Goal: Task Accomplishment & Management: Complete application form

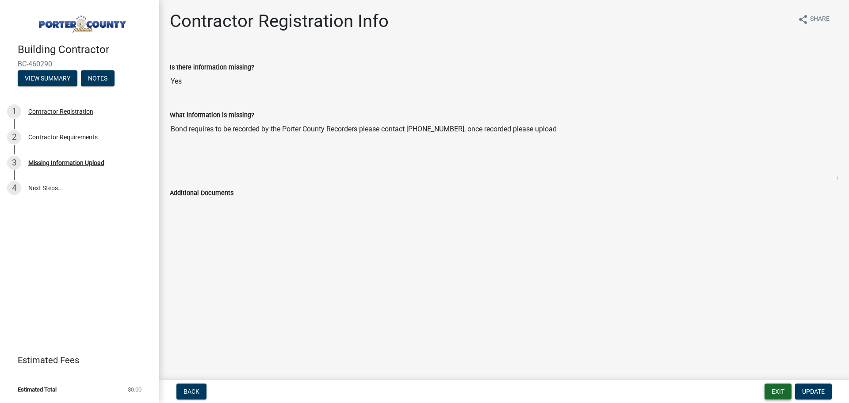
click at [774, 393] on button "Exit" at bounding box center [777, 391] width 27 height 16
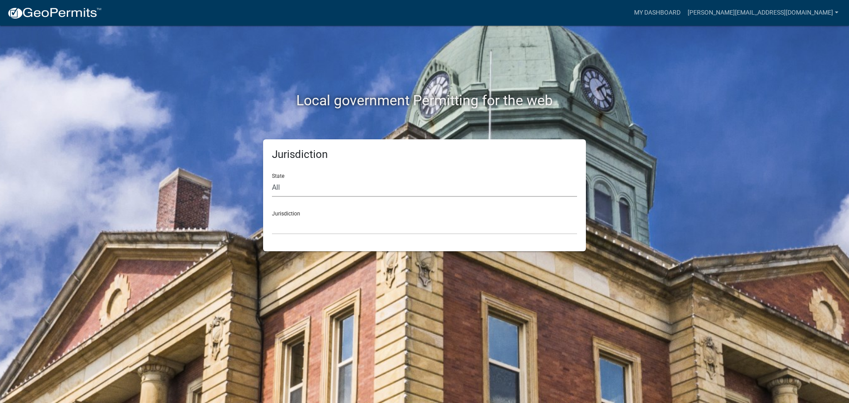
click at [301, 190] on select "All [US_STATE] [US_STATE] [US_STATE] [US_STATE] [US_STATE] [US_STATE] [US_STATE…" at bounding box center [424, 188] width 305 height 18
select select "[US_STATE]"
click at [272, 179] on select "All [US_STATE] [US_STATE] [US_STATE] [US_STATE] [US_STATE] [US_STATE] [US_STATE…" at bounding box center [424, 188] width 305 height 18
click at [316, 226] on select "City of [GEOGRAPHIC_DATA], [US_STATE] City of [GEOGRAPHIC_DATA], [US_STATE] Cit…" at bounding box center [424, 225] width 305 height 18
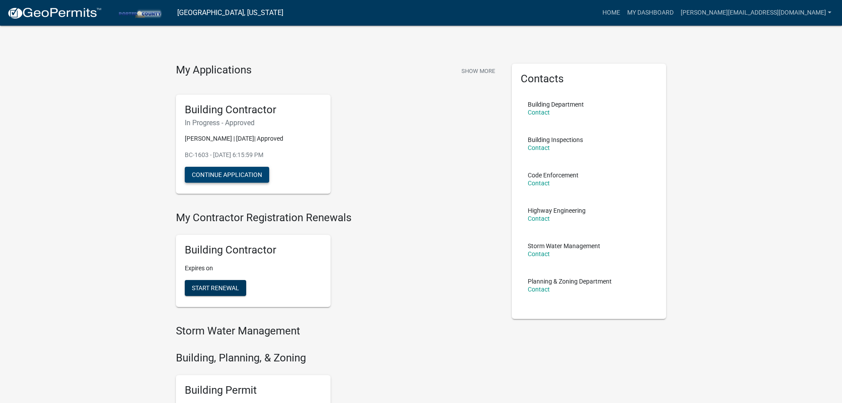
click at [235, 177] on button "Continue Application" at bounding box center [227, 175] width 84 height 16
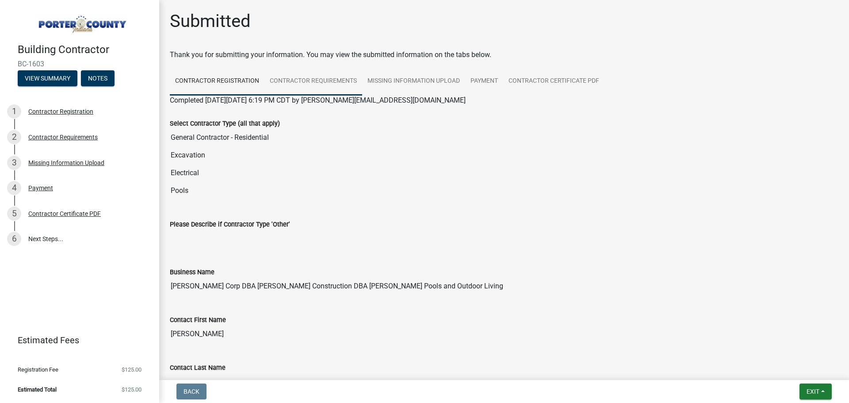
click at [322, 84] on link "Contractor Requirements" at bounding box center [313, 81] width 98 height 28
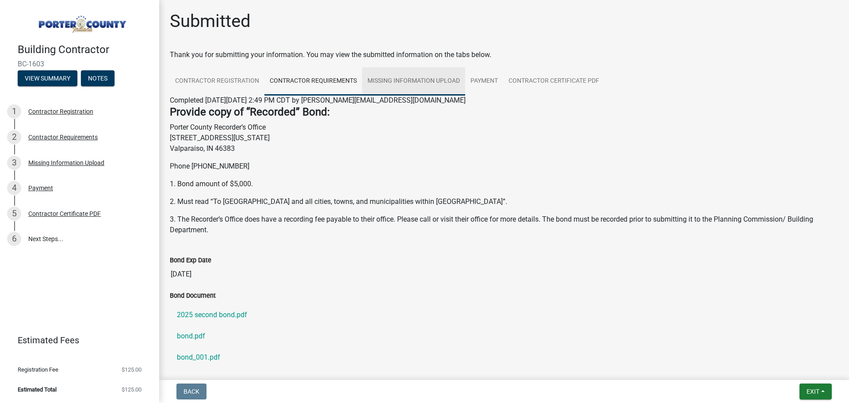
click at [389, 81] on link "Missing Information Upload" at bounding box center [413, 81] width 103 height 28
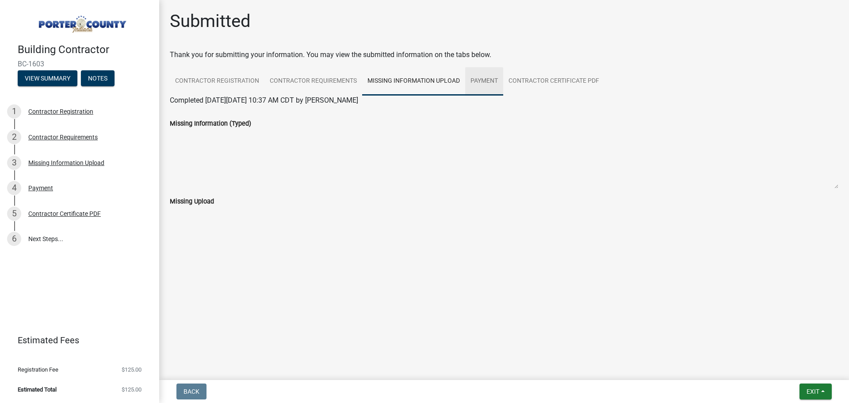
click at [486, 80] on link "Payment" at bounding box center [484, 81] width 38 height 28
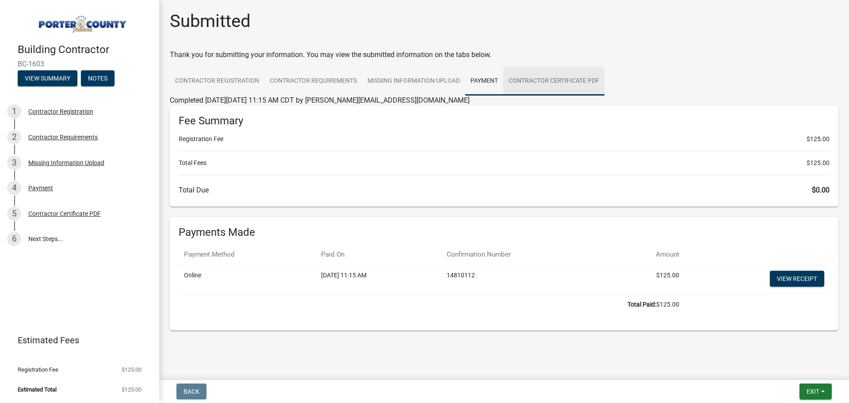
click at [545, 78] on link "Contractor Certificate PDF" at bounding box center [553, 81] width 101 height 28
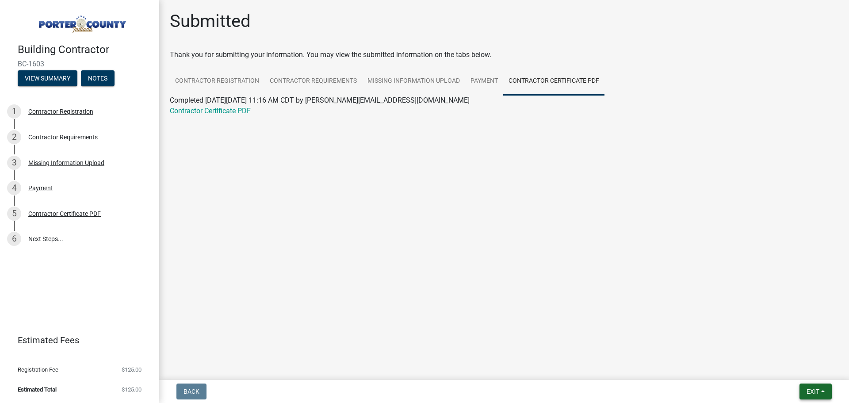
click at [811, 388] on span "Exit" at bounding box center [812, 391] width 13 height 7
click at [798, 370] on button "Save & Exit" at bounding box center [796, 368] width 71 height 21
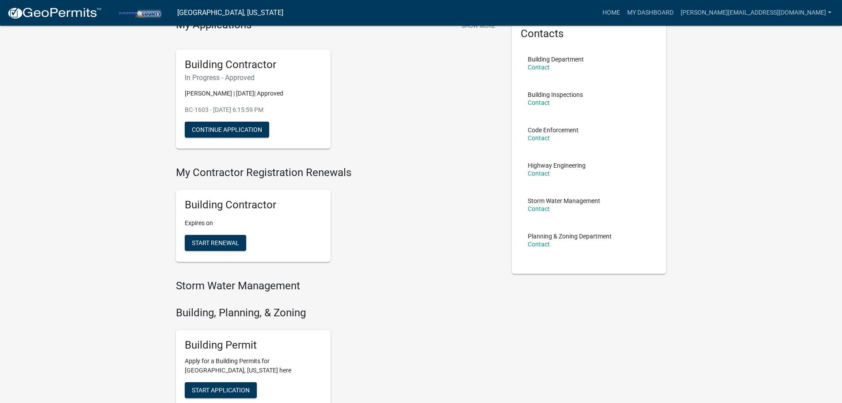
scroll to position [88, 0]
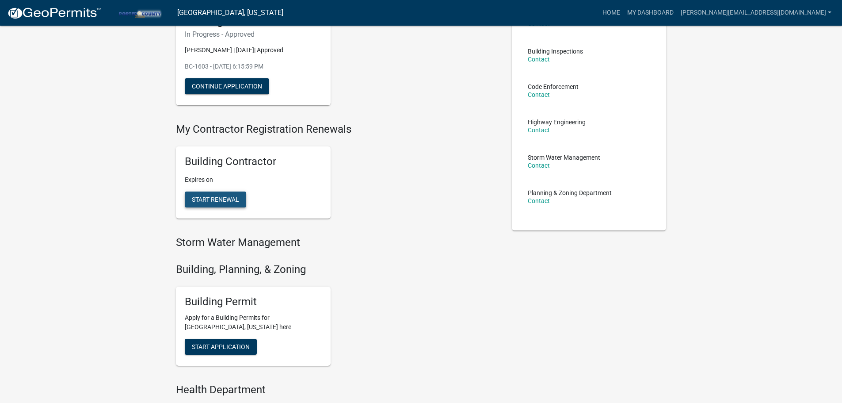
click at [221, 200] on span "Start Renewal" at bounding box center [215, 199] width 47 height 7
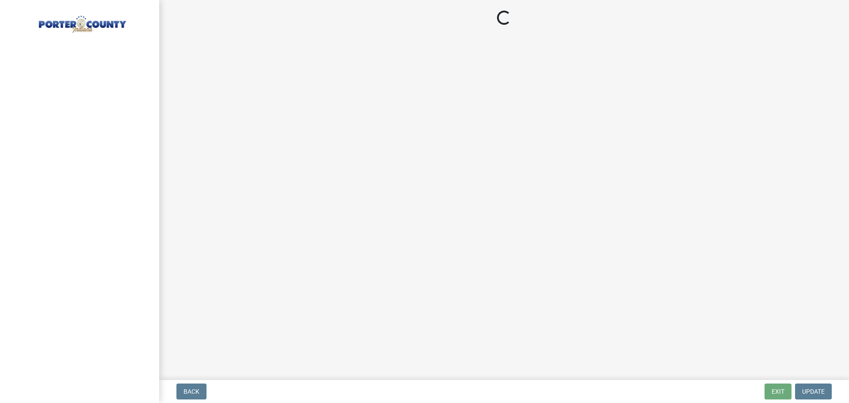
select select "IN"
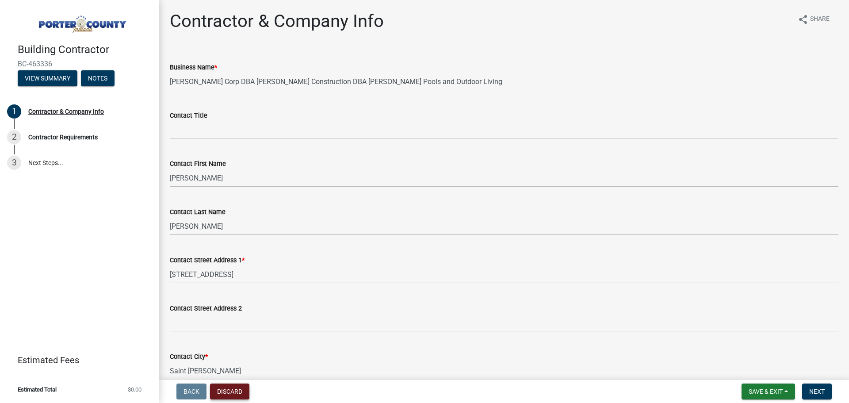
click at [220, 389] on button "Discard" at bounding box center [229, 391] width 39 height 16
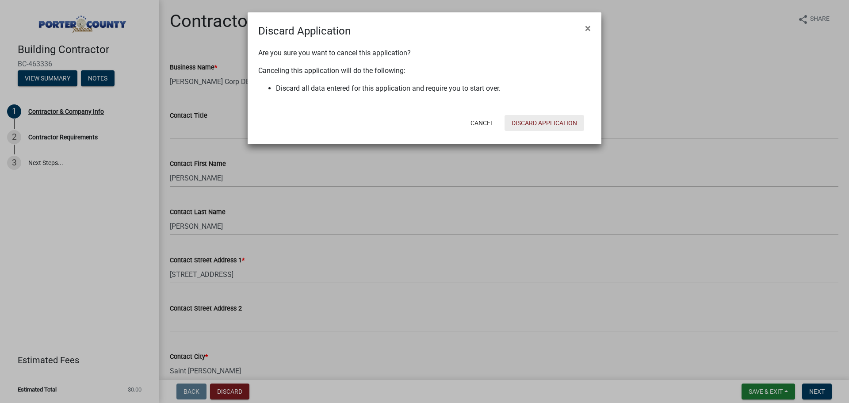
click at [563, 125] on button "Discard Application" at bounding box center [544, 123] width 80 height 16
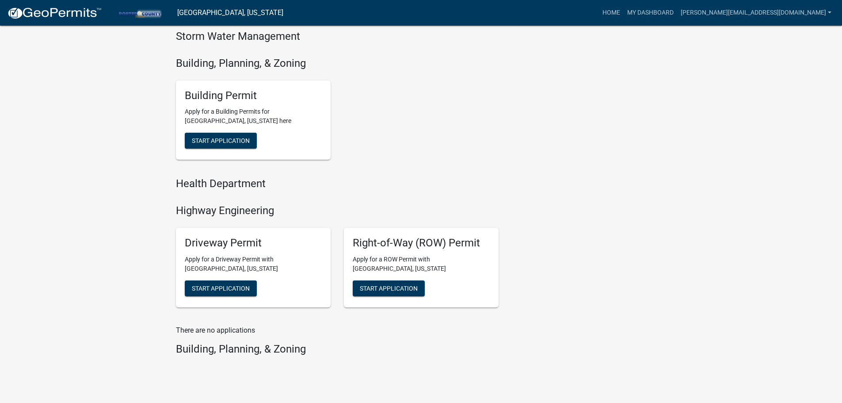
scroll to position [275, 0]
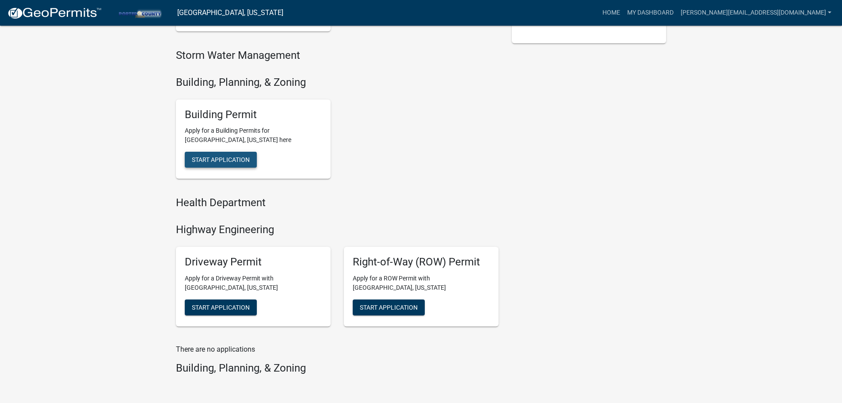
click at [229, 160] on span "Start Application" at bounding box center [221, 159] width 58 height 7
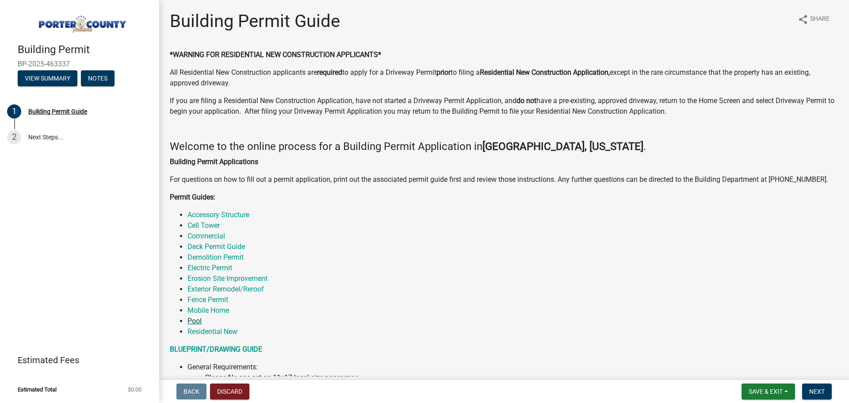
click at [197, 319] on link "Pool" at bounding box center [194, 321] width 14 height 8
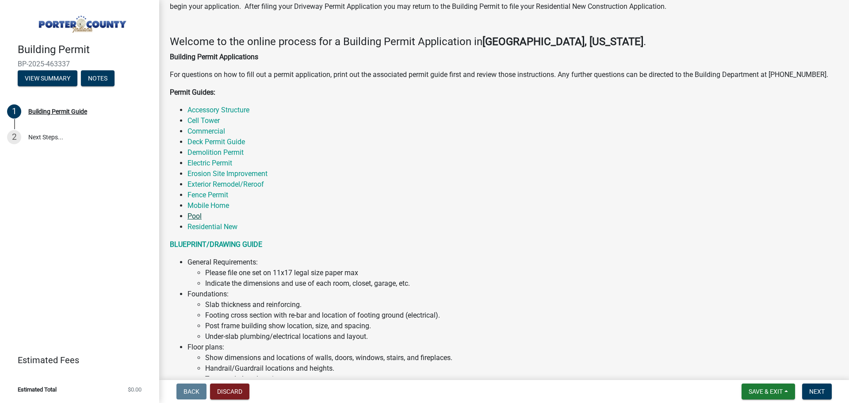
scroll to position [133, 0]
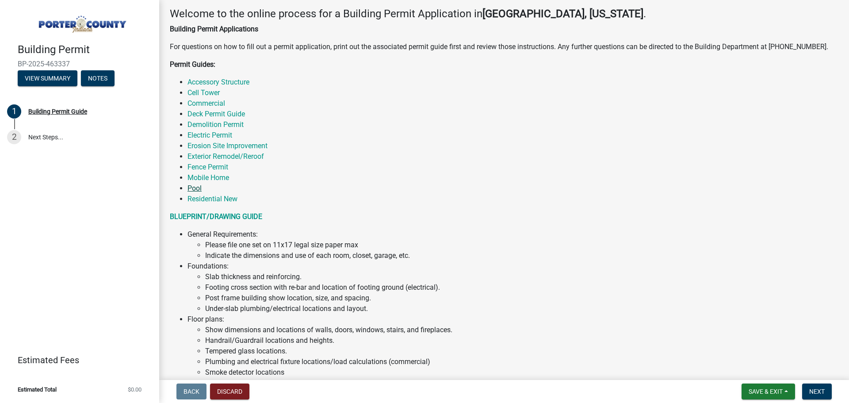
click at [194, 188] on link "Pool" at bounding box center [194, 188] width 14 height 8
click at [193, 187] on link "Pool" at bounding box center [194, 188] width 14 height 8
click at [195, 187] on link "Pool" at bounding box center [194, 188] width 14 height 8
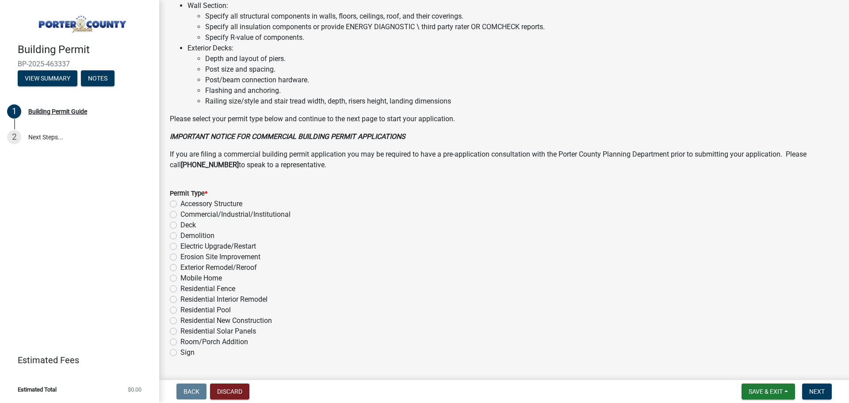
scroll to position [597, 0]
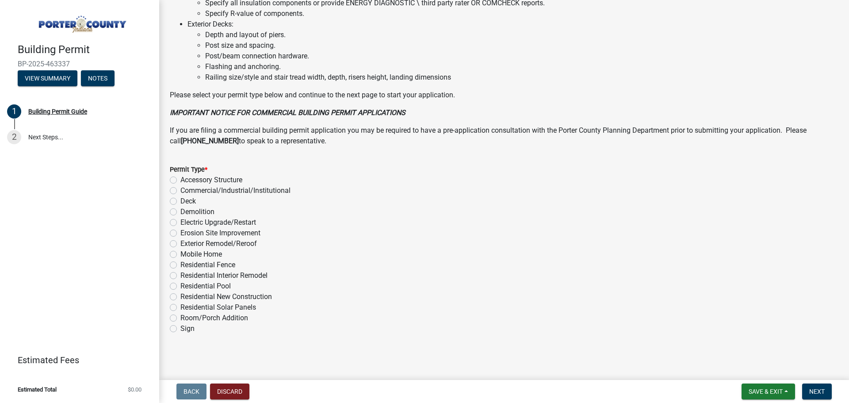
click at [180, 286] on label "Residential Pool" at bounding box center [205, 286] width 50 height 11
click at [180, 286] on input "Residential Pool" at bounding box center [183, 284] width 6 height 6
radio input "true"
click at [822, 393] on span "Next" at bounding box center [816, 391] width 15 height 7
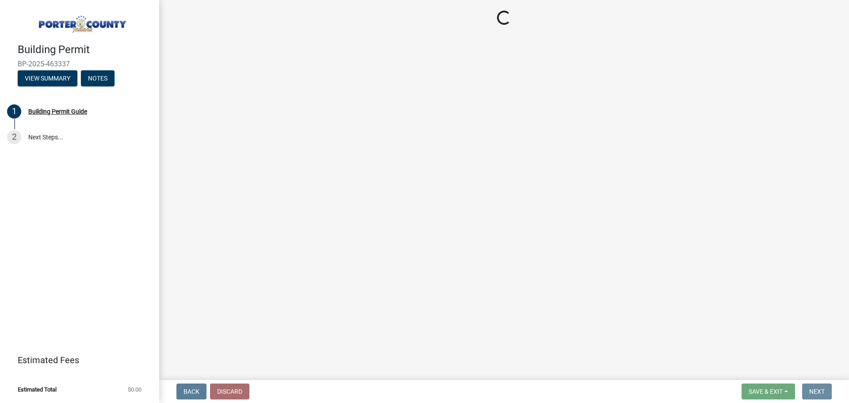
scroll to position [0, 0]
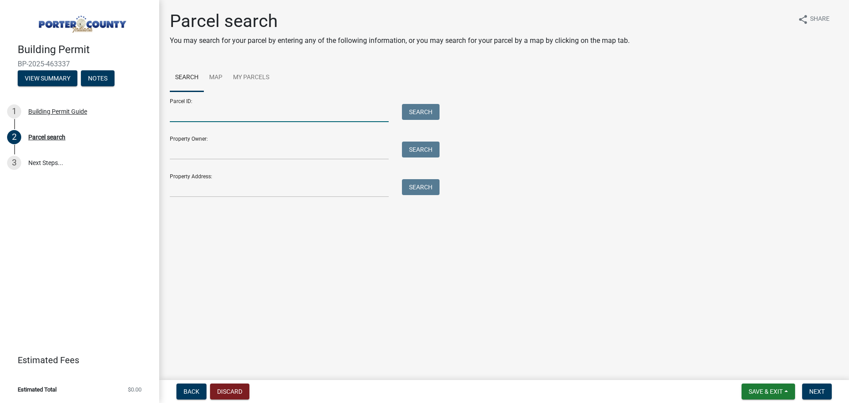
click at [209, 110] on input "Parcel ID:" at bounding box center [279, 113] width 219 height 18
click at [197, 154] on input "Property Owner:" at bounding box center [279, 150] width 219 height 18
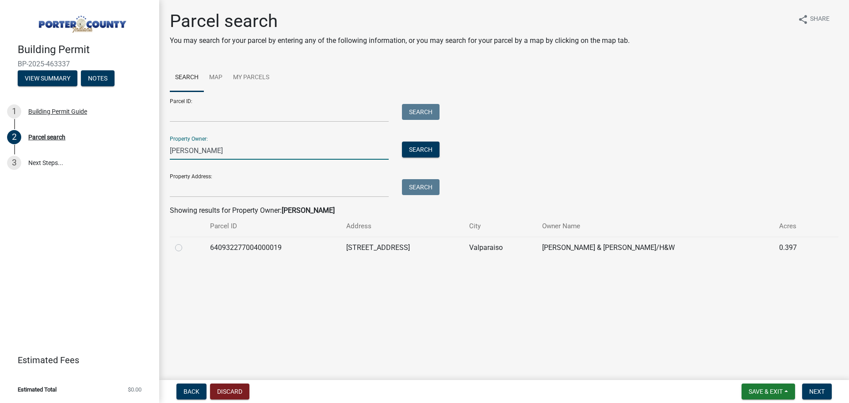
type input "[PERSON_NAME]"
click at [186, 242] on label at bounding box center [186, 242] width 0 height 0
click at [186, 248] on input "radio" at bounding box center [189, 245] width 6 height 6
radio input "true"
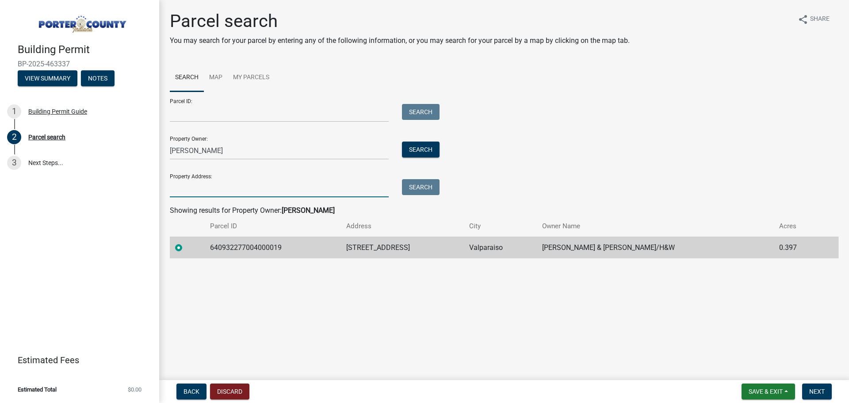
click at [203, 186] on input "Property Address:" at bounding box center [279, 188] width 219 height 18
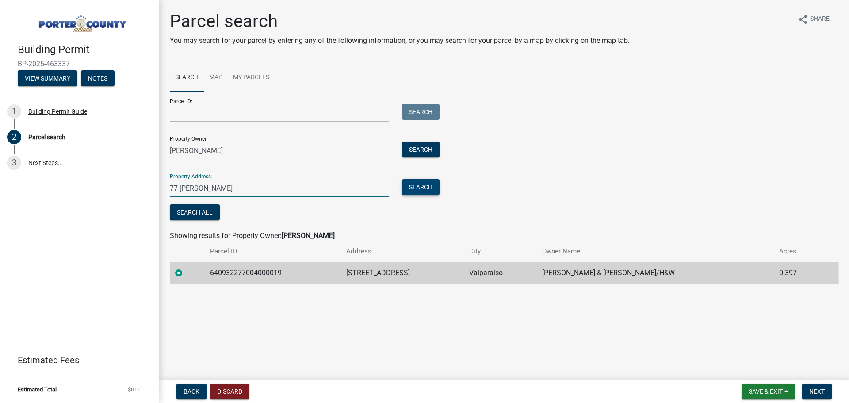
type input "77 [PERSON_NAME]"
click at [426, 188] on button "Search" at bounding box center [421, 187] width 38 height 16
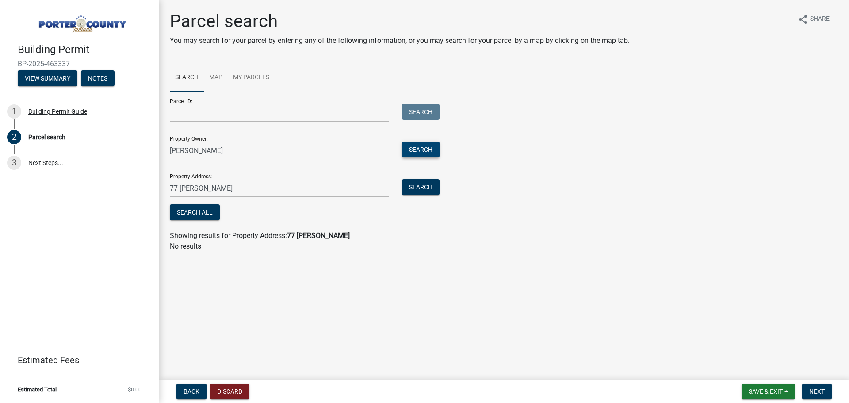
click at [422, 148] on button "Search" at bounding box center [421, 149] width 38 height 16
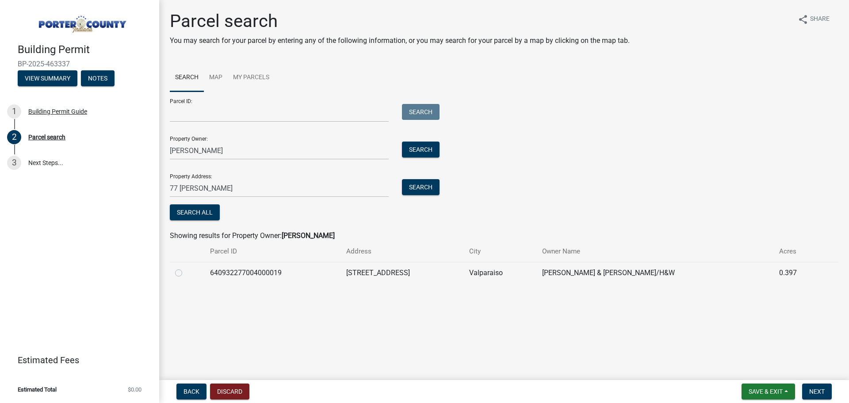
click at [186, 267] on label at bounding box center [186, 267] width 0 height 0
click at [186, 273] on input "radio" at bounding box center [189, 270] width 6 height 6
radio input "true"
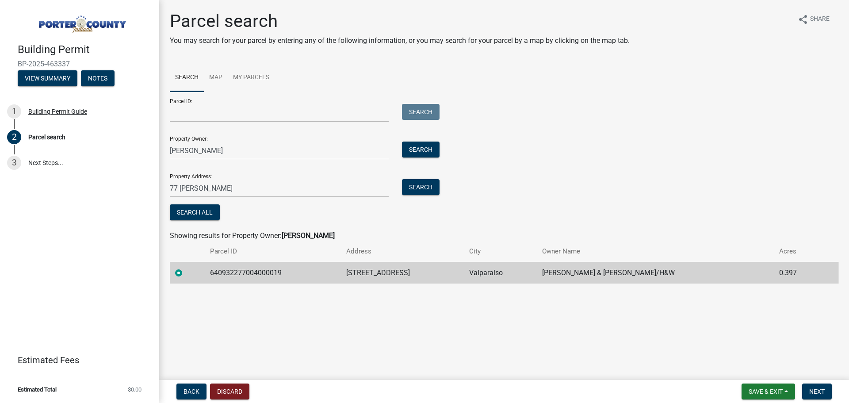
click at [268, 271] on td "640932277004000019" at bounding box center [273, 273] width 136 height 22
drag, startPoint x: 397, startPoint y: 273, endPoint x: 364, endPoint y: 274, distance: 32.7
click at [364, 274] on td "[STREET_ADDRESS]" at bounding box center [402, 273] width 123 height 22
copy td "[STREET_ADDRESS]"
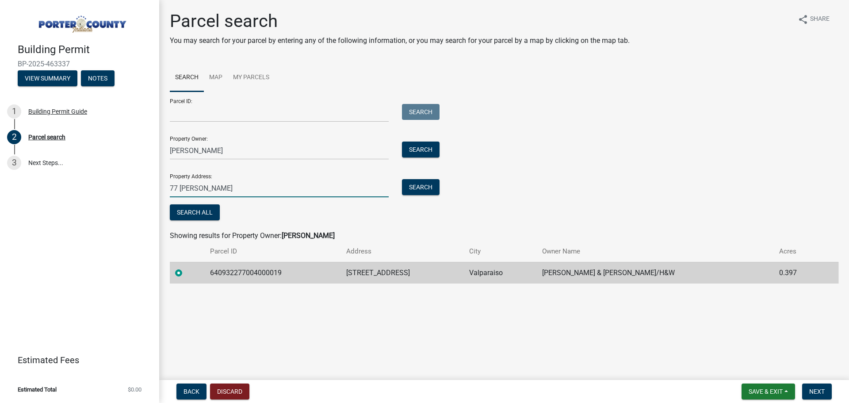
click at [212, 194] on input "77 [PERSON_NAME]" at bounding box center [279, 188] width 219 height 18
drag, startPoint x: 216, startPoint y: 189, endPoint x: 126, endPoint y: 186, distance: 89.8
click at [127, 186] on div "Building Permit BP-2025-463337 View Summary Notes 1 Building Permit Guide 2 Par…" at bounding box center [424, 201] width 849 height 403
paste input "Ci"
type input "[STREET_ADDRESS]"
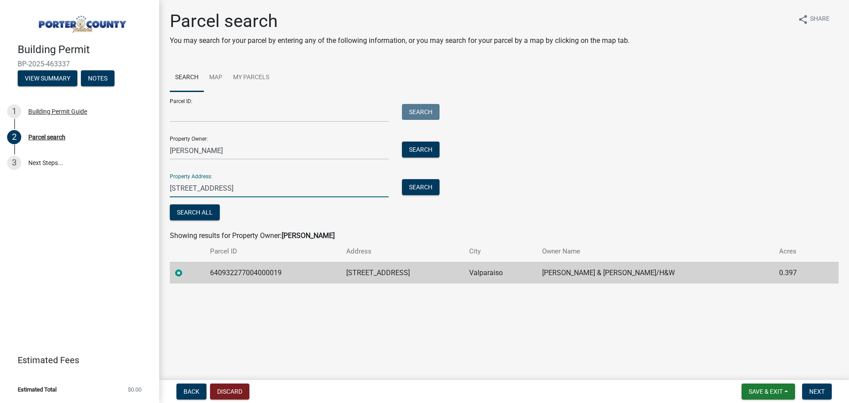
click at [249, 271] on td "640932277004000019" at bounding box center [273, 273] width 136 height 22
copy td "640932277004000019"
click at [243, 115] on input "Parcel ID:" at bounding box center [279, 113] width 219 height 18
paste input "640932277004000019"
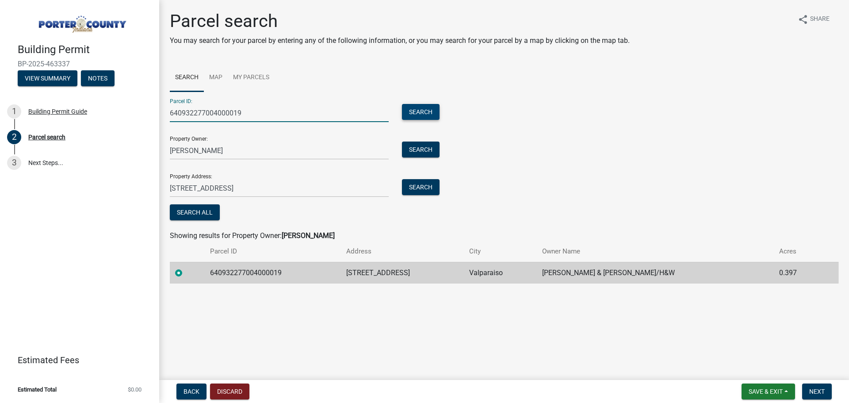
type input "640932277004000019"
click at [424, 110] on button "Search" at bounding box center [421, 112] width 38 height 16
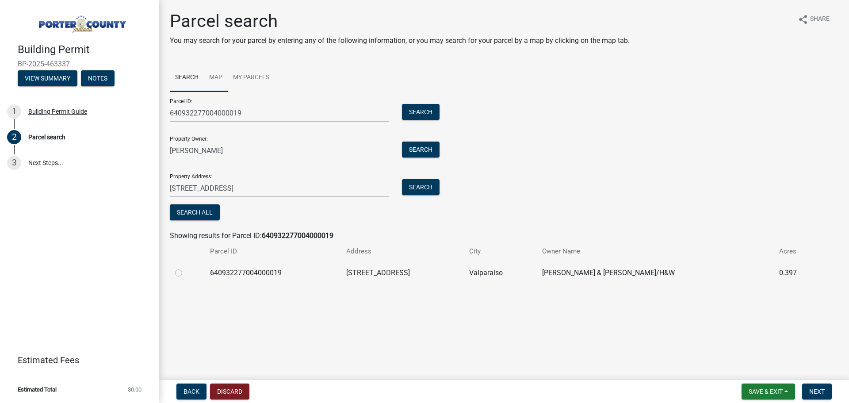
click at [211, 76] on link "Map" at bounding box center [216, 78] width 24 height 28
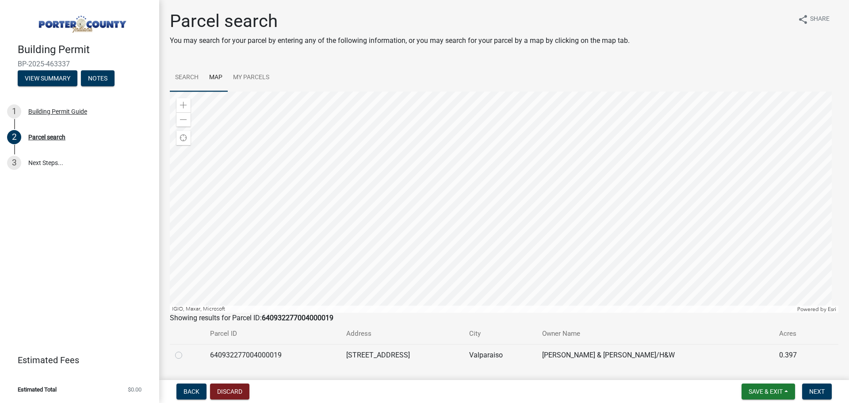
click at [190, 76] on link "Search" at bounding box center [187, 78] width 34 height 28
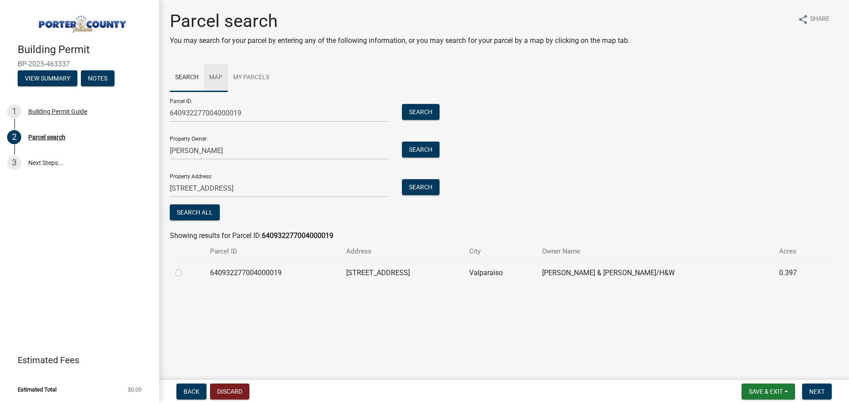
click at [224, 76] on link "Map" at bounding box center [216, 78] width 24 height 28
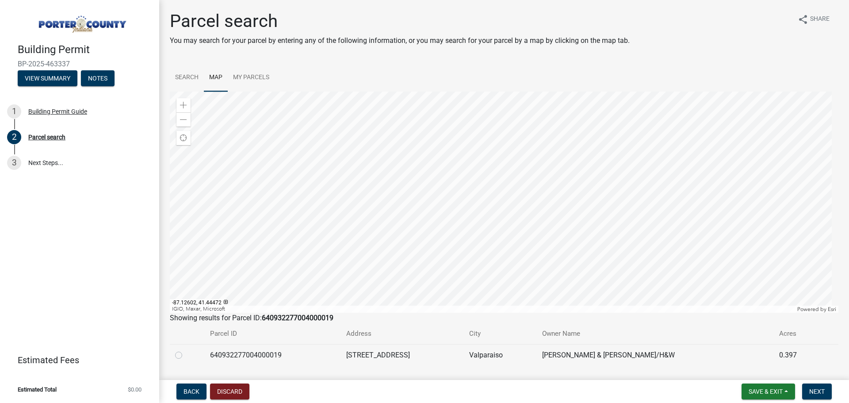
click at [186, 350] on label at bounding box center [186, 350] width 0 height 0
click at [186, 355] on input "radio" at bounding box center [189, 353] width 6 height 6
radio input "true"
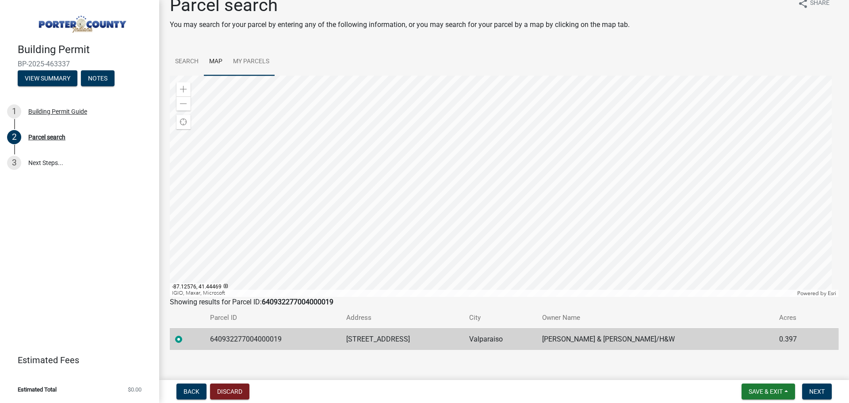
scroll to position [24, 0]
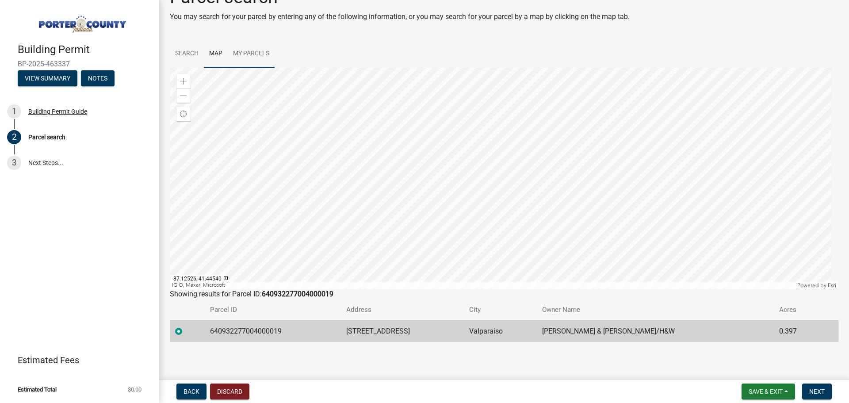
click at [246, 51] on link "My Parcels" at bounding box center [251, 54] width 47 height 28
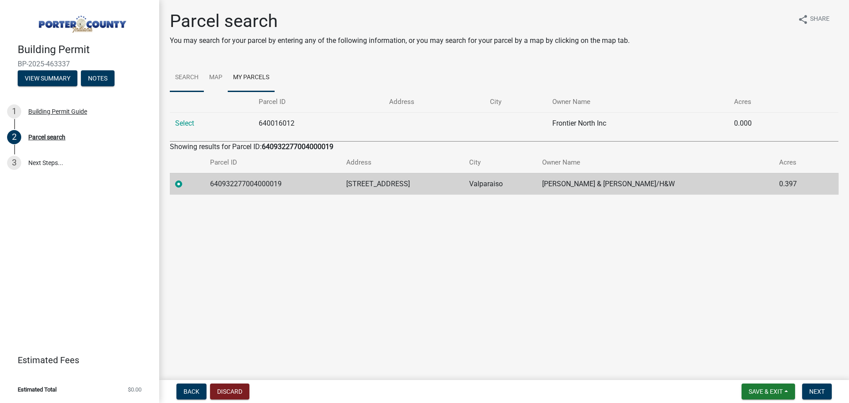
click at [184, 75] on link "Search" at bounding box center [187, 78] width 34 height 28
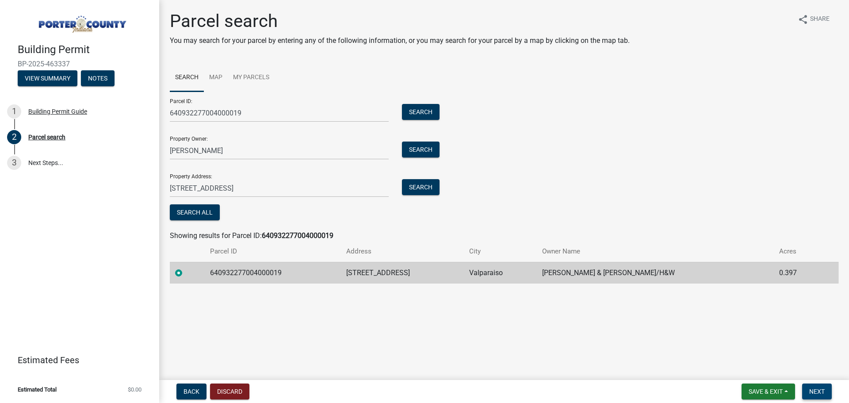
click at [814, 393] on span "Next" at bounding box center [816, 391] width 15 height 7
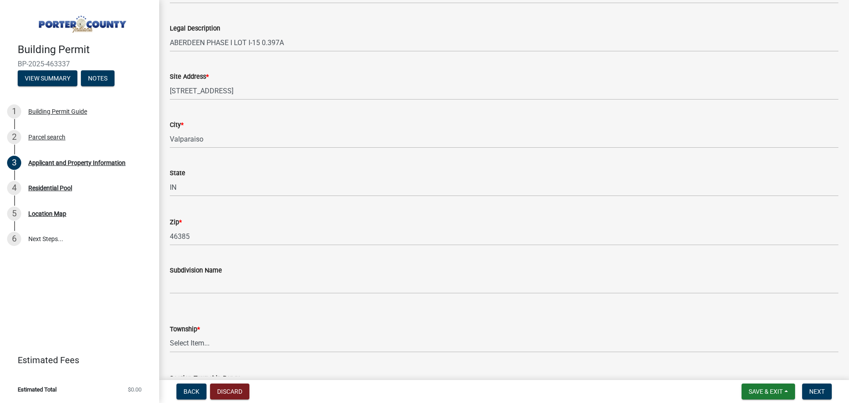
scroll to position [133, 0]
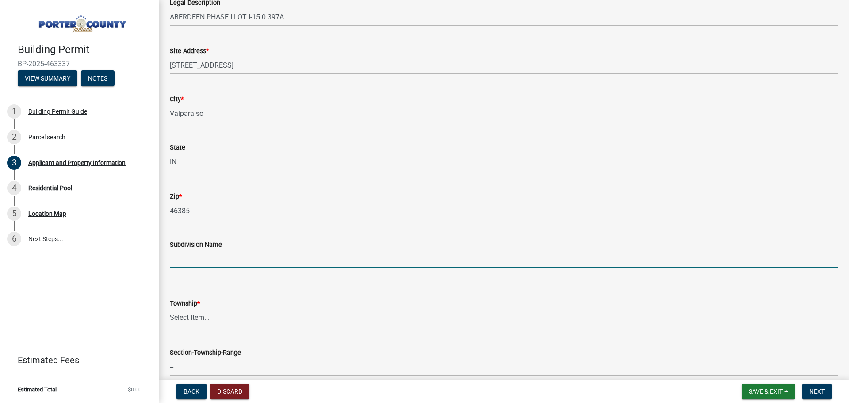
click at [249, 263] on input "Subdivision Name" at bounding box center [504, 259] width 669 height 18
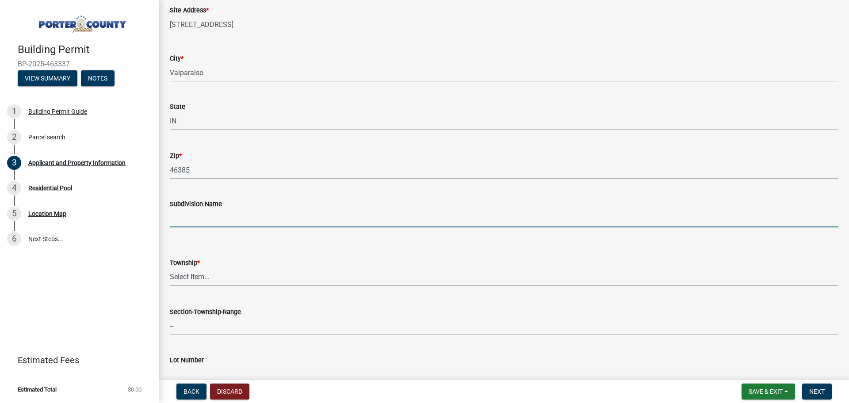
scroll to position [177, 0]
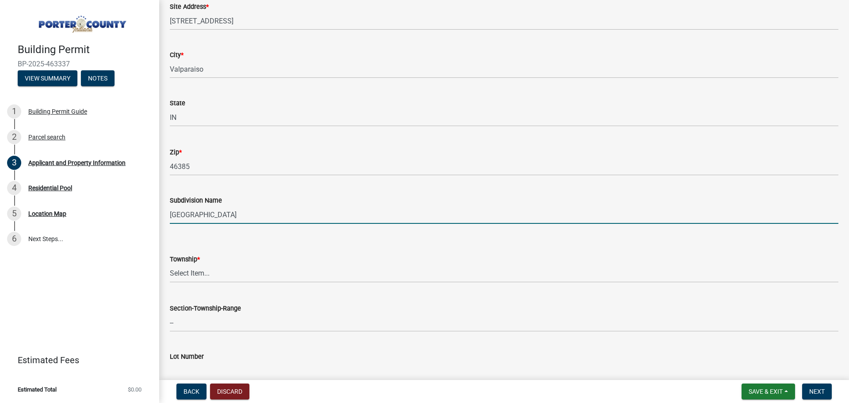
type input "[GEOGRAPHIC_DATA]"
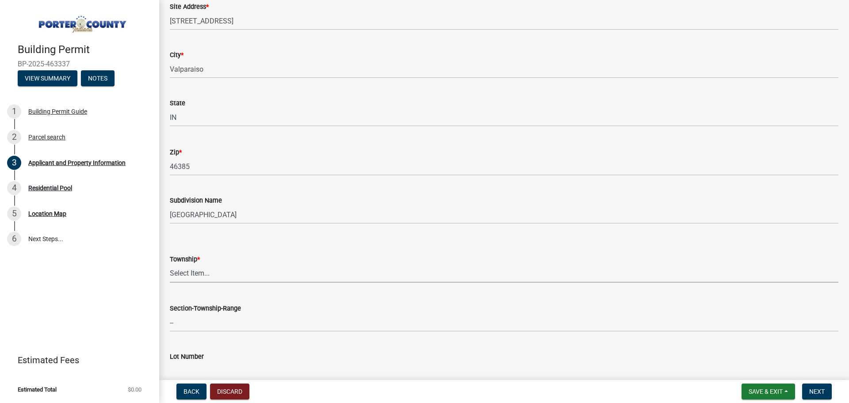
click at [208, 278] on select "Select Item... [PERSON_NAME][GEOGRAPHIC_DATA] [PERSON_NAME][GEOGRAPHIC_DATA] [G…" at bounding box center [504, 273] width 669 height 18
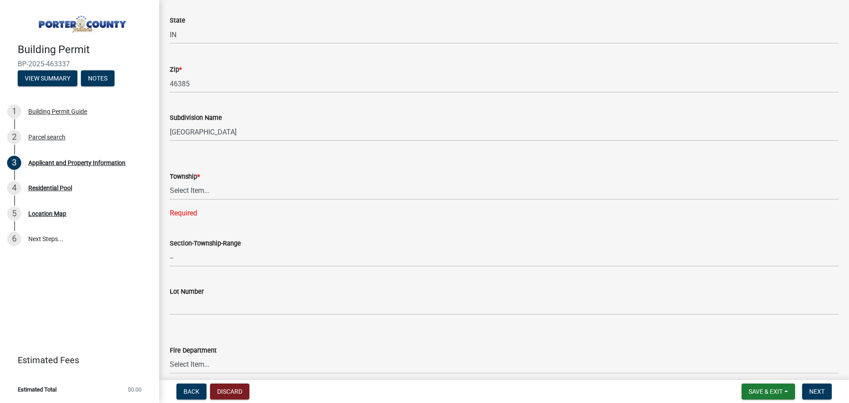
scroll to position [265, 0]
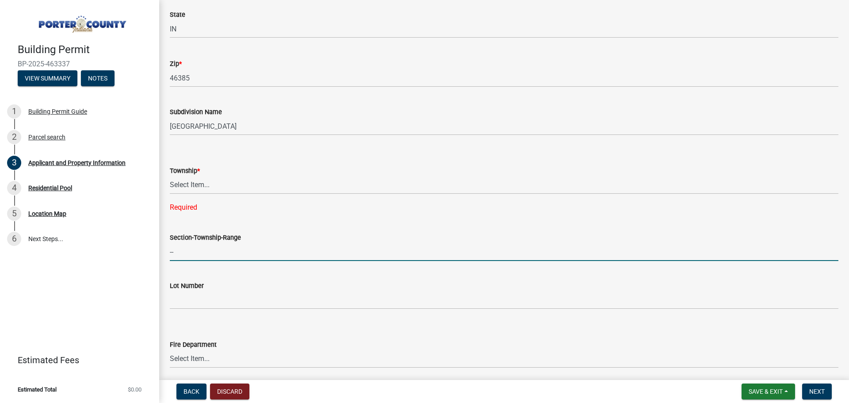
click at [206, 253] on input "--" at bounding box center [504, 252] width 669 height 18
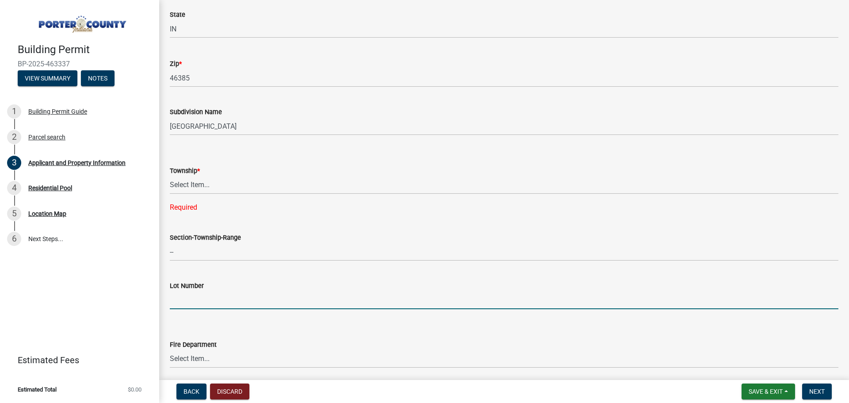
click at [203, 304] on input "Lot Number" at bounding box center [504, 300] width 669 height 18
type input "I-15"
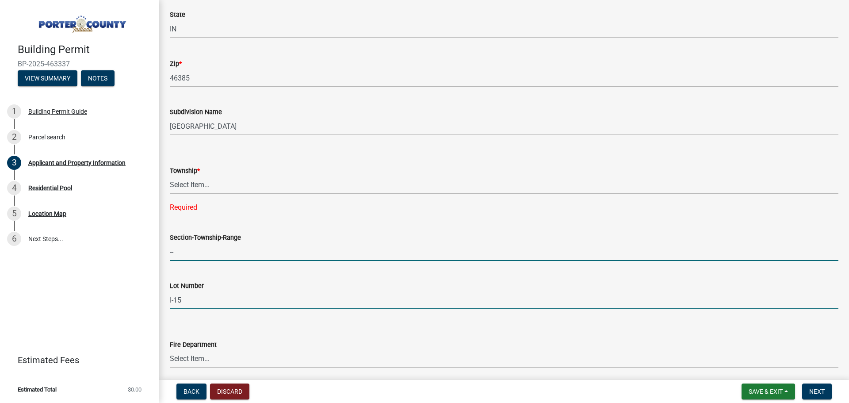
click at [197, 247] on input "--" at bounding box center [504, 252] width 669 height 18
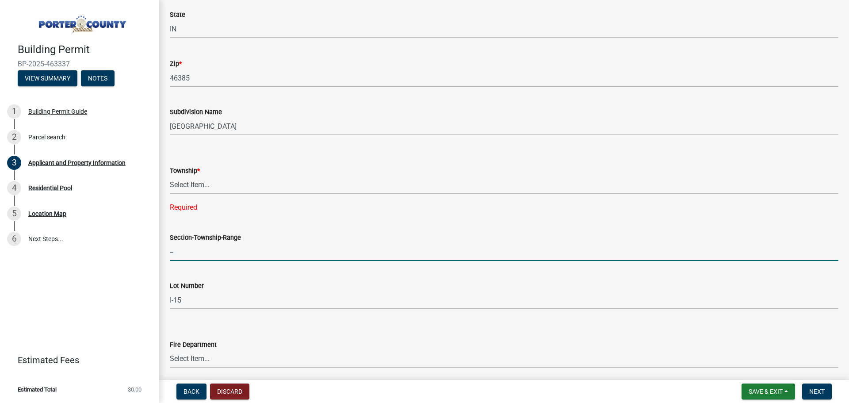
click at [193, 185] on select "Select Item... [PERSON_NAME][GEOGRAPHIC_DATA] [PERSON_NAME][GEOGRAPHIC_DATA] [G…" at bounding box center [504, 185] width 669 height 18
click at [213, 254] on input "--" at bounding box center [504, 252] width 669 height 18
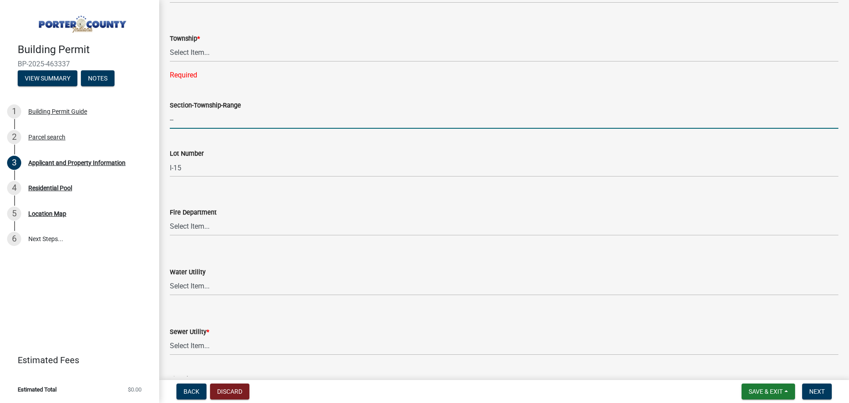
scroll to position [398, 0]
click at [212, 225] on select "Select Item... [PERSON_NAME] [PERSON_NAME] Harbor [PERSON_NAME] Grove [PERSON_N…" at bounding box center [504, 226] width 669 height 18
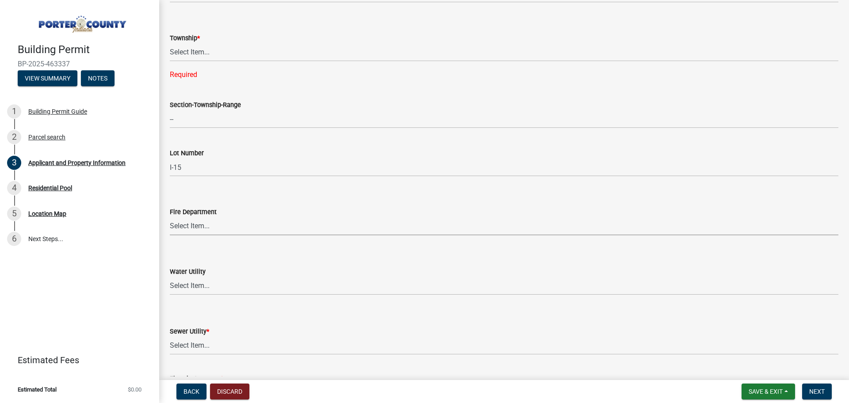
click at [212, 225] on select "Select Item... [PERSON_NAME] [PERSON_NAME] Harbor [PERSON_NAME] Grove [PERSON_N…" at bounding box center [504, 226] width 669 height 18
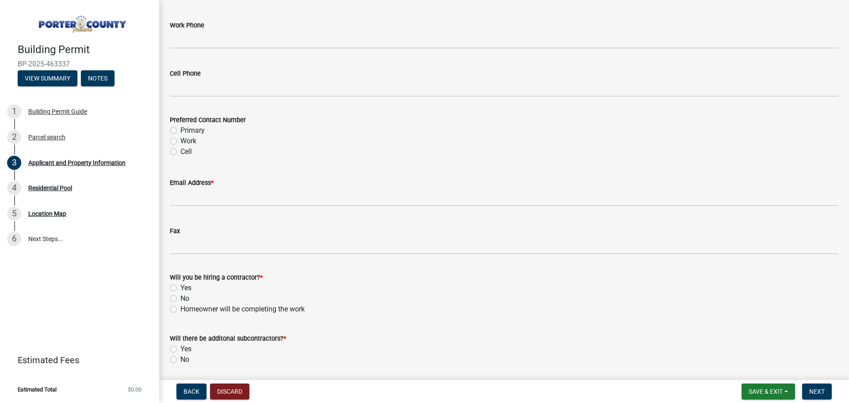
scroll to position [1269, 0]
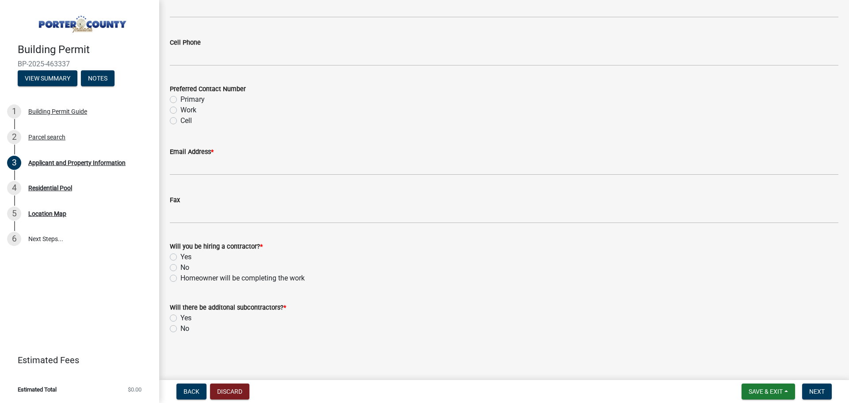
click at [180, 258] on label "Yes" at bounding box center [185, 257] width 11 height 11
click at [180, 257] on input "Yes" at bounding box center [183, 255] width 6 height 6
radio input "true"
click at [180, 330] on label "No" at bounding box center [184, 328] width 9 height 11
click at [180, 329] on input "No" at bounding box center [183, 326] width 6 height 6
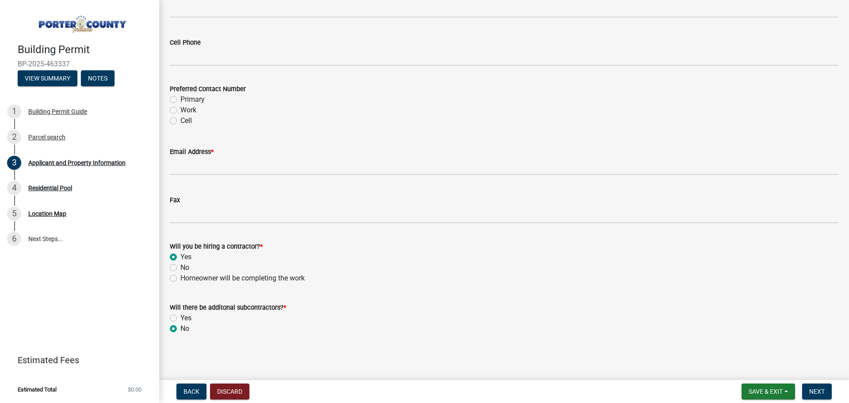
radio input "true"
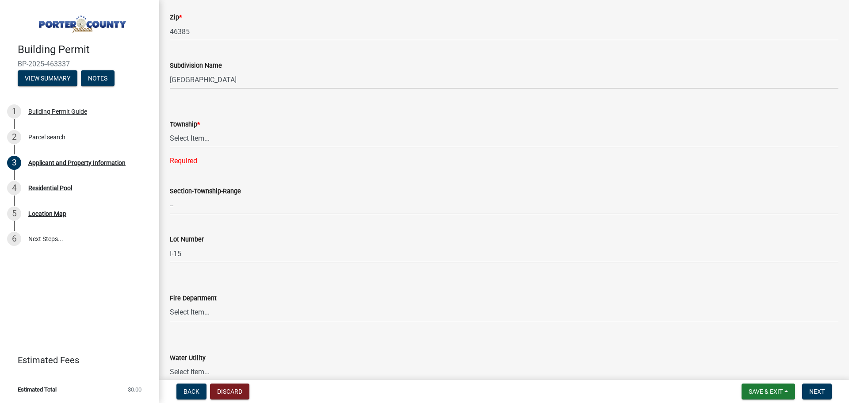
scroll to position [310, 0]
click at [208, 141] on select "Select Item... [PERSON_NAME][GEOGRAPHIC_DATA] [PERSON_NAME][GEOGRAPHIC_DATA] [G…" at bounding box center [504, 141] width 669 height 18
click at [170, 132] on select "Select Item... [PERSON_NAME][GEOGRAPHIC_DATA] [PERSON_NAME][GEOGRAPHIC_DATA] [G…" at bounding box center [504, 141] width 669 height 18
select select "4e6cbcac-7d48-4f78-b019-902ed53214cd"
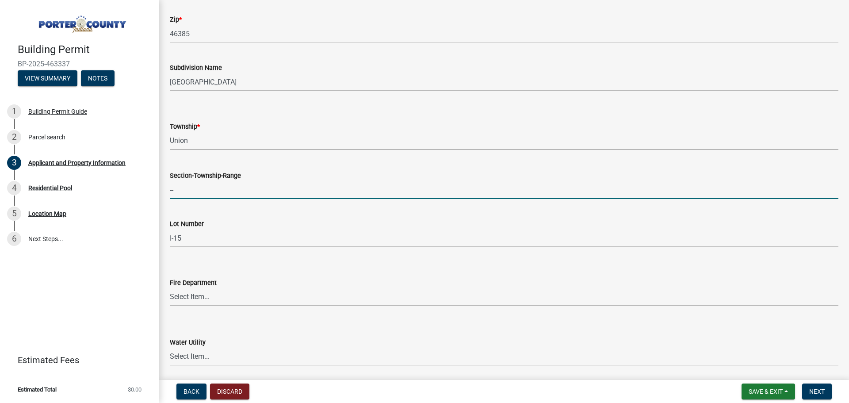
click at [205, 191] on input "--" at bounding box center [504, 190] width 669 height 18
click at [215, 295] on select "Select Item... [PERSON_NAME] [PERSON_NAME] Harbor [PERSON_NAME] Grove [PERSON_N…" at bounding box center [504, 297] width 669 height 18
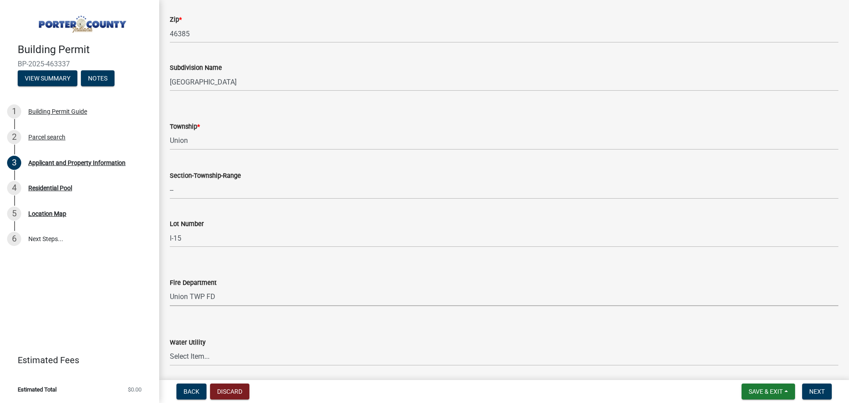
click at [170, 288] on select "Select Item... [PERSON_NAME] [PERSON_NAME] Harbor [PERSON_NAME] Grove [PERSON_N…" at bounding box center [504, 297] width 669 height 18
select select "61d3a05a-0bd1-4f35-813c-11f7681b720b"
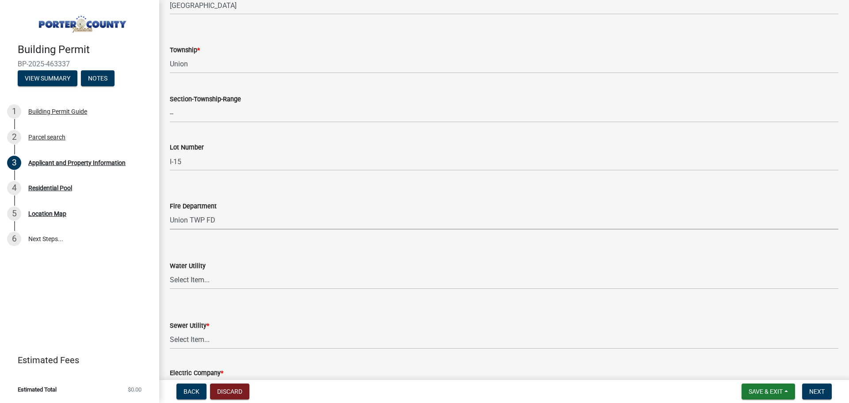
scroll to position [398, 0]
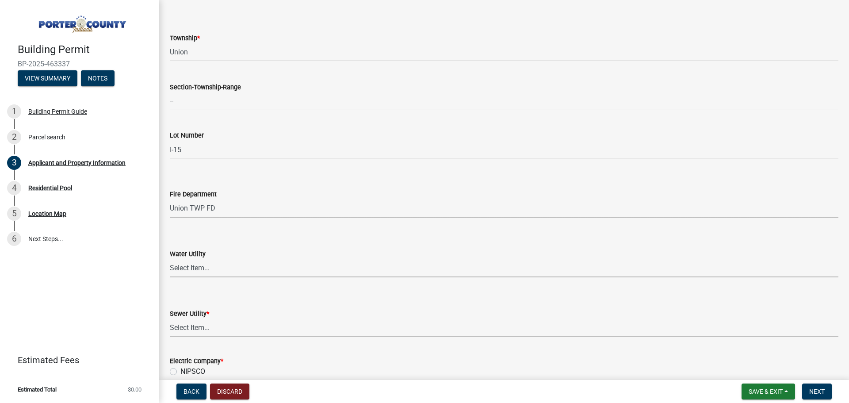
click at [199, 268] on select "Select Item... Aqua [US_STATE] Inc Damon Run [US_STATE] American Water Nature W…" at bounding box center [504, 268] width 669 height 18
click at [170, 259] on select "Select Item... Aqua [US_STATE] Inc Damon Run [US_STATE] American Water Nature W…" at bounding box center [504, 268] width 669 height 18
select select "eef3385c-360b-448e-91b8-df9bc56b1cce"
click at [217, 327] on select "Select Item... Aqua [US_STATE] Inc Damon Run Falling Waters Lake Eliza - LEACD …" at bounding box center [504, 328] width 669 height 18
click at [170, 319] on select "Select Item... Aqua [US_STATE] Inc Damon Run Falling Waters Lake Eliza - LEACD …" at bounding box center [504, 328] width 669 height 18
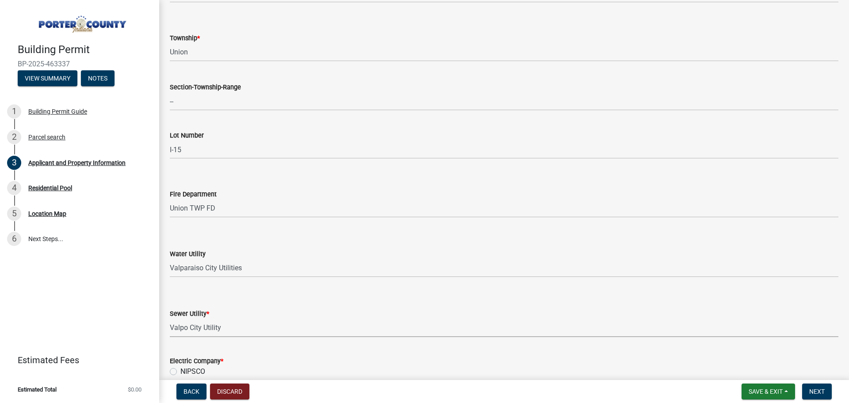
select select "c796f995-08fe-487b-a20e-70ab553361d3"
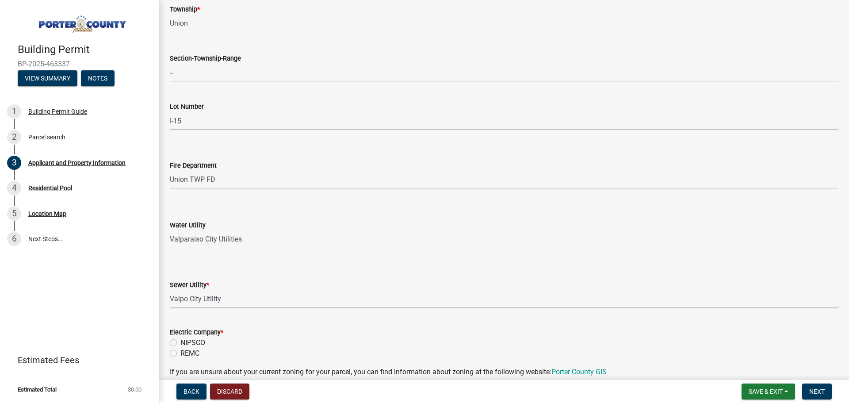
scroll to position [442, 0]
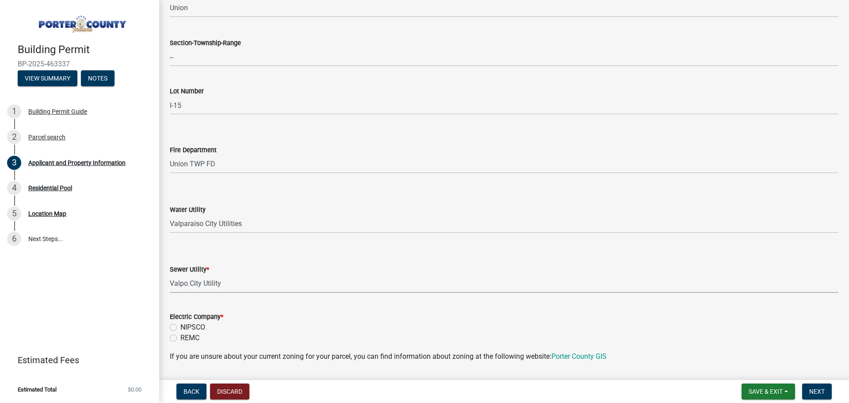
click at [180, 327] on label "NIPSCO" at bounding box center [192, 327] width 25 height 11
click at [180, 327] on input "NIPSCO" at bounding box center [183, 325] width 6 height 6
radio input "true"
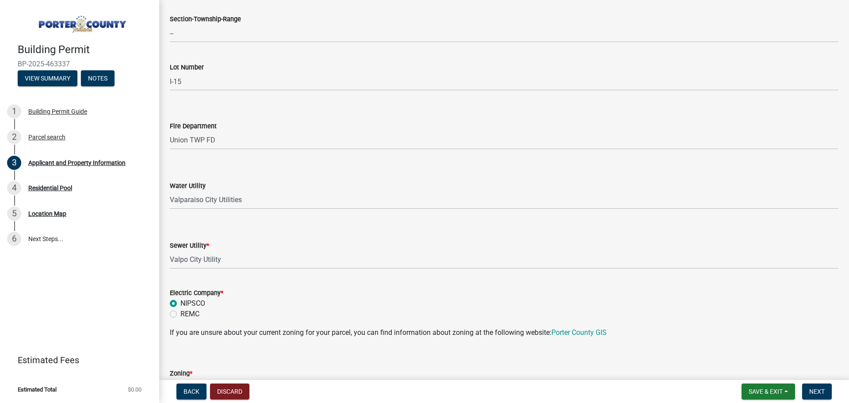
scroll to position [486, 0]
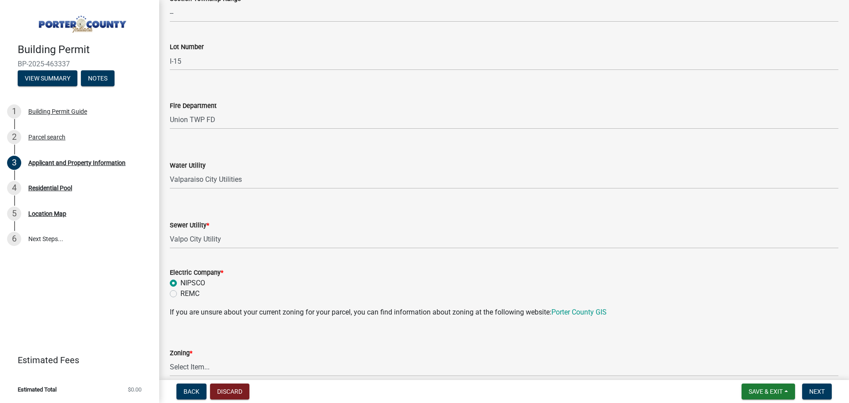
click at [180, 293] on label "REMC" at bounding box center [189, 293] width 19 height 11
click at [180, 293] on input "REMC" at bounding box center [183, 291] width 6 height 6
radio input "true"
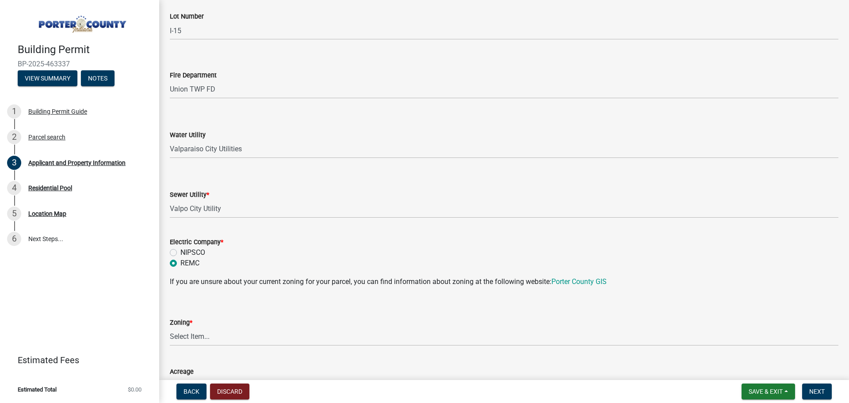
scroll to position [531, 0]
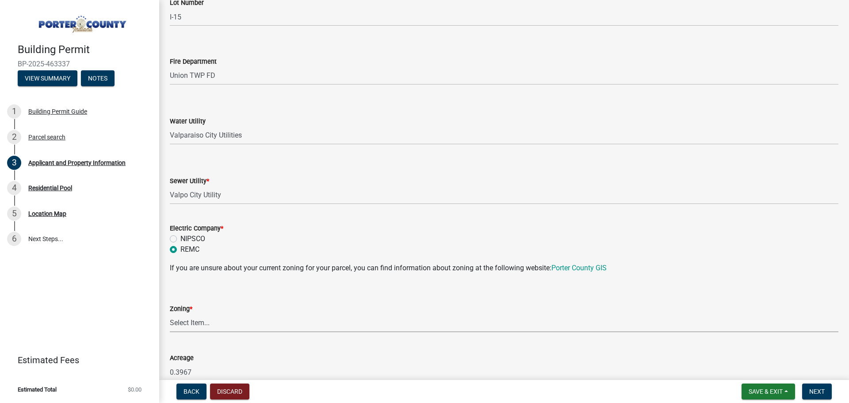
click at [226, 325] on select "Select Item... A1 A2 CH CM CN I1 I2 I3 IN MP OT P1 P2 PUD R1 R2 R3 R4 RL RR" at bounding box center [504, 323] width 669 height 18
click at [238, 325] on select "Select Item... A1 A2 CH CM CN I1 I2 I3 IN MP OT P1 P2 PUD R1 R2 R3 R4 RL RR" at bounding box center [504, 323] width 669 height 18
click at [241, 340] on wm-data-entity-input-list "Property Location Information Parcel Number 640932277004000019 Legal Descriptio…" at bounding box center [504, 299] width 669 height 1561
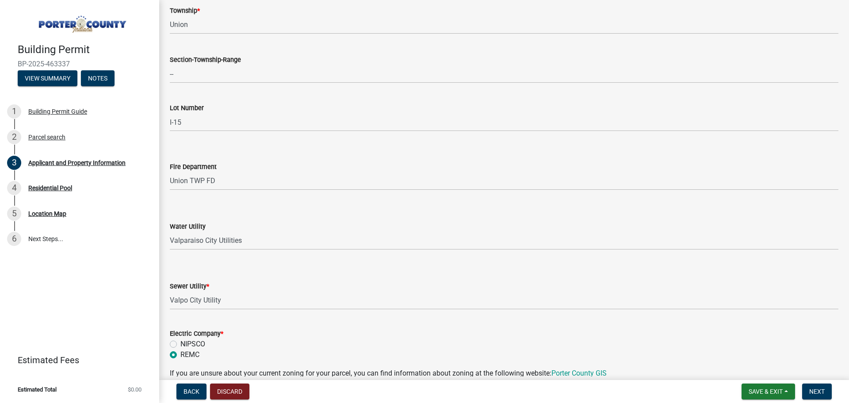
scroll to position [398, 0]
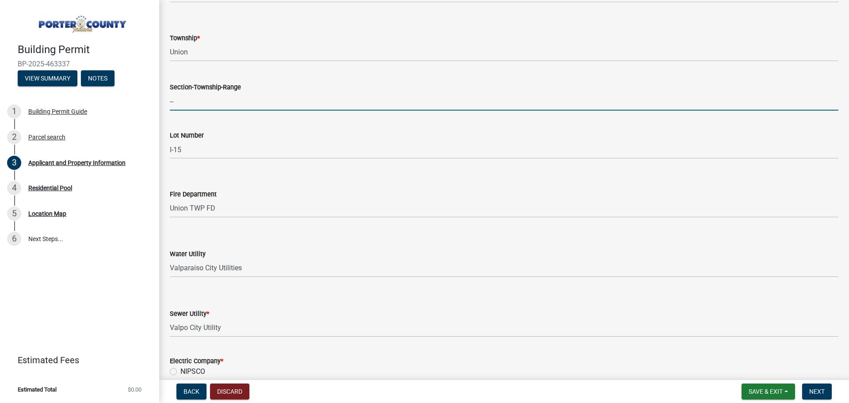
click at [212, 103] on input "--" at bounding box center [504, 101] width 669 height 18
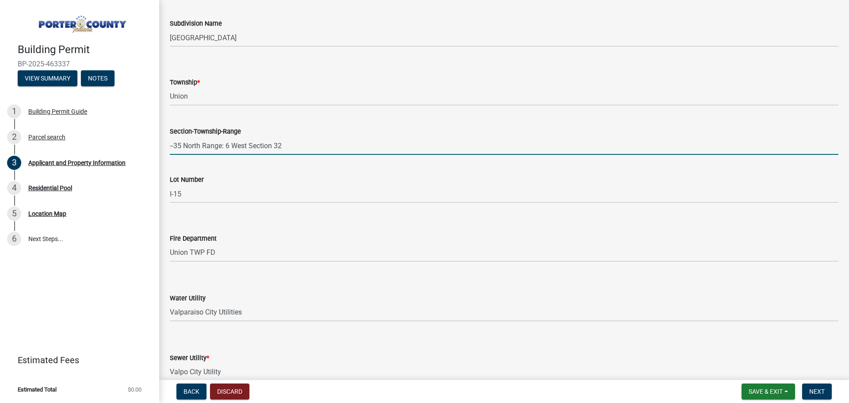
click at [176, 146] on input "--35 North Range: 6 West Section 32" at bounding box center [504, 146] width 669 height 18
click at [232, 147] on input "--Township 35 North Range: 6 West Section 32" at bounding box center [504, 146] width 669 height 18
click at [323, 145] on input "--Township 35 North: Range: 6 West Section 32" at bounding box center [504, 146] width 669 height 18
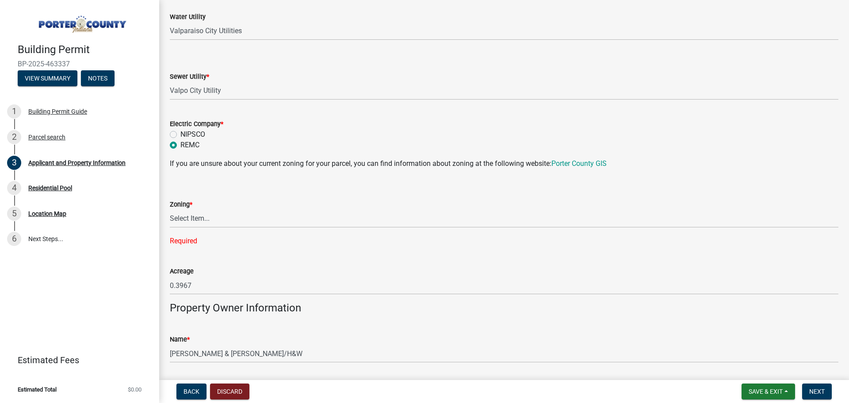
scroll to position [663, 0]
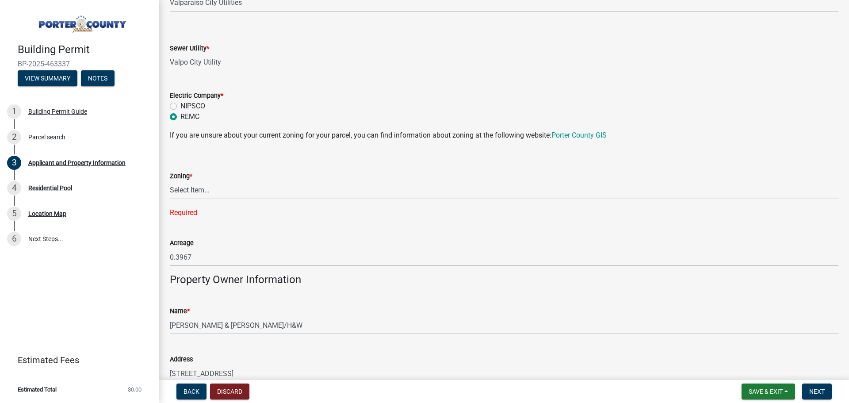
type input "--Township 35 North: Range: 6 West Section 32"
click at [192, 190] on select "Select Item... A1 A2 CH CM CN I1 I2 I3 IN MP OT P1 P2 PUD R1 R2 R3 R4 RL RR" at bounding box center [504, 190] width 669 height 18
click at [354, 220] on wm-data-entity-input "Zoning * Select Item... A1 A2 CH CM CN I1 I2 I3 IN MP OT P1 P2 PUD R1 R2 R3 R4 …" at bounding box center [504, 186] width 669 height 77
click at [217, 191] on select "Select Item... A1 A2 CH CM CN I1 I2 I3 IN MP OT P1 P2 PUD R1 R2 R3 R4 RL RR" at bounding box center [504, 190] width 669 height 18
click at [251, 228] on div "Acreage 0.3967" at bounding box center [504, 245] width 669 height 41
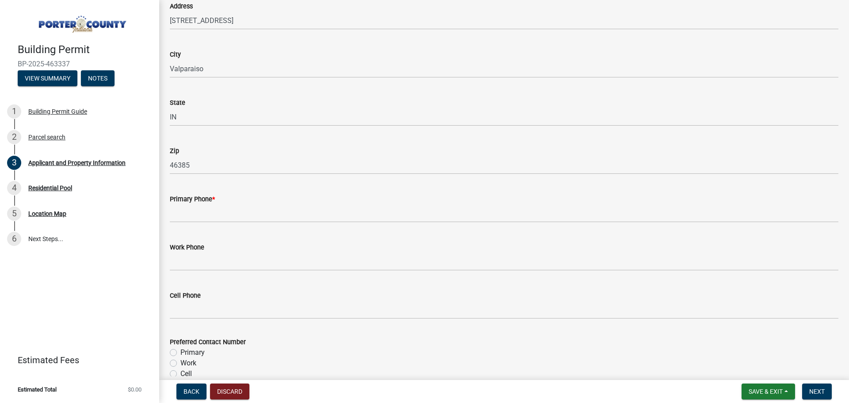
scroll to position [1017, 0]
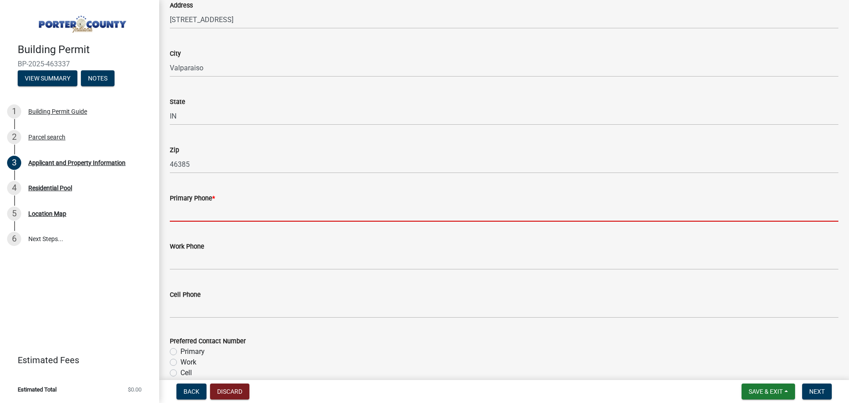
click at [259, 215] on input "Primary Phone *" at bounding box center [504, 212] width 669 height 18
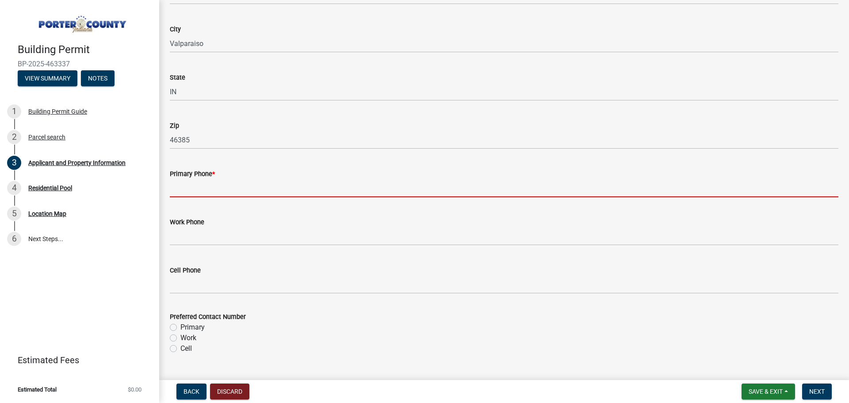
scroll to position [1061, 0]
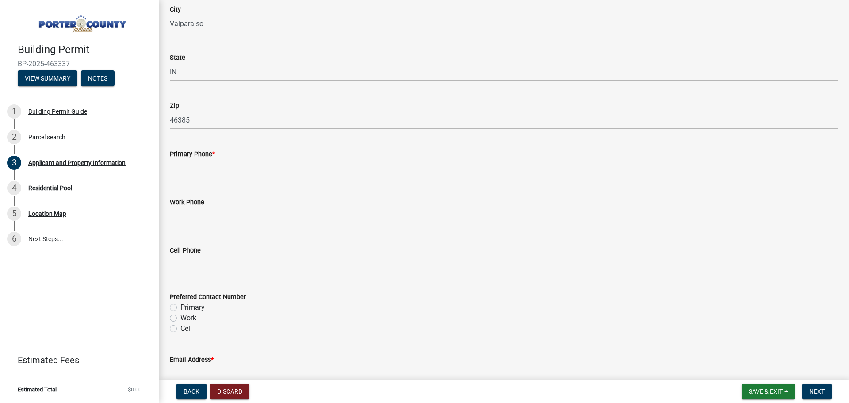
click at [175, 308] on div "Preferred Contact Number Primary Work Cell" at bounding box center [504, 312] width 669 height 42
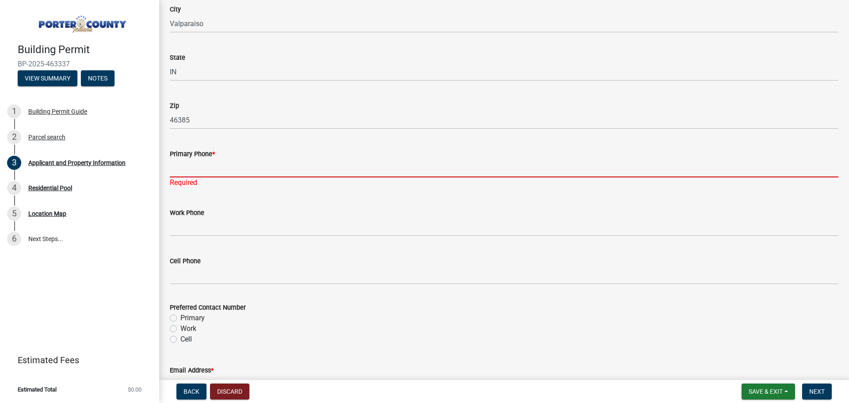
click at [210, 172] on input "Primary Phone *" at bounding box center [504, 168] width 669 height 18
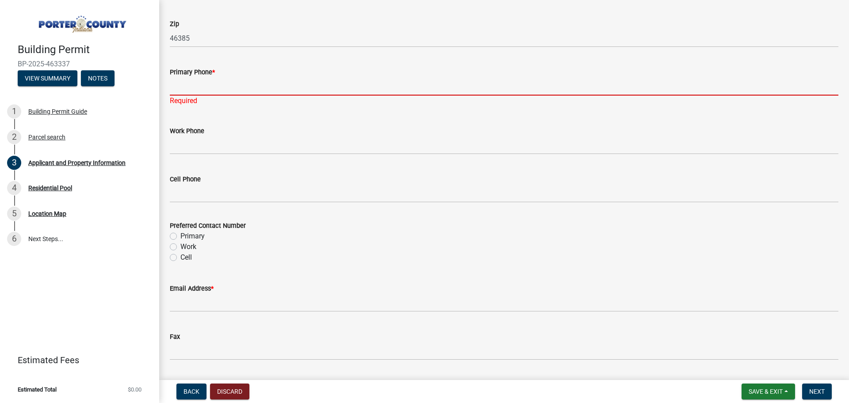
scroll to position [1103, 0]
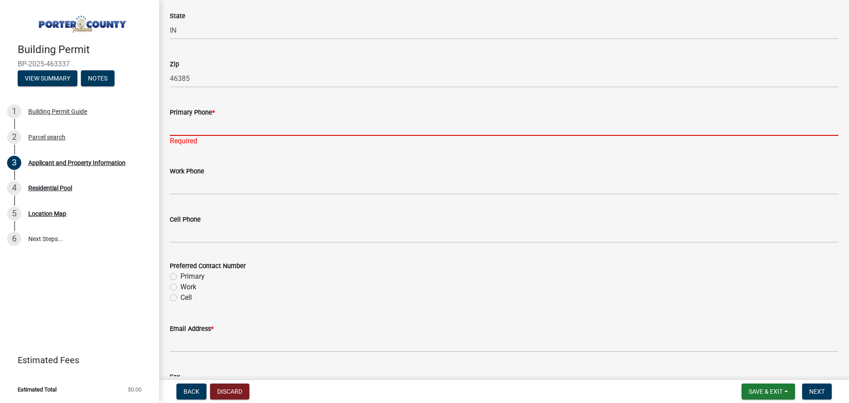
click at [229, 122] on input "Primary Phone *" at bounding box center [504, 127] width 669 height 18
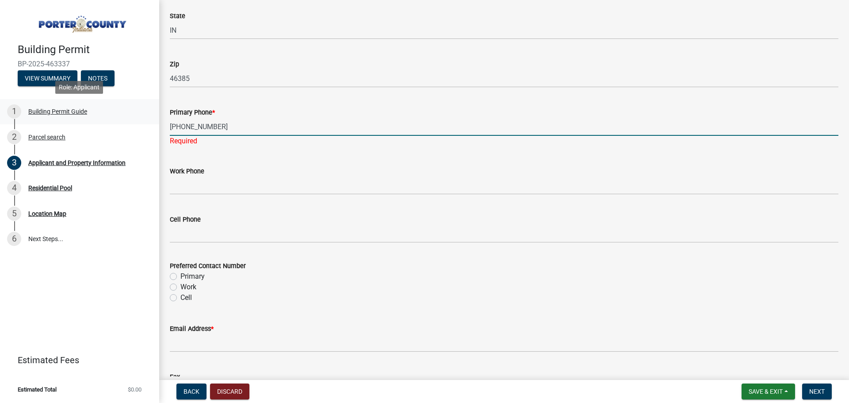
drag, startPoint x: 220, startPoint y: 126, endPoint x: 155, endPoint y: 123, distance: 65.1
click at [155, 123] on div "Building Permit BP-2025-463337 View Summary Notes 1 Building Permit Guide 2 Par…" at bounding box center [424, 201] width 849 height 403
type input "[PHONE_NUMBER]"
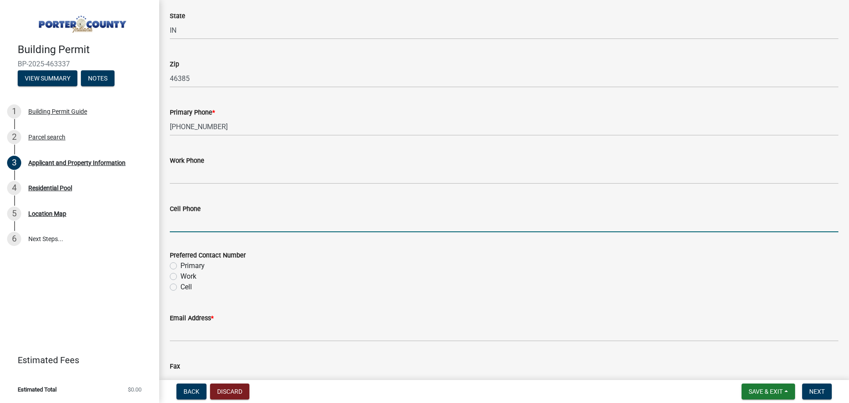
click at [210, 234] on wm-data-entity-input "Cell Phone" at bounding box center [504, 215] width 669 height 48
paste input "[PHONE_NUMBER]"
type input "[PHONE_NUMBER]"
click at [180, 266] on label "Primary" at bounding box center [192, 265] width 24 height 11
click at [180, 266] on input "Primary" at bounding box center [183, 263] width 6 height 6
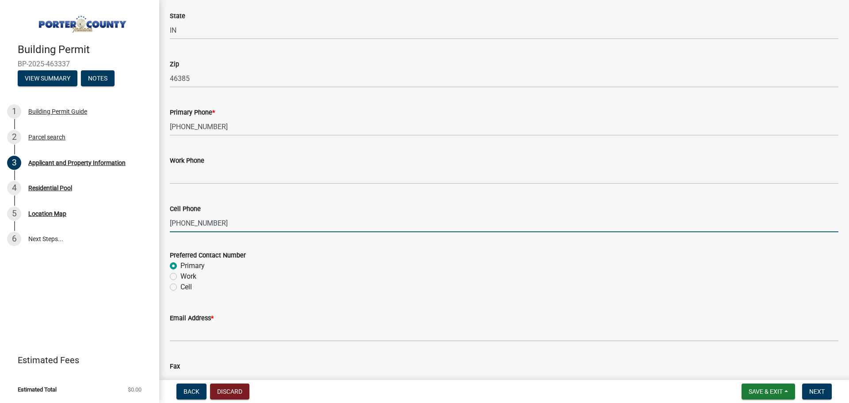
radio input "true"
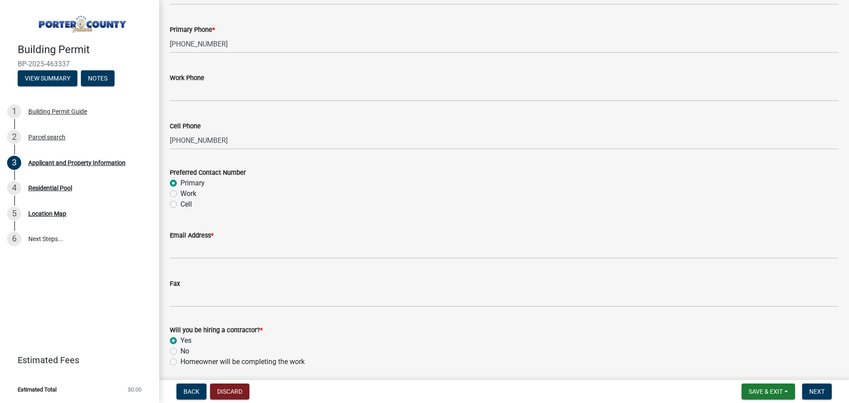
scroll to position [1191, 0]
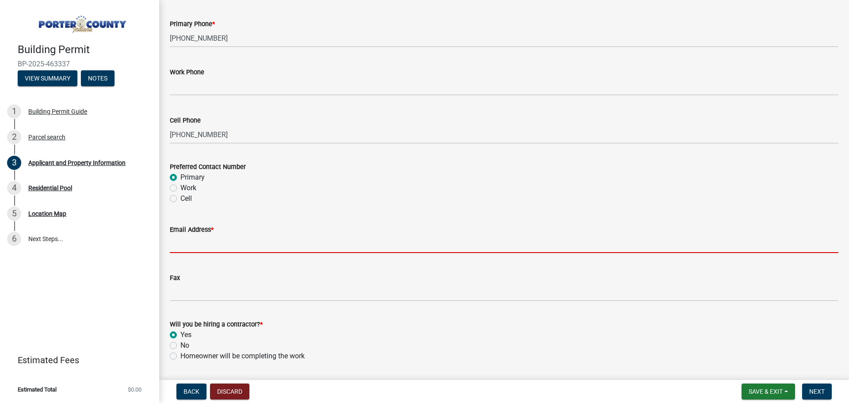
click at [212, 248] on input "Email Address *" at bounding box center [504, 244] width 669 height 18
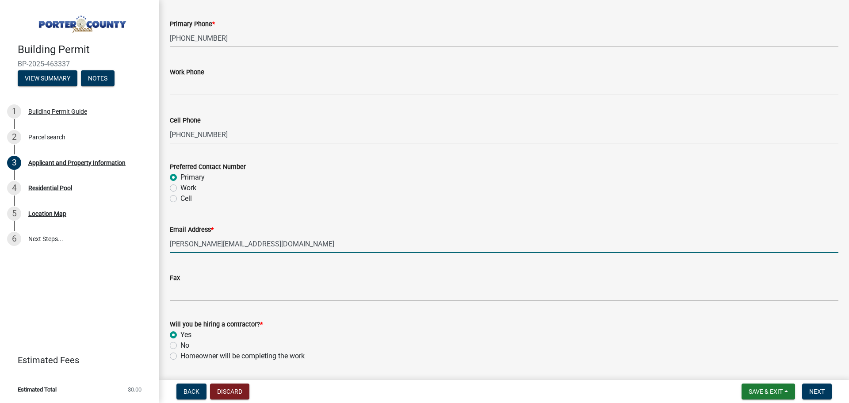
type input "[PERSON_NAME][EMAIL_ADDRESS][DOMAIN_NAME]"
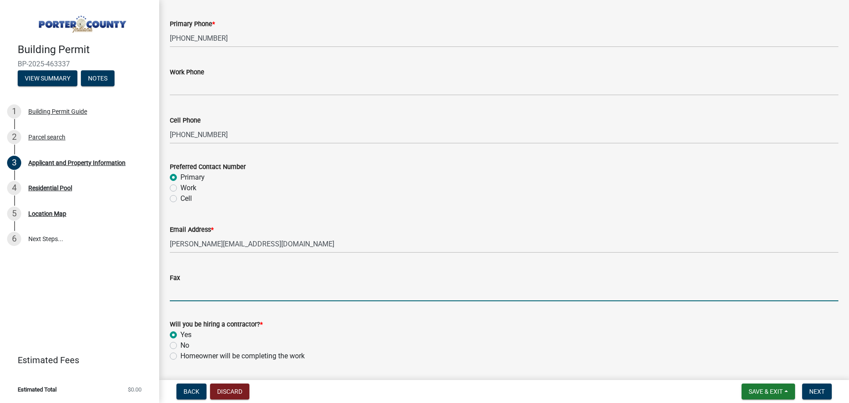
click at [218, 289] on input "Fax" at bounding box center [504, 292] width 669 height 18
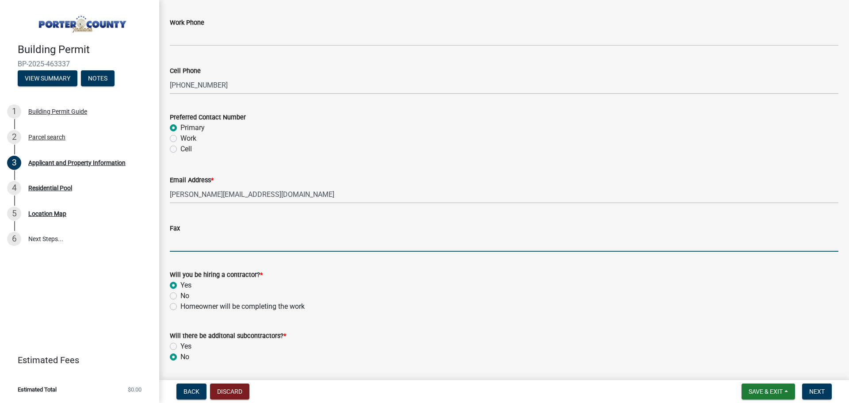
scroll to position [1269, 0]
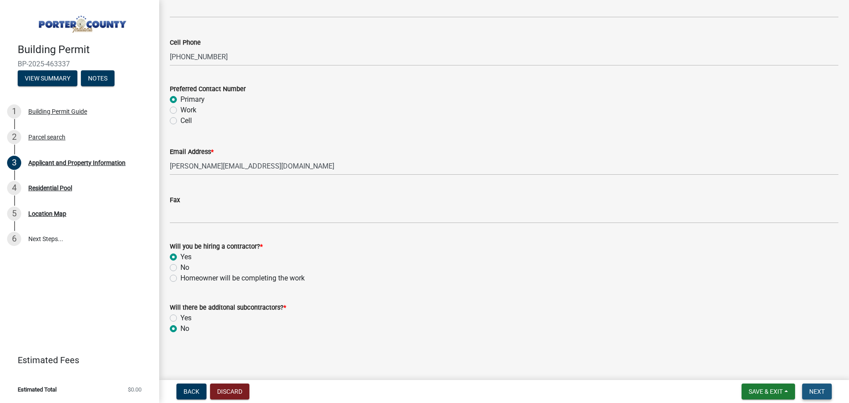
click at [818, 391] on span "Next" at bounding box center [816, 391] width 15 height 7
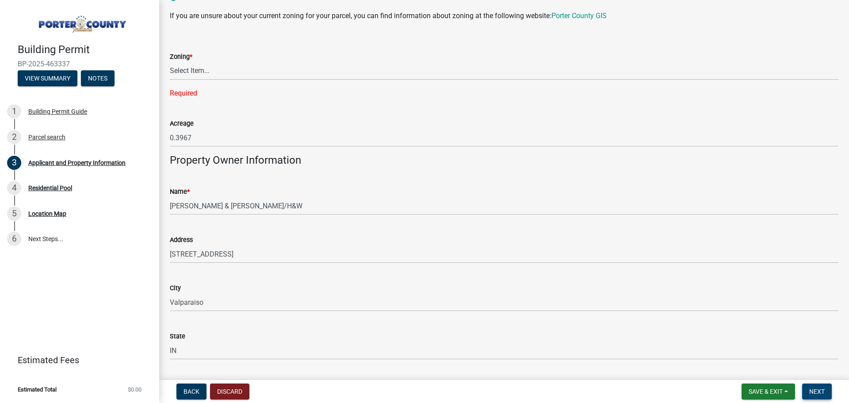
scroll to position [694, 0]
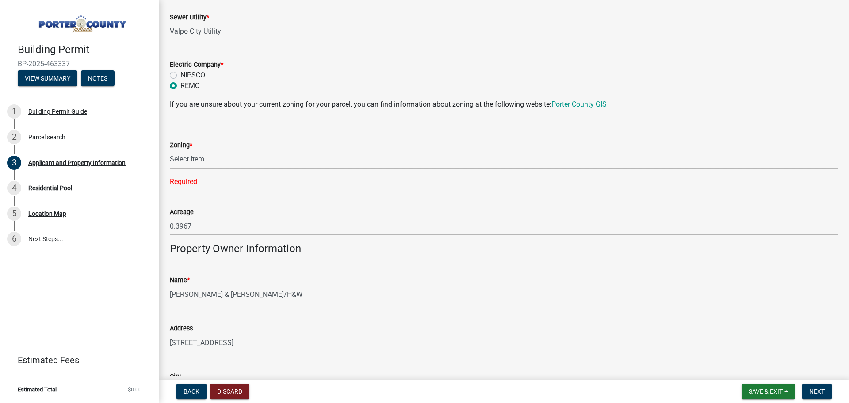
click at [189, 160] on select "Select Item... A1 A2 CH CM CN I1 I2 I3 IN MP OT P1 P2 PUD R1 R2 R3 R4 RL RR" at bounding box center [504, 159] width 669 height 18
click at [193, 160] on select "Select Item... A1 A2 CH CM CN I1 I2 I3 IN MP OT P1 P2 PUD R1 R2 R3 R4 RL RR" at bounding box center [504, 159] width 669 height 18
click at [196, 162] on select "Select Item... A1 A2 CH CM CN I1 I2 I3 IN MP OT P1 P2 PUD R1 R2 R3 R4 RL RR" at bounding box center [504, 159] width 669 height 18
click at [170, 150] on select "Select Item... A1 A2 CH CM CN I1 I2 I3 IN MP OT P1 P2 PUD R1 R2 R3 R4 RL RR" at bounding box center [504, 159] width 669 height 18
select select "349f168d-d974-4bf4-9d87-84a8db4888cd"
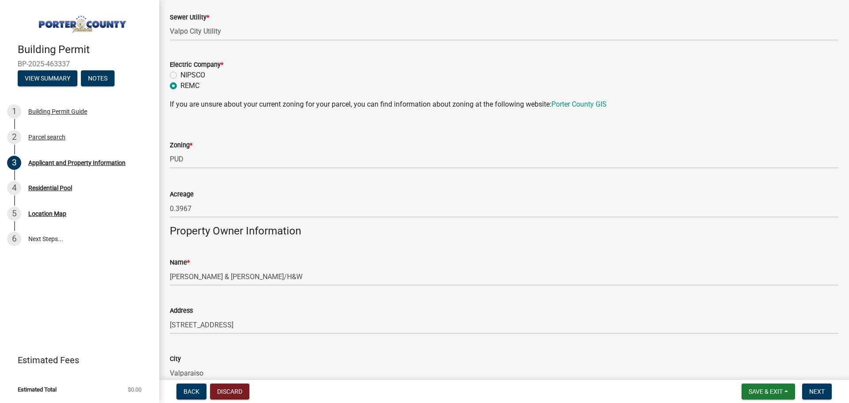
click at [225, 113] on wm-data-entity-input "If you are unsure about your current zoning for your parcel, you can find infor…" at bounding box center [504, 108] width 669 height 18
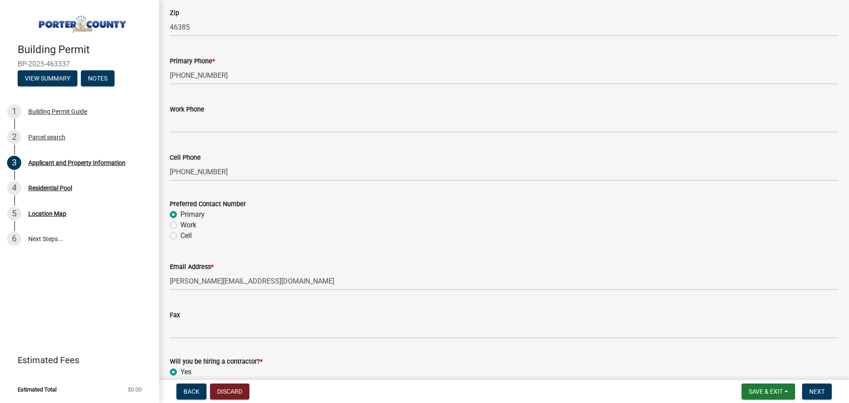
scroll to position [1251, 0]
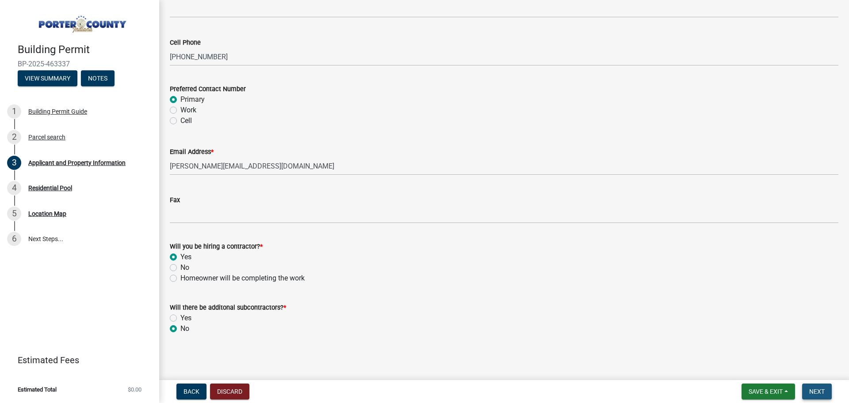
click at [821, 389] on span "Next" at bounding box center [816, 391] width 15 height 7
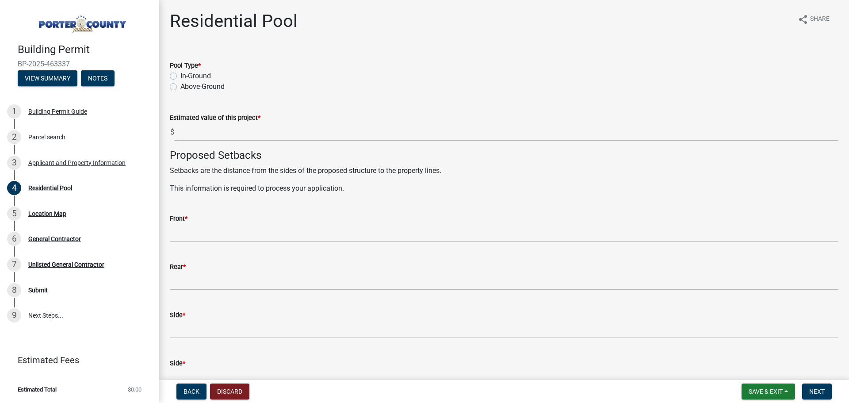
click at [180, 76] on label "In-Ground" at bounding box center [195, 76] width 31 height 11
click at [180, 76] on input "In-Ground" at bounding box center [183, 74] width 6 height 6
radio input "true"
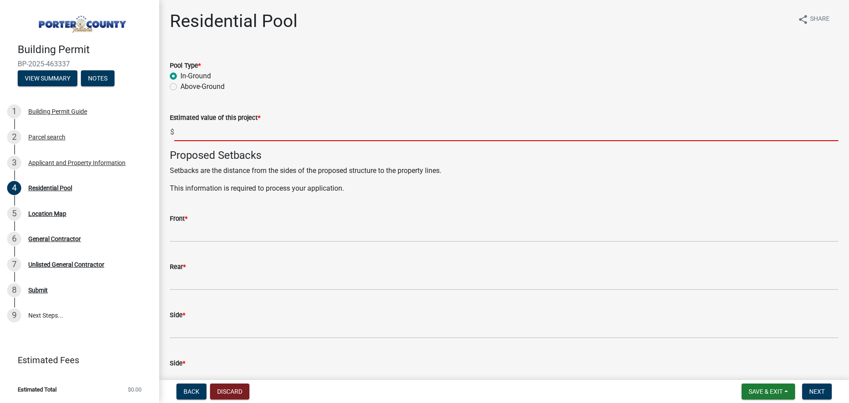
click at [203, 134] on input "text" at bounding box center [506, 132] width 664 height 18
click at [218, 134] on input "text" at bounding box center [506, 132] width 664 height 18
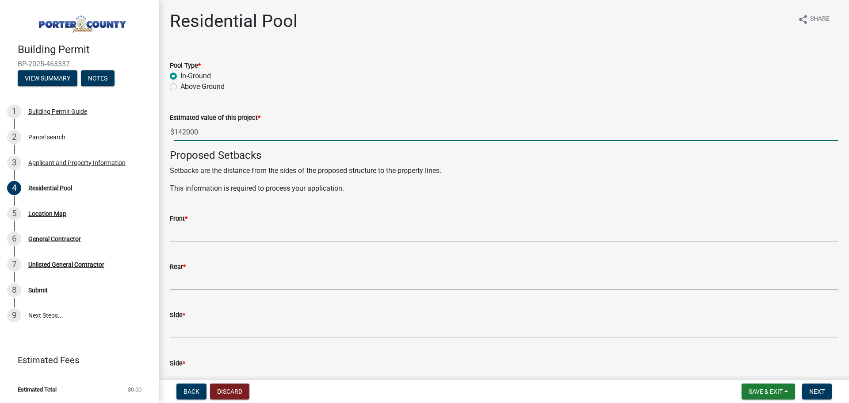
click at [188, 130] on input "142000" at bounding box center [506, 132] width 664 height 18
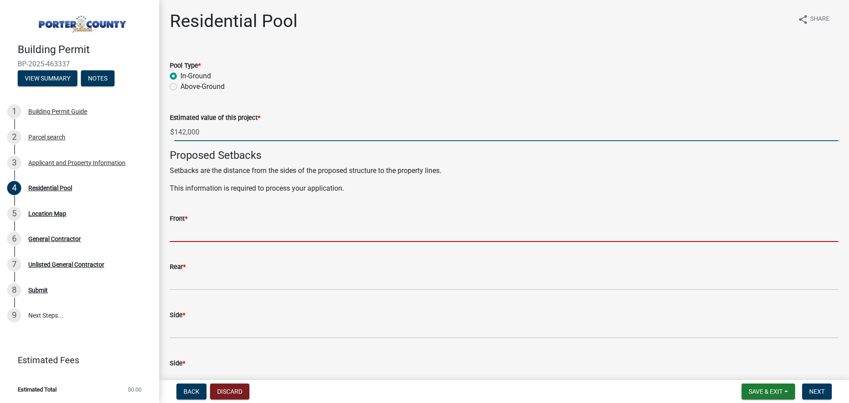
type input "142000"
click at [213, 236] on input "Front *" at bounding box center [504, 233] width 669 height 18
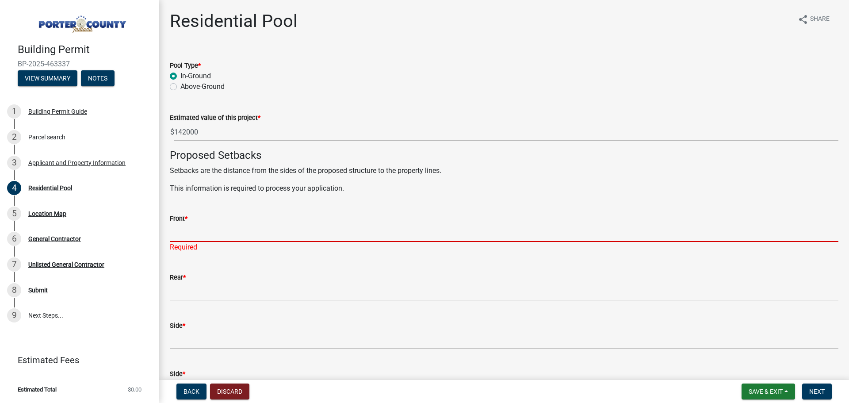
click at [212, 234] on input "Front *" at bounding box center [504, 233] width 669 height 18
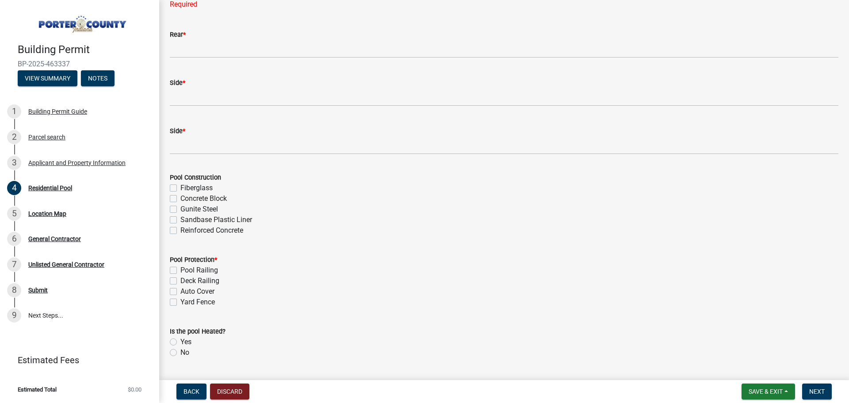
scroll to position [265, 0]
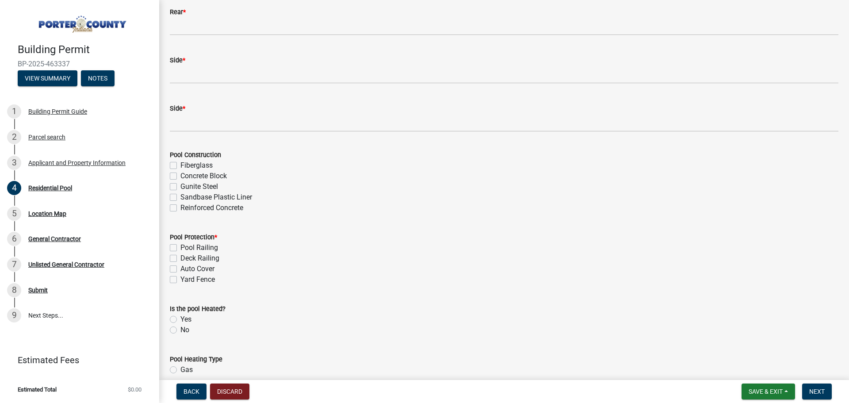
click at [180, 166] on label "Fiberglass" at bounding box center [196, 165] width 32 height 11
click at [180, 166] on input "Fiberglass" at bounding box center [183, 163] width 6 height 6
checkbox input "true"
checkbox input "false"
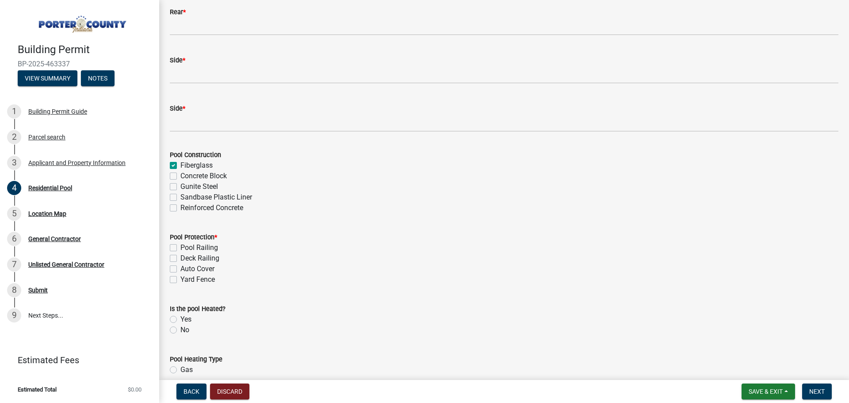
checkbox input "false"
click at [180, 268] on label "Auto Cover" at bounding box center [197, 269] width 34 height 11
click at [180, 268] on input "Auto Cover" at bounding box center [183, 267] width 6 height 6
checkbox input "true"
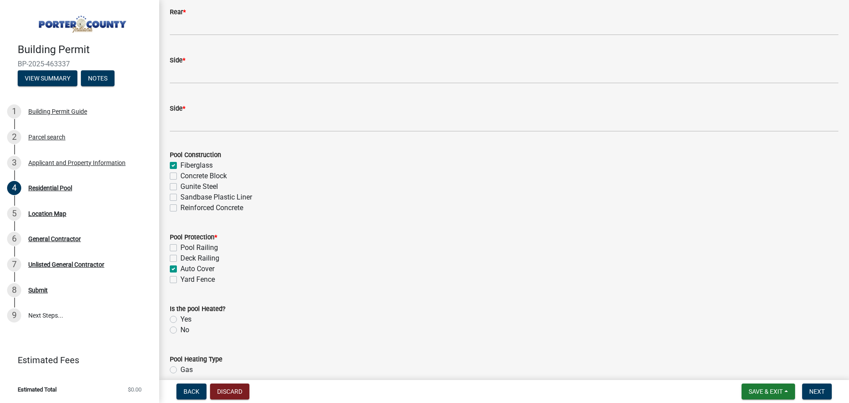
checkbox input "false"
checkbox input "true"
checkbox input "false"
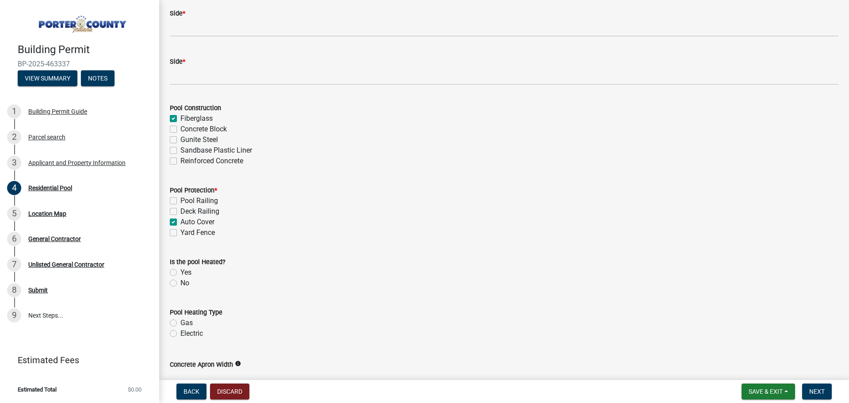
scroll to position [354, 0]
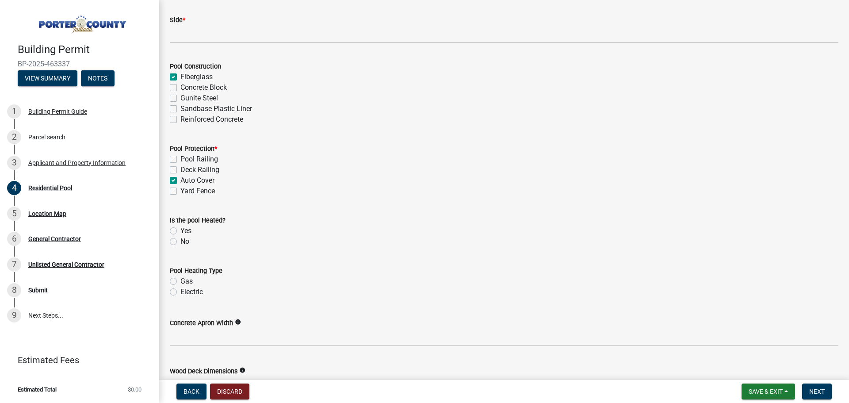
click at [180, 159] on label "Pool Railing" at bounding box center [199, 159] width 38 height 11
click at [180, 159] on input "Pool Railing" at bounding box center [183, 157] width 6 height 6
checkbox input "true"
checkbox input "false"
checkbox input "true"
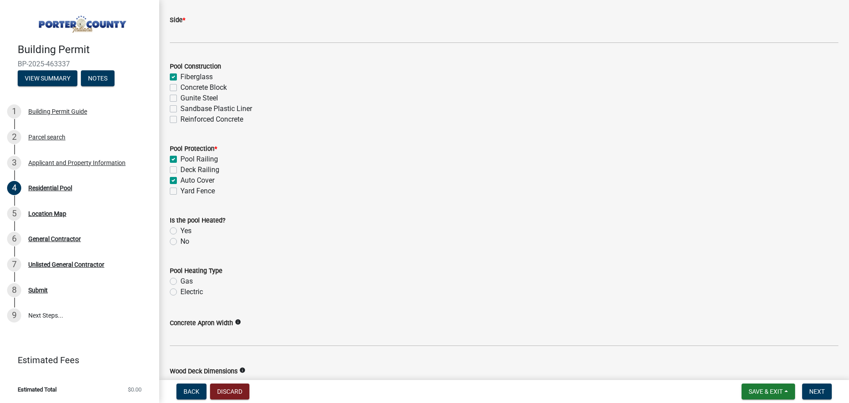
checkbox input "false"
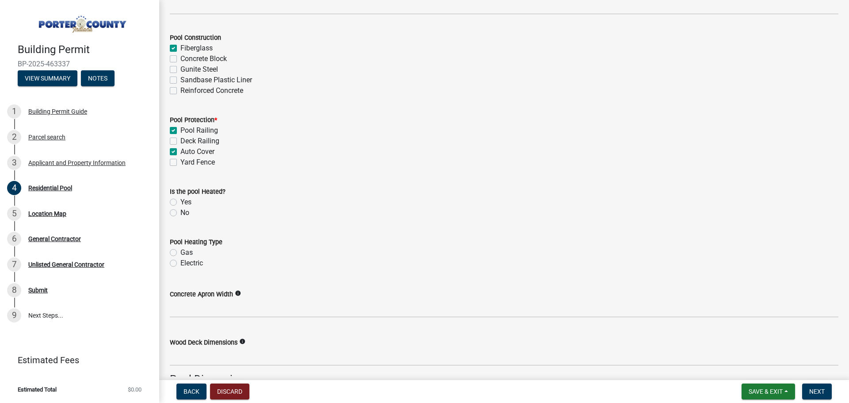
scroll to position [398, 0]
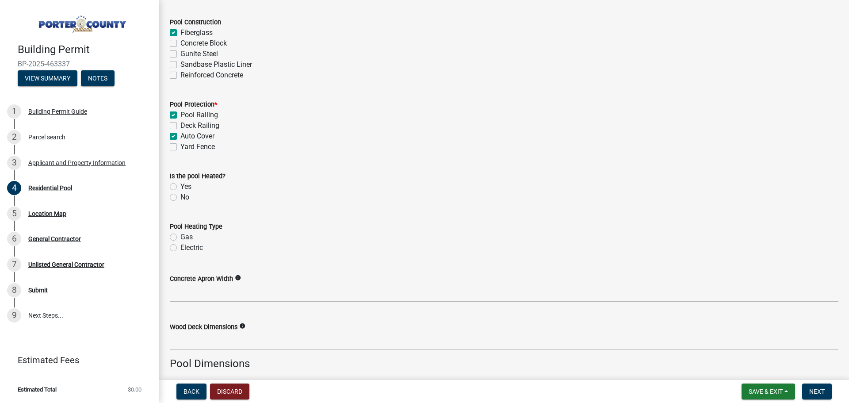
click at [180, 185] on label "Yes" at bounding box center [185, 186] width 11 height 11
click at [180, 185] on input "Yes" at bounding box center [183, 184] width 6 height 6
radio input "true"
click at [180, 238] on label "Gas" at bounding box center [186, 237] width 12 height 11
click at [180, 237] on input "Gas" at bounding box center [183, 235] width 6 height 6
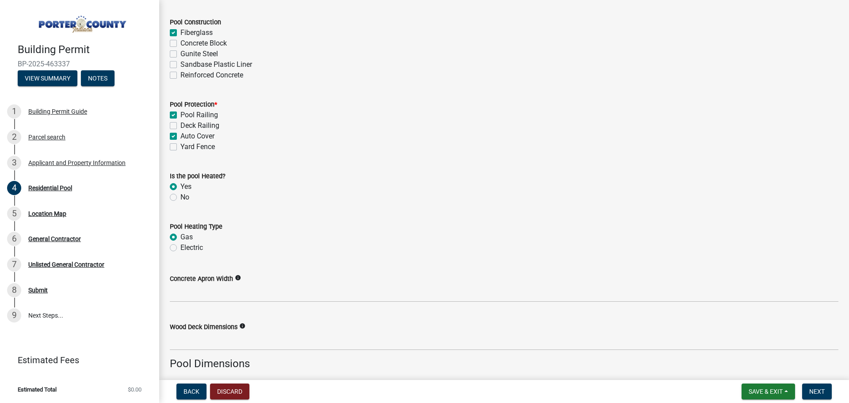
radio input "true"
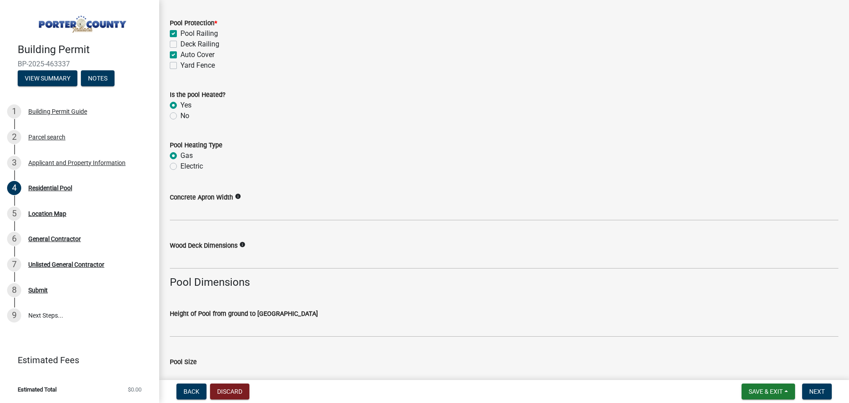
scroll to position [486, 0]
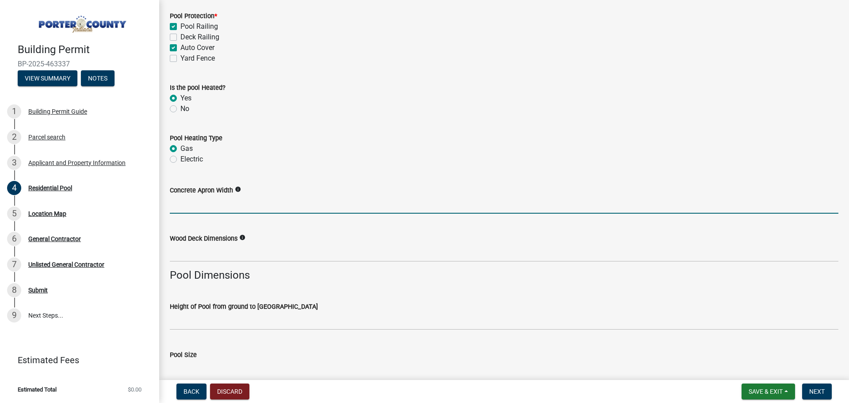
click at [207, 207] on input "Concrete Apron Width" at bounding box center [504, 204] width 669 height 18
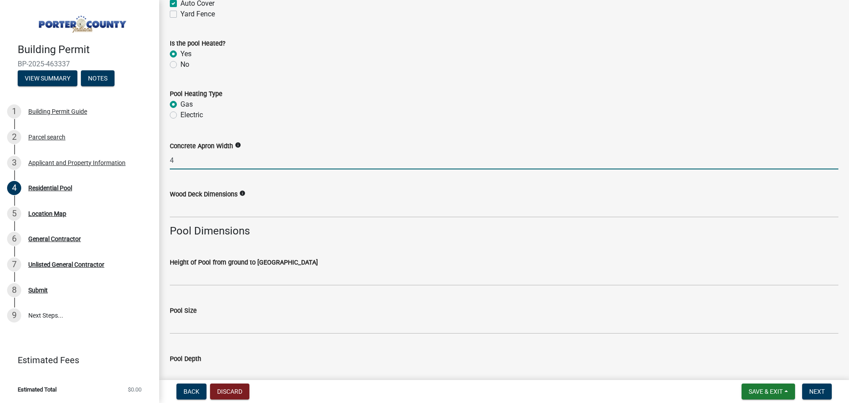
type input "4"
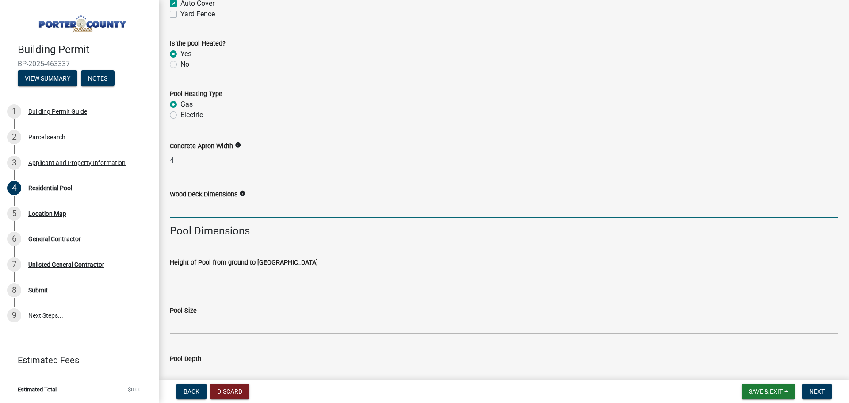
click at [214, 209] on input "Wood Deck Dimensions" at bounding box center [504, 208] width 669 height 18
click at [236, 208] on input "Wood Deck Dimensions" at bounding box center [504, 208] width 669 height 18
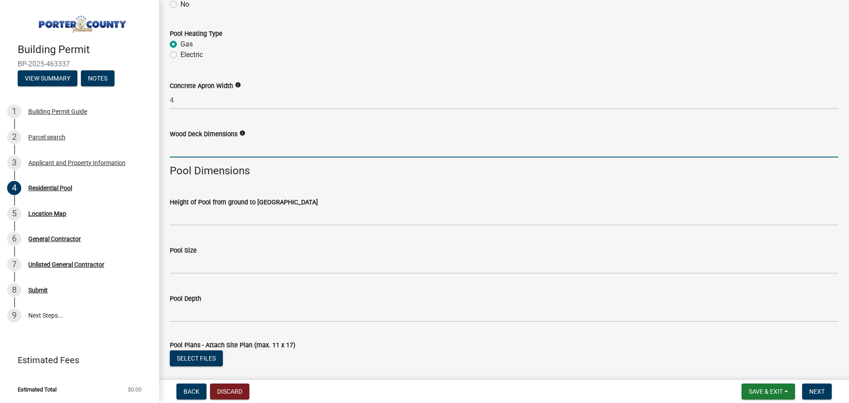
scroll to position [619, 0]
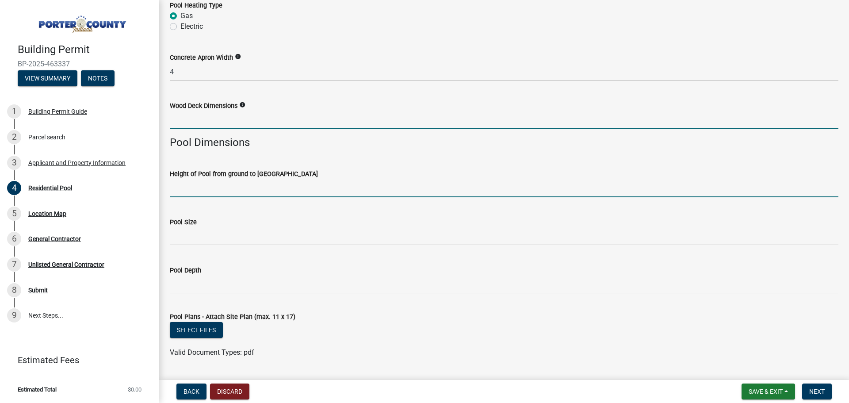
click at [206, 191] on input "Height of Pool from ground to [GEOGRAPHIC_DATA]" at bounding box center [504, 188] width 669 height 18
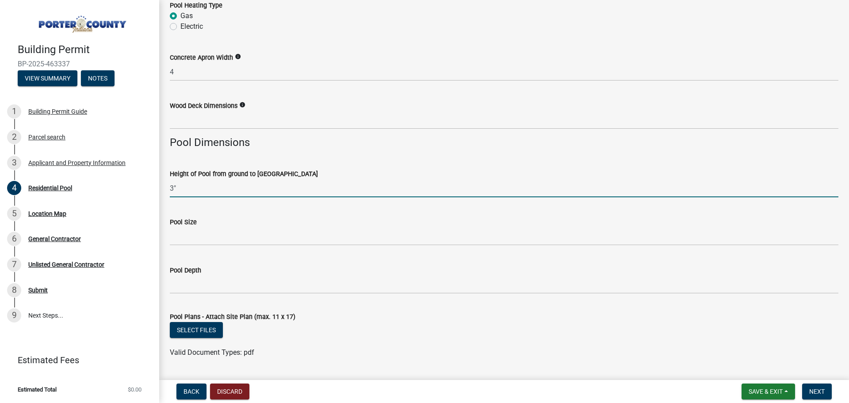
type input "3""
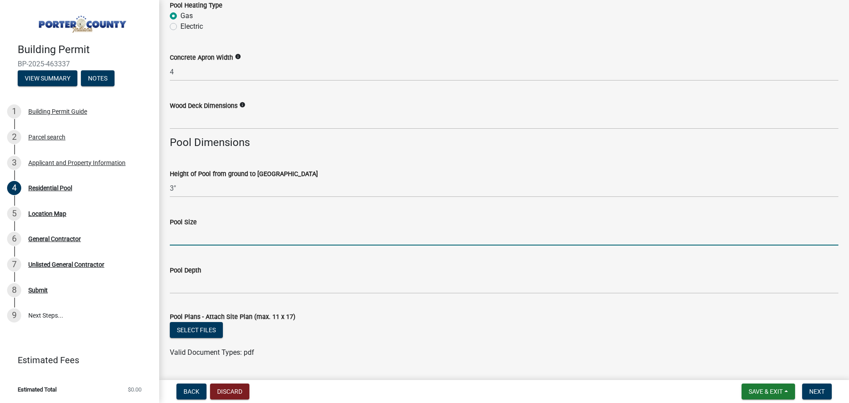
click at [191, 238] on input "Pool Size" at bounding box center [504, 236] width 669 height 18
type input "16x42"
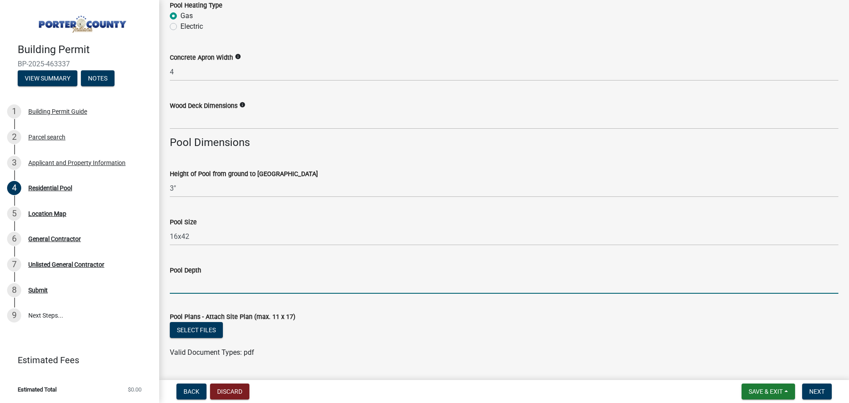
click at [194, 287] on input "Pool Depth" at bounding box center [504, 284] width 669 height 18
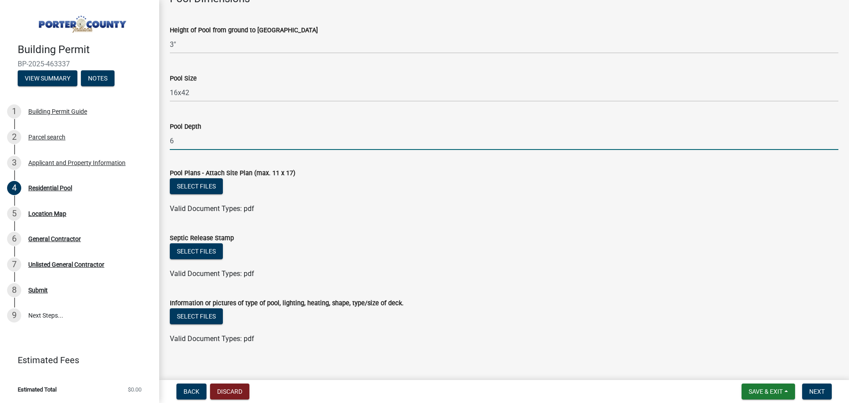
scroll to position [773, 0]
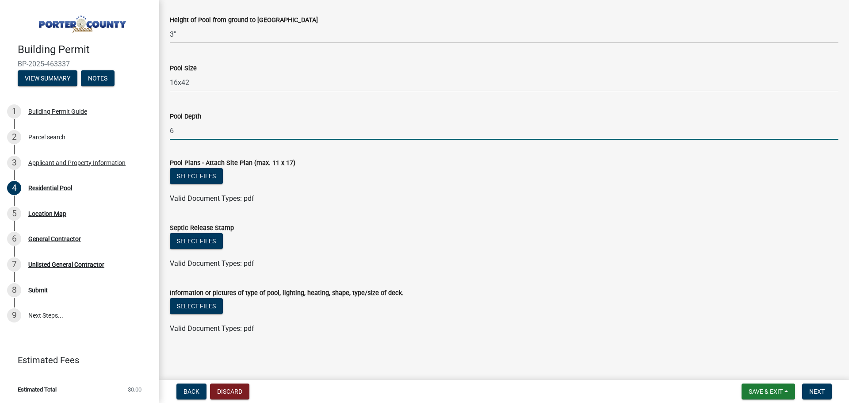
type input "6"
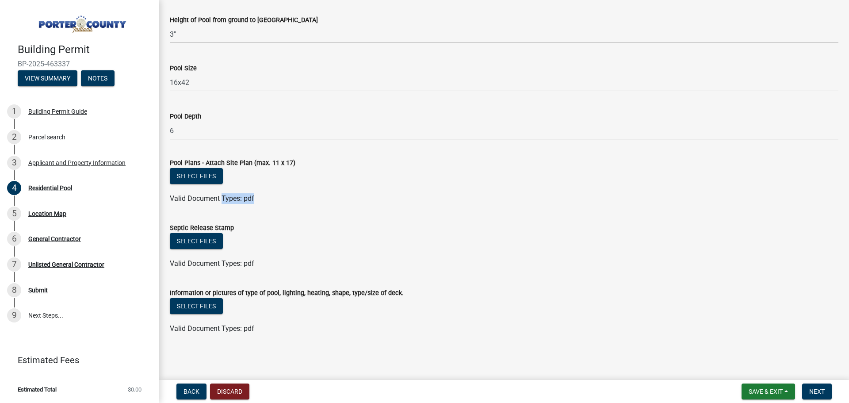
drag, startPoint x: 255, startPoint y: 196, endPoint x: 221, endPoint y: 199, distance: 34.1
click at [221, 199] on div "Valid Document Types: pdf" at bounding box center [504, 198] width 682 height 11
click at [254, 196] on span "Valid Document Types: pdf" at bounding box center [212, 198] width 84 height 8
drag, startPoint x: 253, startPoint y: 199, endPoint x: 171, endPoint y: 195, distance: 82.3
click at [171, 195] on span "Valid Document Types: pdf" at bounding box center [212, 198] width 84 height 8
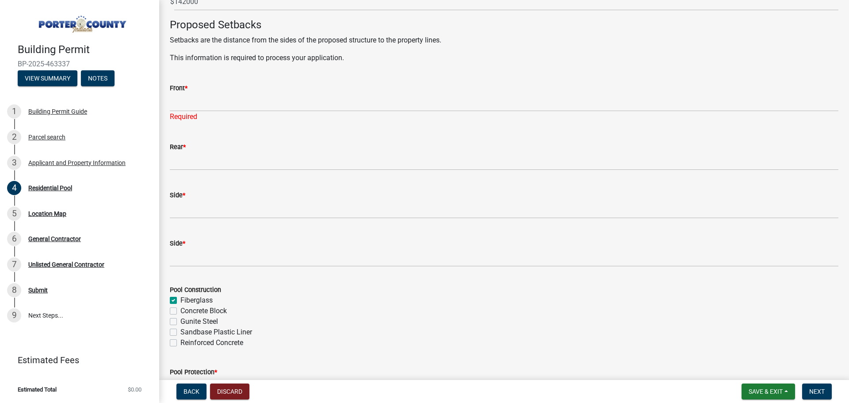
scroll to position [154, 0]
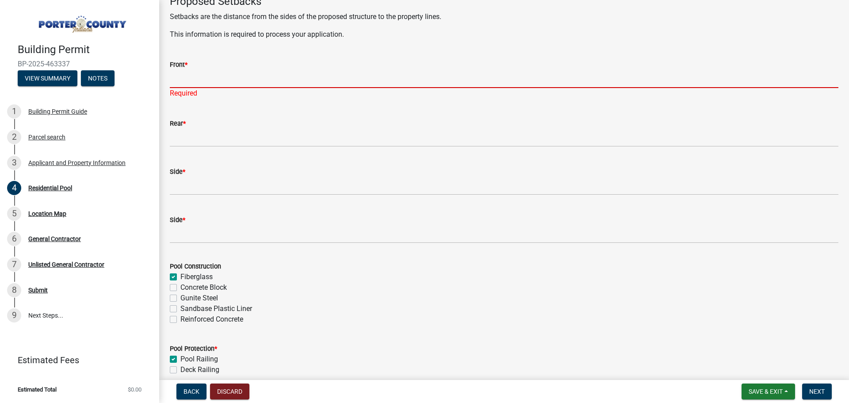
click at [219, 78] on input "Front *" at bounding box center [504, 79] width 669 height 18
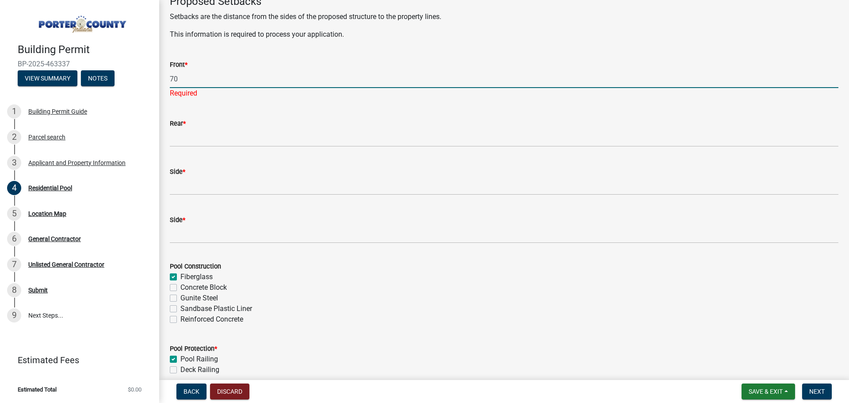
type input "70"
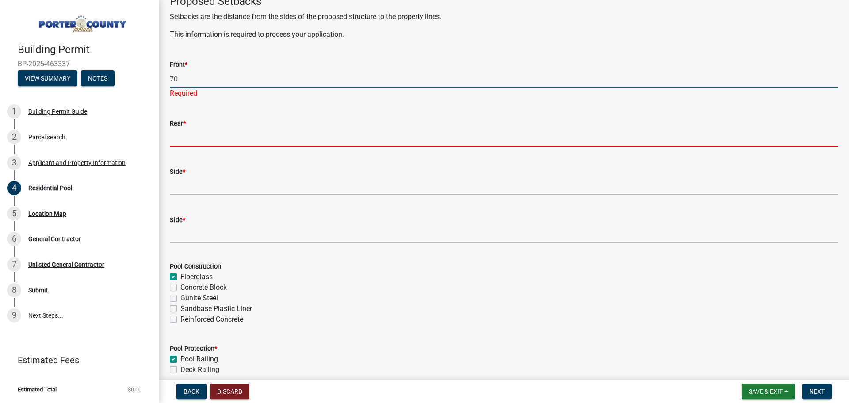
click at [199, 137] on wm-data-entity-input "Rear *" at bounding box center [504, 130] width 669 height 48
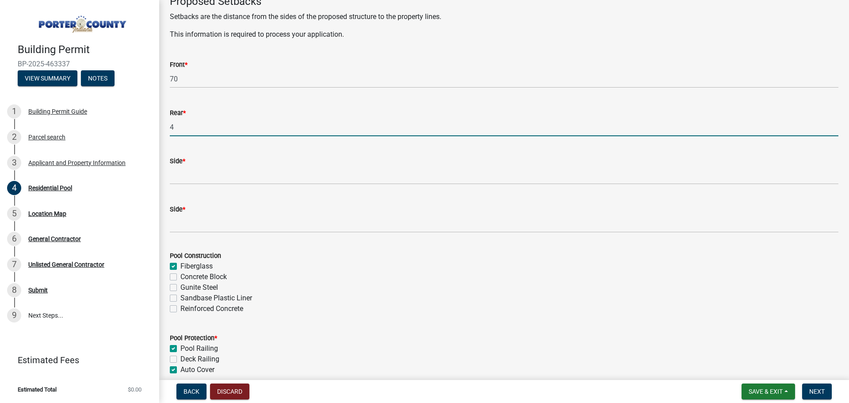
type input "4"
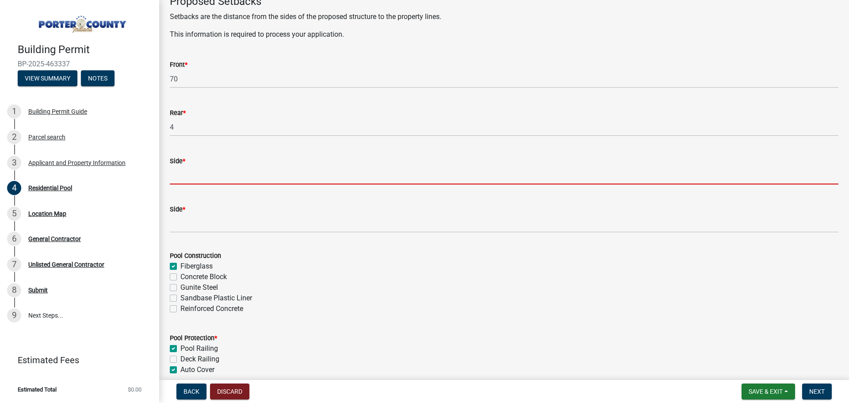
click at [199, 180] on input "Side *" at bounding box center [504, 175] width 669 height 18
click at [192, 172] on input "Side *" at bounding box center [504, 175] width 669 height 18
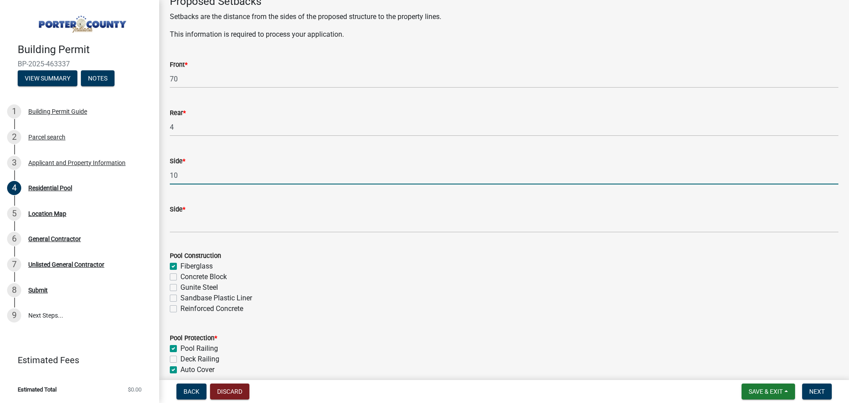
type input "10"
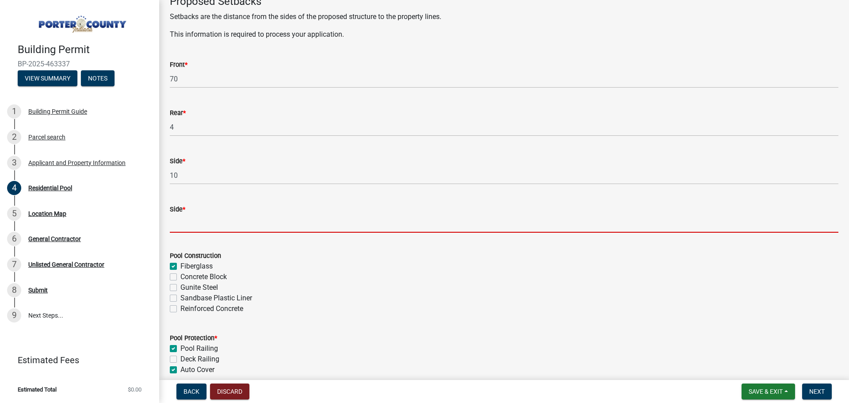
click at [189, 225] on input "Side *" at bounding box center [504, 223] width 669 height 18
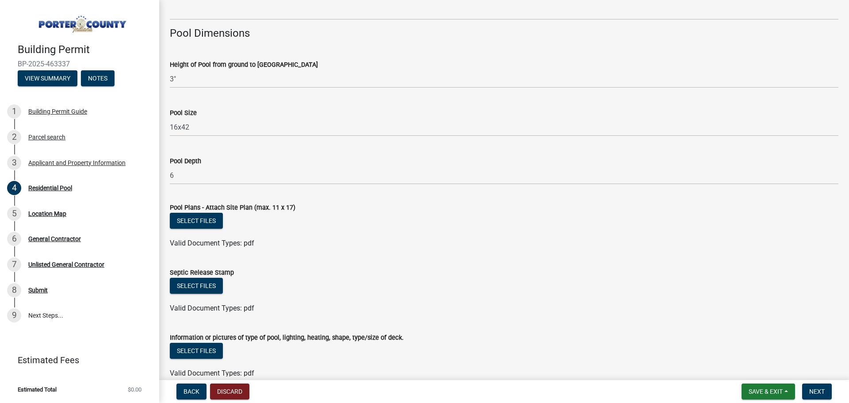
scroll to position [762, 0]
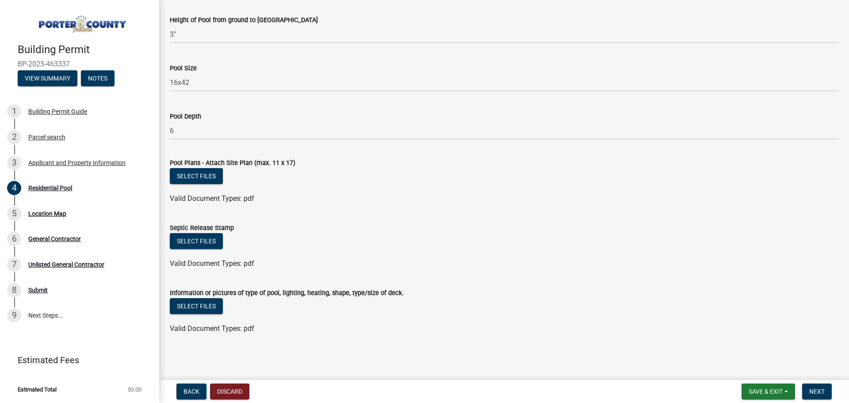
type input "10"
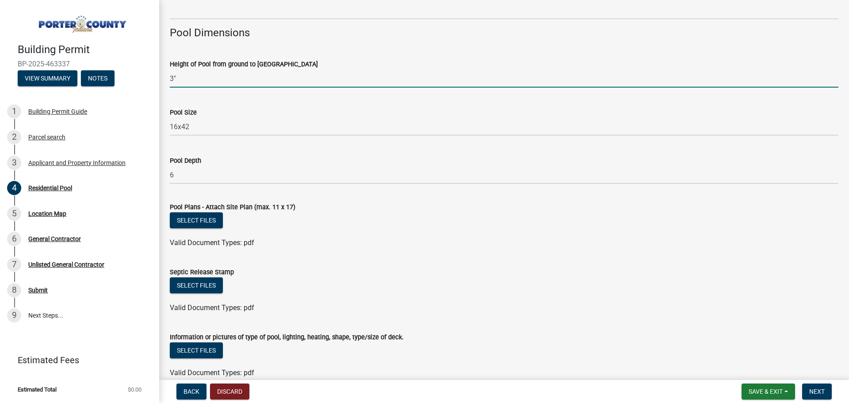
drag, startPoint x: 183, startPoint y: 80, endPoint x: 157, endPoint y: 80, distance: 26.1
click at [157, 80] on div "Building Permit BP-2025-463337 View Summary Notes 1 Building Permit Guide 2 Par…" at bounding box center [424, 201] width 849 height 403
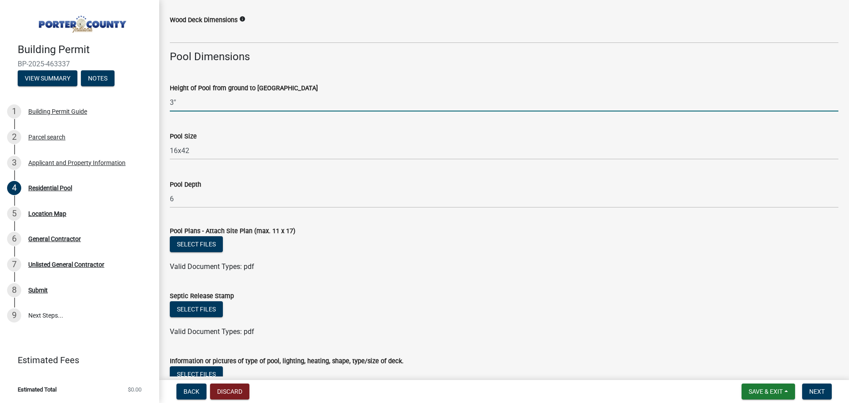
scroll to position [674, 0]
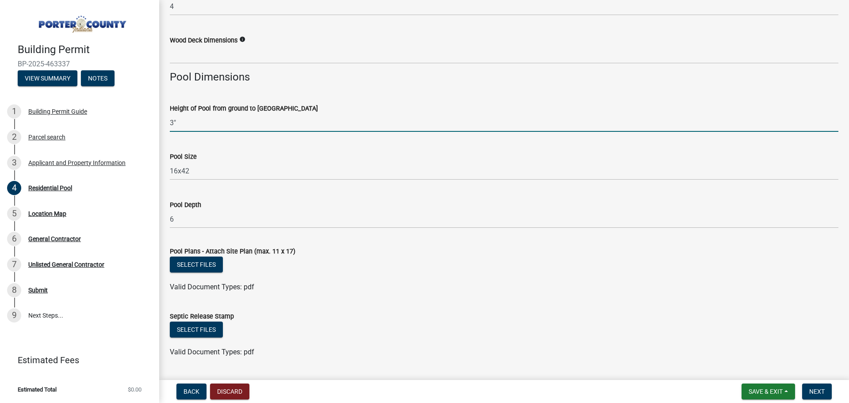
click at [192, 125] on input "3"" at bounding box center [504, 123] width 669 height 18
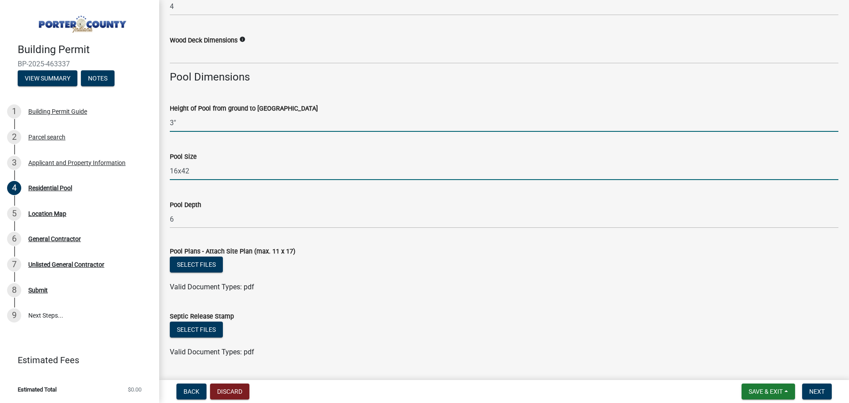
click at [193, 170] on input "16x42" at bounding box center [504, 171] width 669 height 18
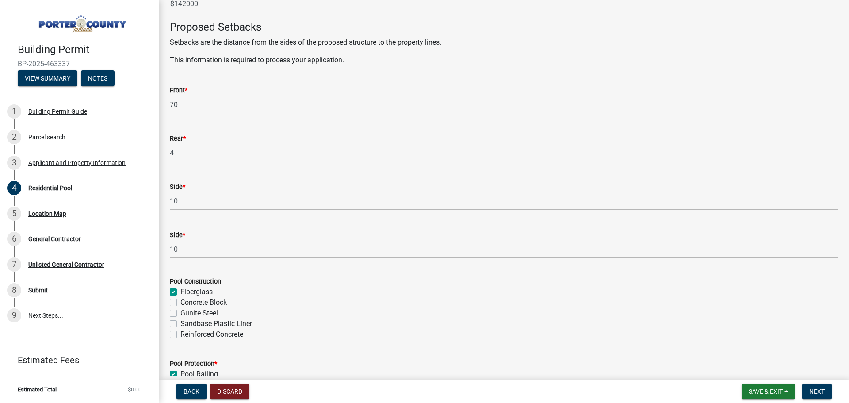
scroll to position [133, 0]
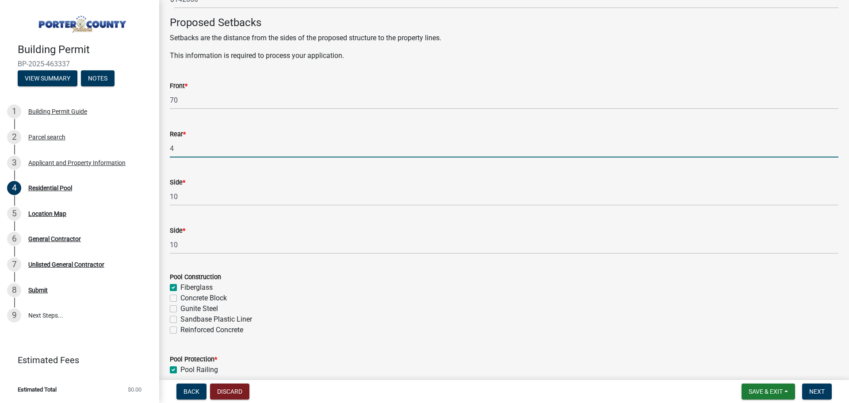
click at [222, 153] on input "4" at bounding box center [504, 148] width 669 height 18
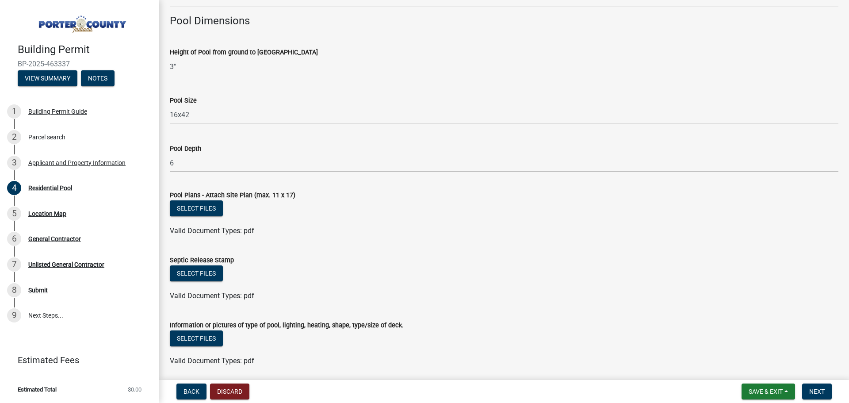
scroll to position [752, 0]
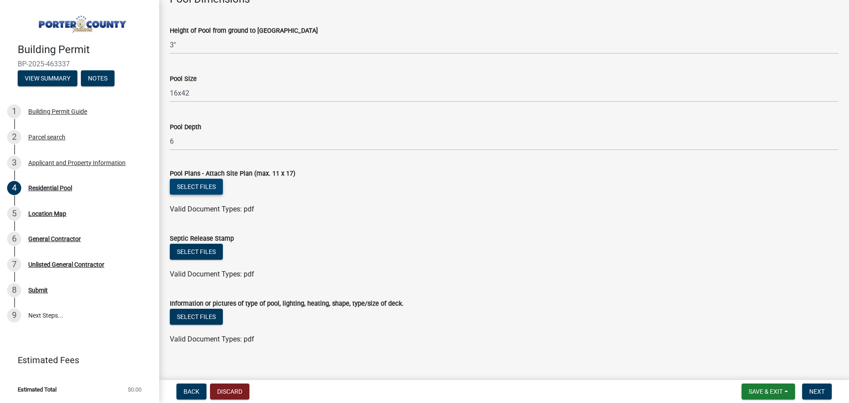
type input "4'-3" Please reference Variance Case #DV-2024-46 for approval"
click at [210, 188] on button "Select files" at bounding box center [196, 187] width 53 height 16
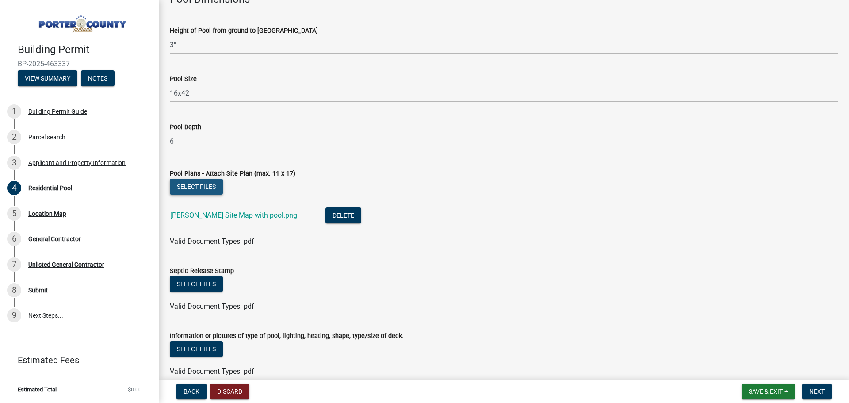
click at [201, 189] on button "Select files" at bounding box center [196, 187] width 53 height 16
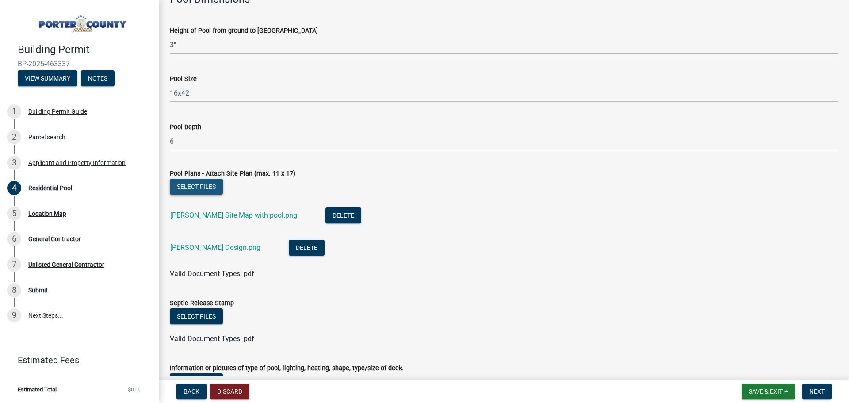
click at [208, 186] on button "Select files" at bounding box center [196, 187] width 53 height 16
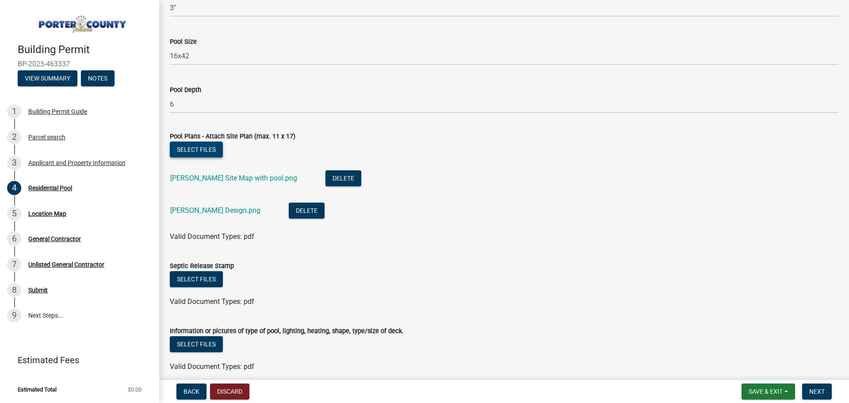
scroll to position [827, 0]
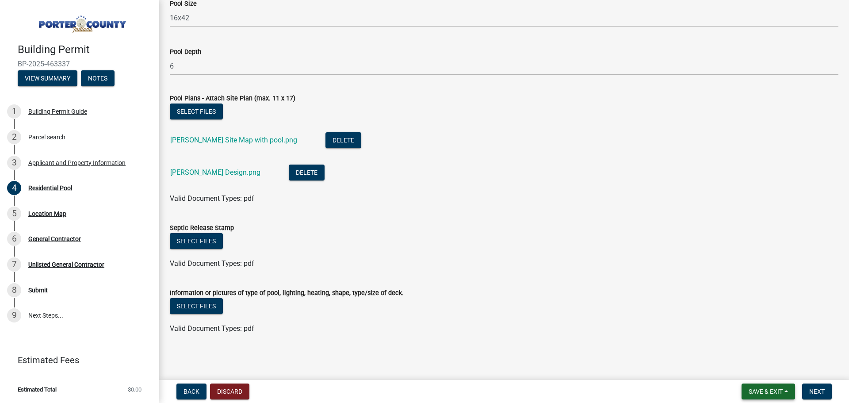
click at [785, 390] on button "Save & Exit" at bounding box center [767, 391] width 53 height 16
click at [756, 349] on button "Save" at bounding box center [759, 346] width 71 height 21
click at [211, 305] on button "Select files" at bounding box center [196, 306] width 53 height 16
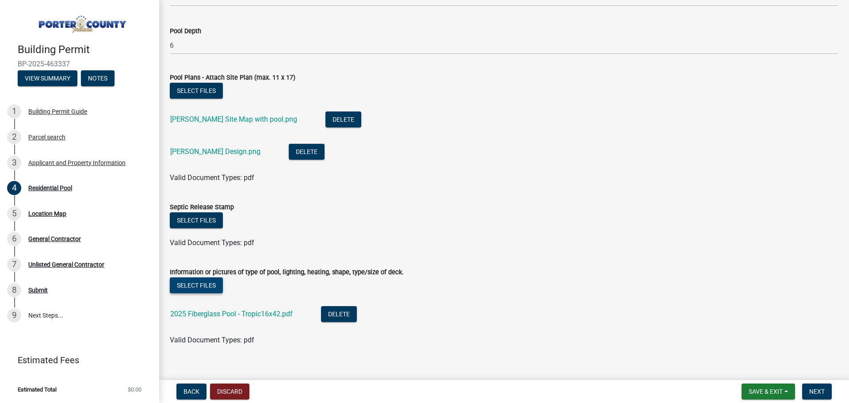
scroll to position [859, 0]
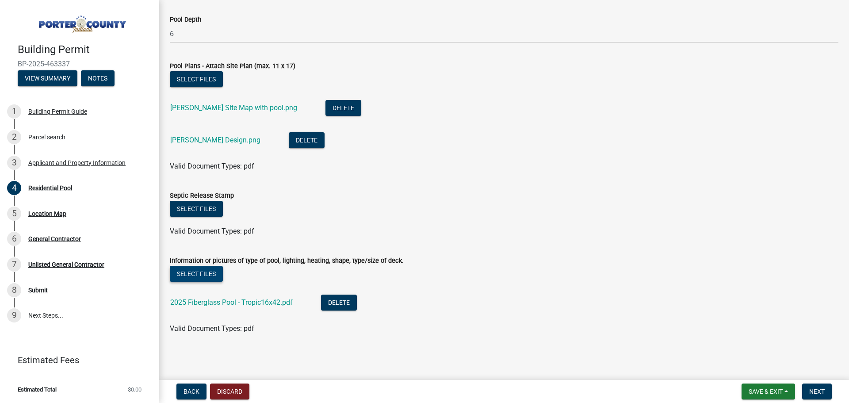
click at [199, 274] on button "Select files" at bounding box center [196, 274] width 53 height 16
click at [205, 274] on button "Select files" at bounding box center [196, 274] width 53 height 16
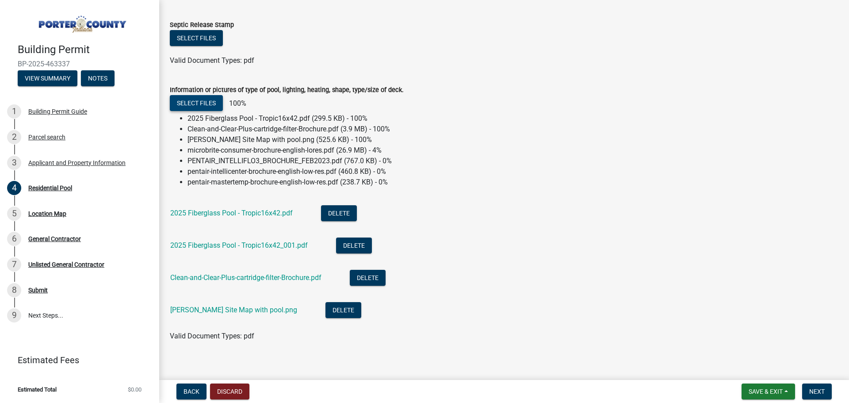
scroll to position [1037, 0]
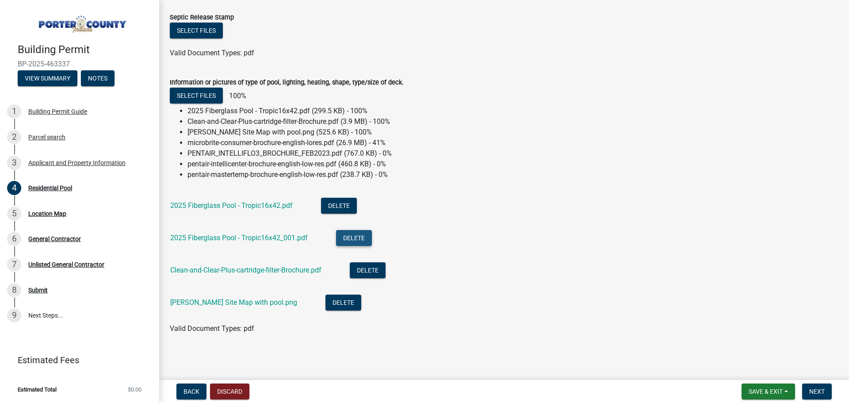
click at [359, 238] on button "Delete" at bounding box center [354, 238] width 36 height 16
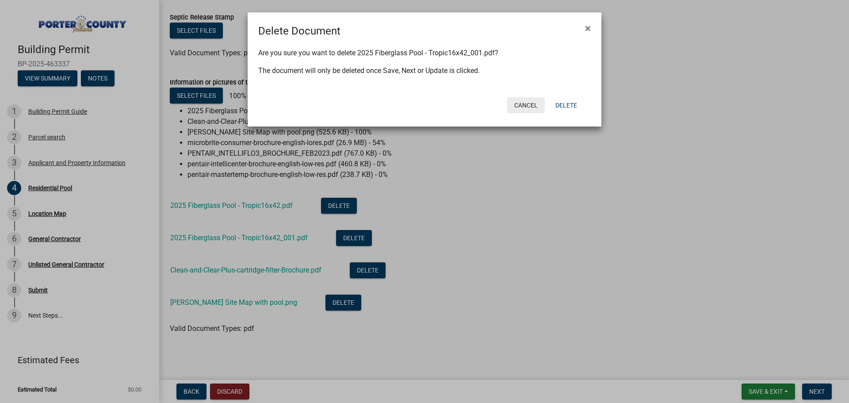
click at [529, 103] on button "Cancel" at bounding box center [526, 105] width 38 height 16
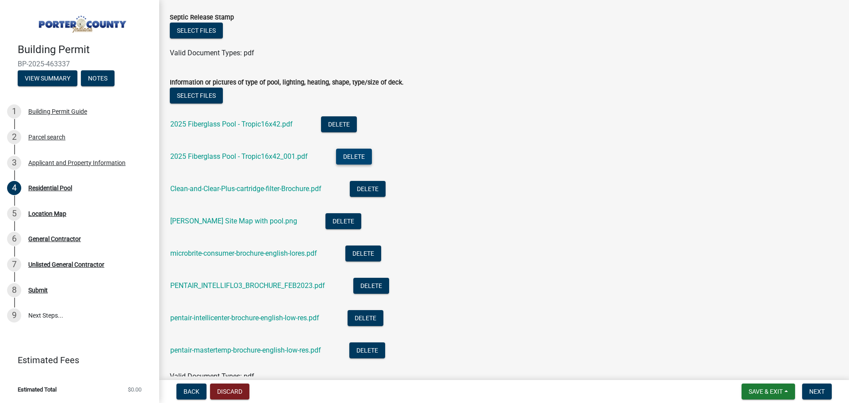
click at [364, 153] on button "Delete" at bounding box center [354, 157] width 36 height 16
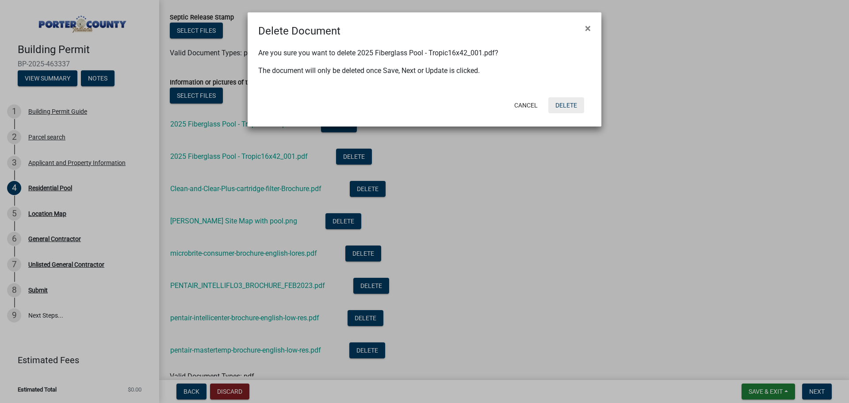
click at [561, 101] on button "Delete" at bounding box center [566, 105] width 36 height 16
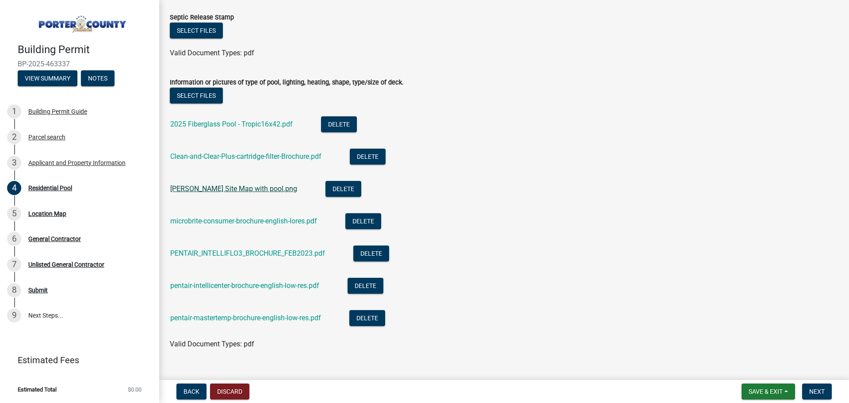
click at [247, 189] on link "[PERSON_NAME] Site Map with pool.png" at bounding box center [233, 188] width 127 height 8
click at [223, 221] on link "microbrite-consumer-brochure-english-lores.pdf" at bounding box center [243, 221] width 147 height 8
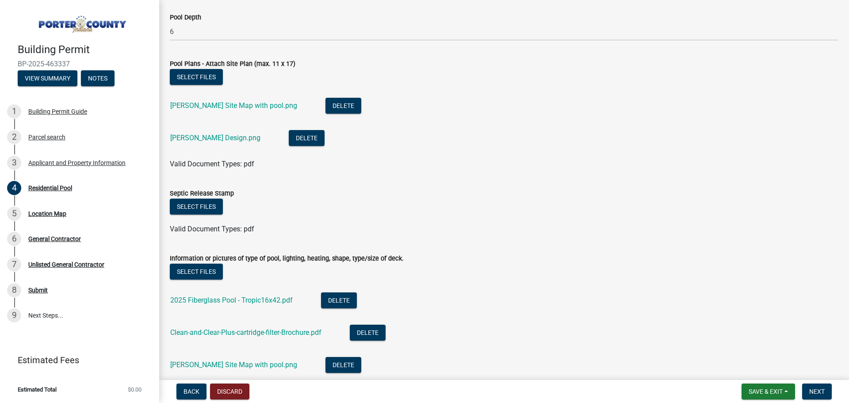
scroll to position [860, 0]
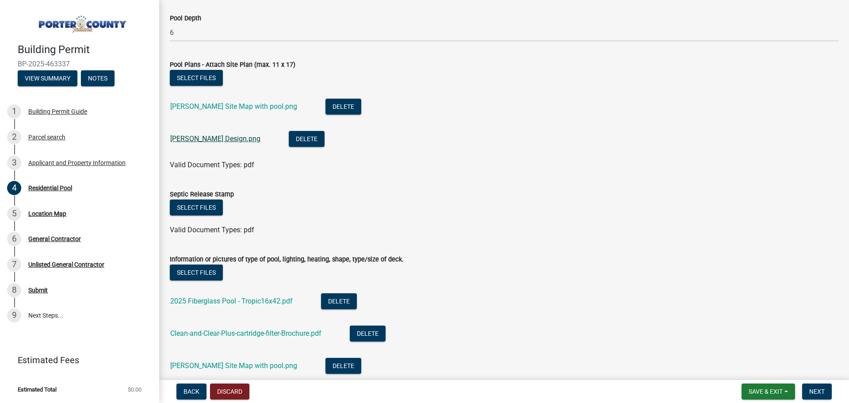
click at [192, 137] on link "[PERSON_NAME] Design.png" at bounding box center [215, 138] width 90 height 8
click at [212, 107] on link "[PERSON_NAME] Site Map with pool.png" at bounding box center [233, 106] width 127 height 8
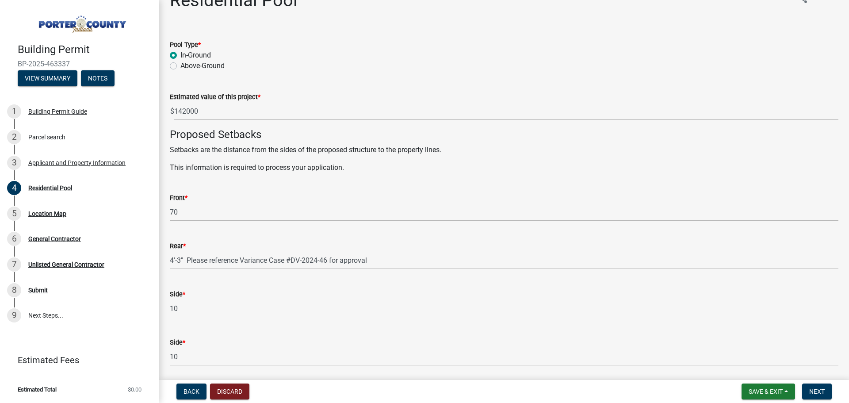
scroll to position [20, 0]
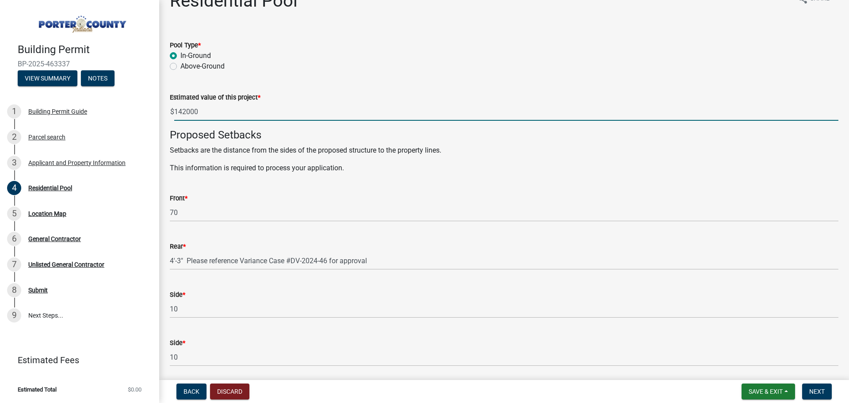
click at [187, 112] on input "142000" at bounding box center [506, 112] width 664 height 18
click at [248, 112] on input "142,000" at bounding box center [506, 112] width 664 height 18
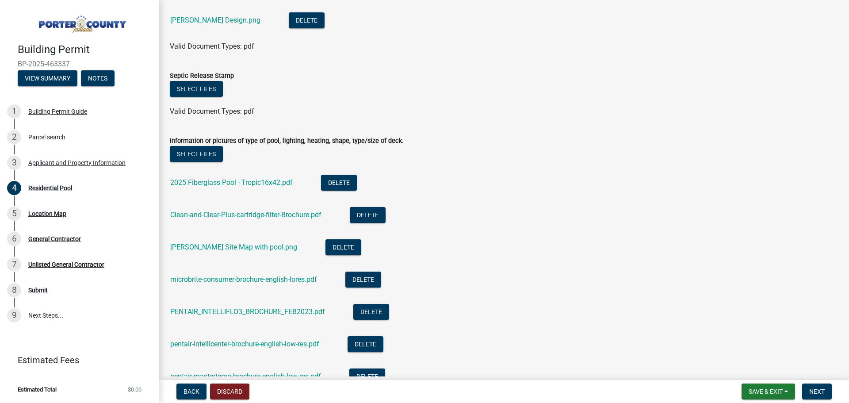
scroll to position [1017, 0]
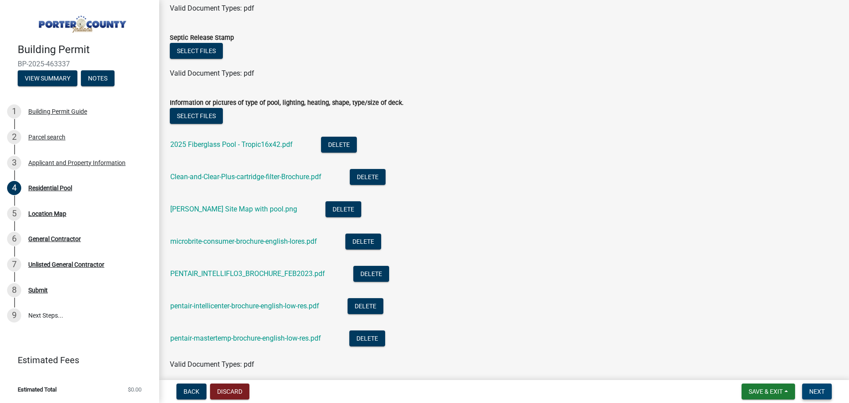
type input "142000"
click at [821, 389] on span "Next" at bounding box center [816, 391] width 15 height 7
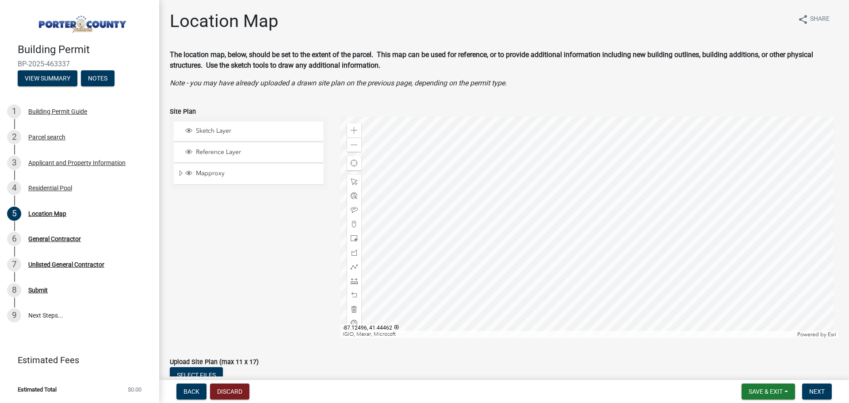
scroll to position [69, 0]
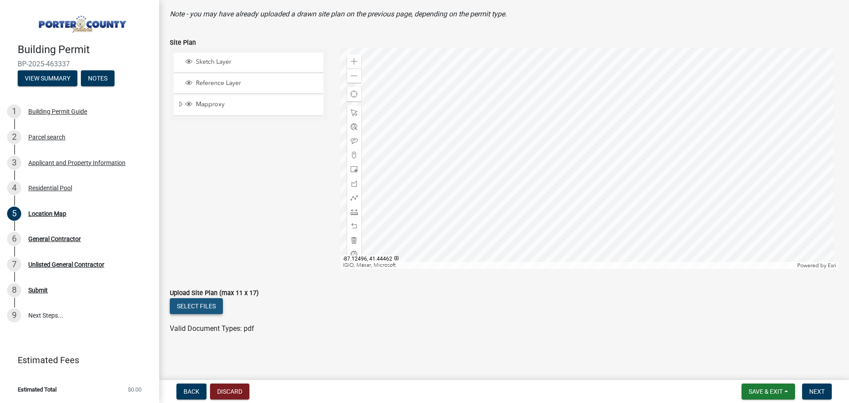
click at [195, 306] on button "Select files" at bounding box center [196, 306] width 53 height 16
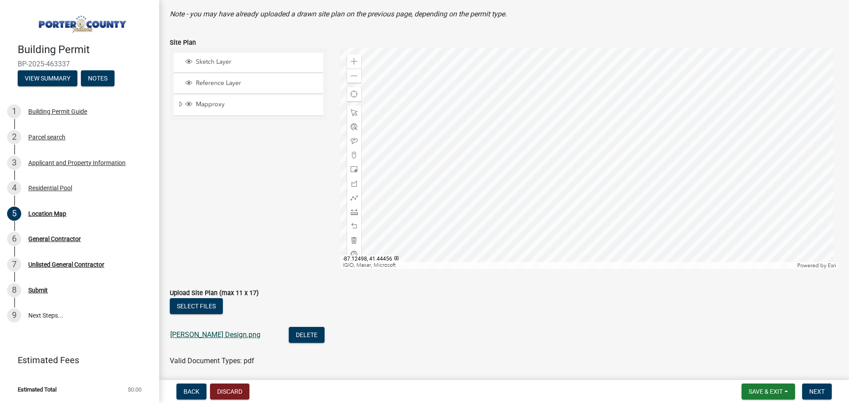
click at [222, 337] on link "[PERSON_NAME] Design.png" at bounding box center [215, 334] width 90 height 8
click at [199, 304] on button "Select files" at bounding box center [196, 306] width 53 height 16
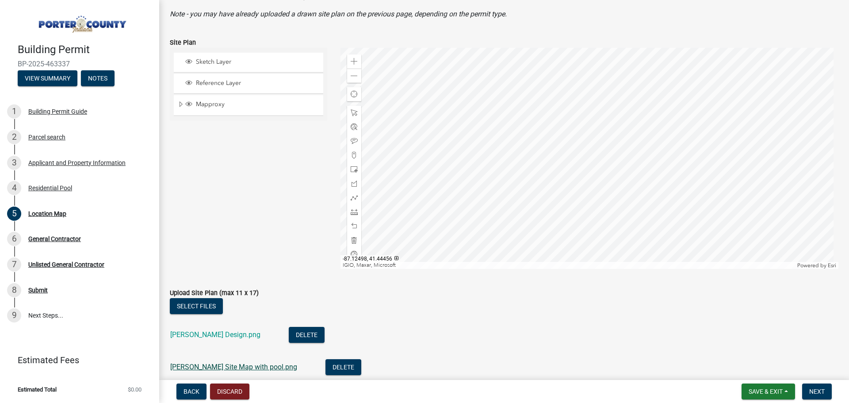
click at [228, 370] on link "[PERSON_NAME] Site Map with pool.png" at bounding box center [233, 367] width 127 height 8
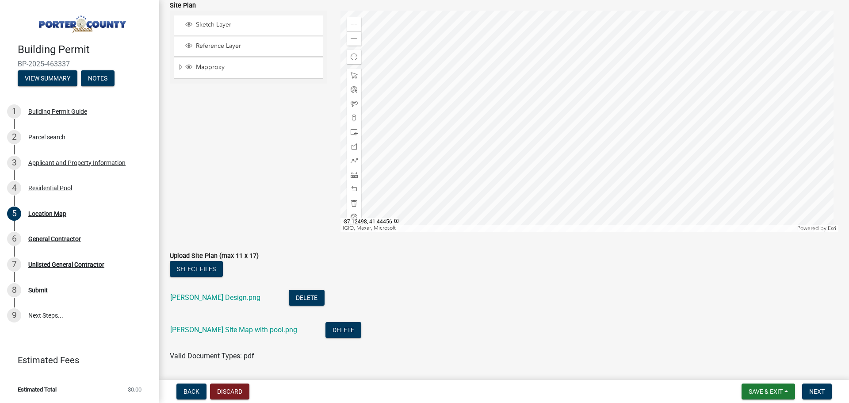
scroll to position [134, 0]
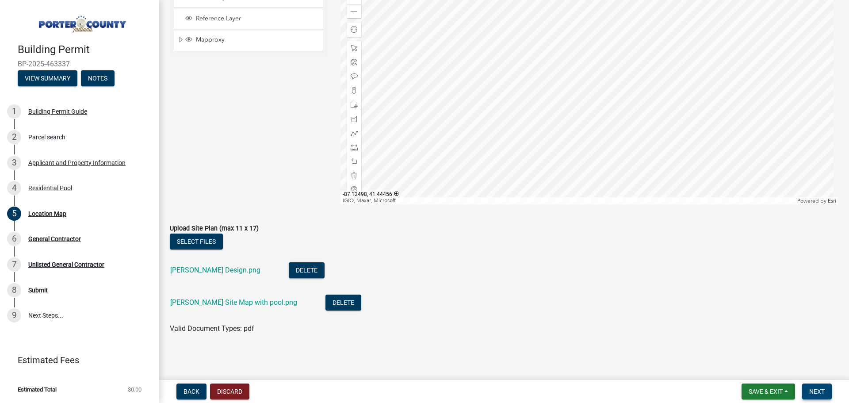
click at [816, 394] on span "Next" at bounding box center [816, 391] width 15 height 7
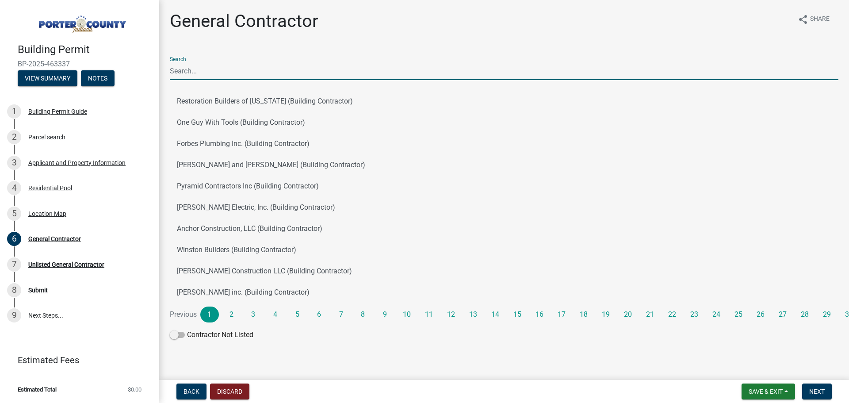
click at [196, 71] on input "Search" at bounding box center [504, 71] width 669 height 18
type input "[PERSON_NAME]"
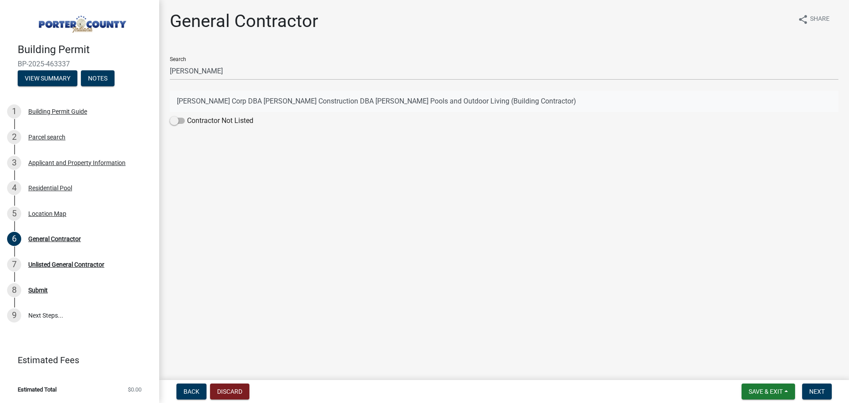
click at [222, 98] on button "[PERSON_NAME] Corp DBA [PERSON_NAME] Construction DBA [PERSON_NAME] Pools and O…" at bounding box center [504, 101] width 669 height 21
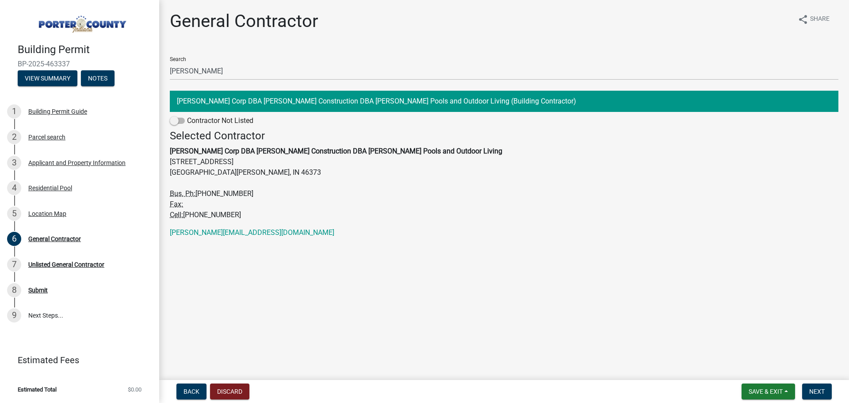
click at [206, 149] on strong "[PERSON_NAME] Corp DBA [PERSON_NAME] Construction DBA [PERSON_NAME] Pools and O…" at bounding box center [336, 151] width 332 height 8
click at [187, 100] on button "[PERSON_NAME] Corp DBA [PERSON_NAME] Construction DBA [PERSON_NAME] Pools and O…" at bounding box center [504, 101] width 669 height 21
click at [195, 100] on button "[PERSON_NAME] Corp DBA [PERSON_NAME] Construction DBA [PERSON_NAME] Pools and O…" at bounding box center [504, 101] width 669 height 21
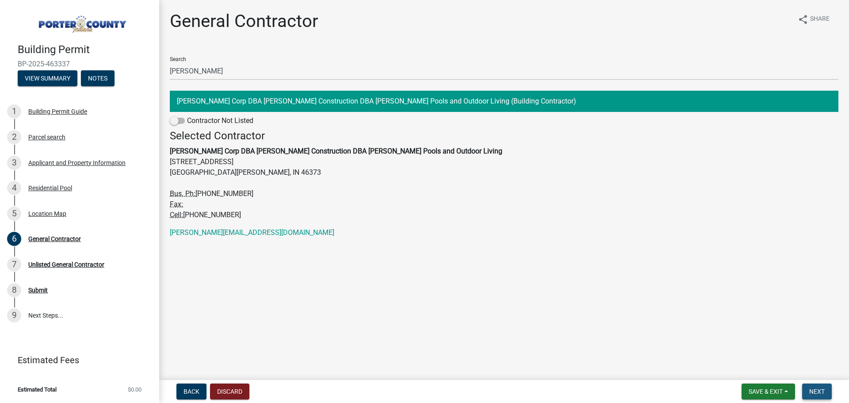
click at [813, 390] on span "Next" at bounding box center [816, 391] width 15 height 7
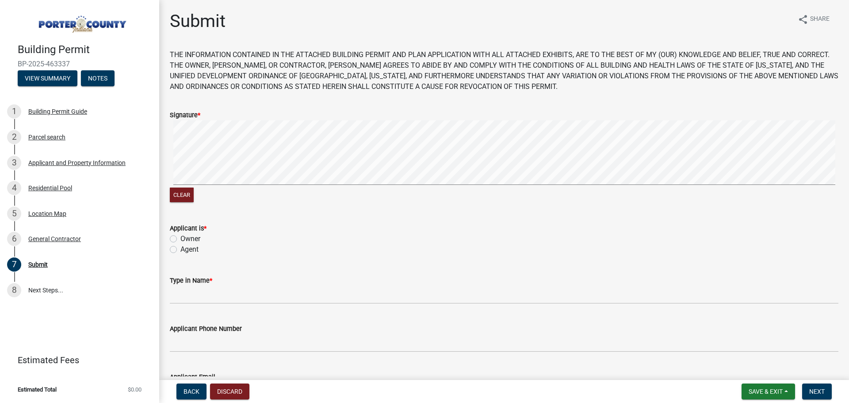
click at [286, 86] on wm-data-entity-input-list "THE INFORMATION CONTAINED IN THE ATTACHED BUILDING PERMIT AND PLAN APPLICATION …" at bounding box center [504, 256] width 669 height 413
click at [242, 111] on form "Signature * Clear" at bounding box center [504, 151] width 669 height 105
click at [180, 250] on label "Agent" at bounding box center [189, 249] width 18 height 11
click at [180, 250] on input "Agent" at bounding box center [183, 247] width 6 height 6
radio input "true"
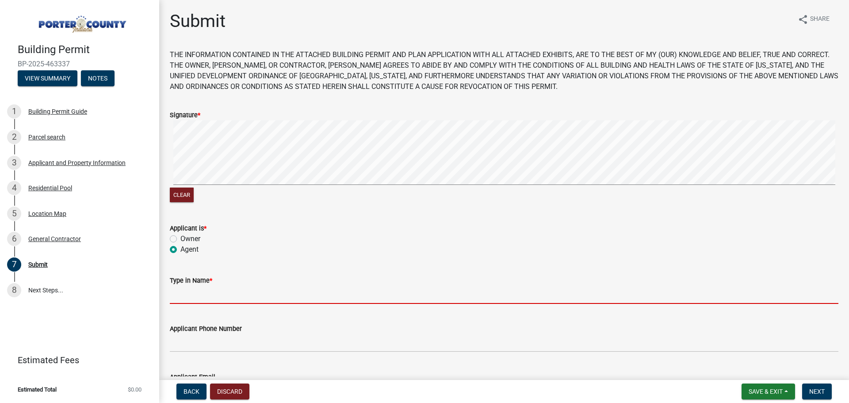
click at [205, 298] on input "Type in Name *" at bounding box center [504, 295] width 669 height 18
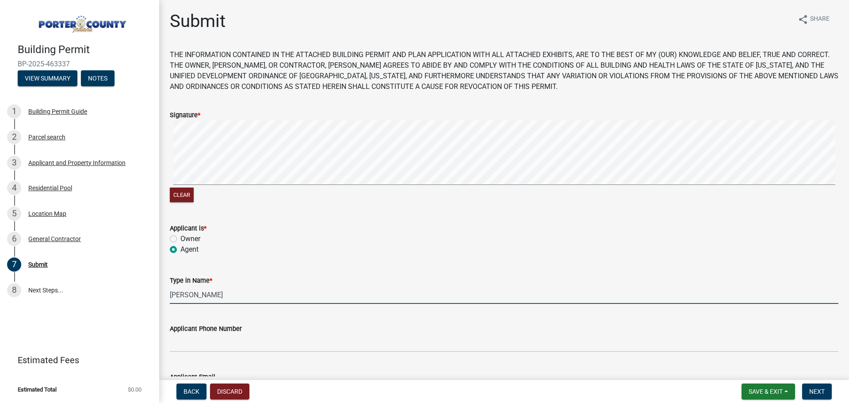
type input "[PERSON_NAME]"
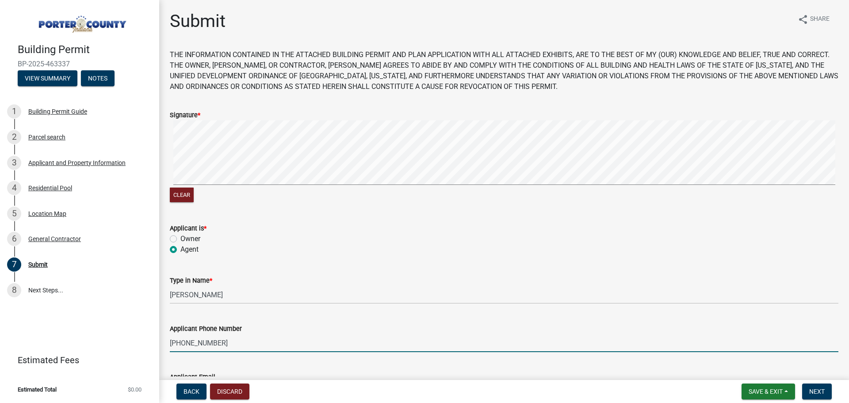
type input "[PHONE_NUMBER]"
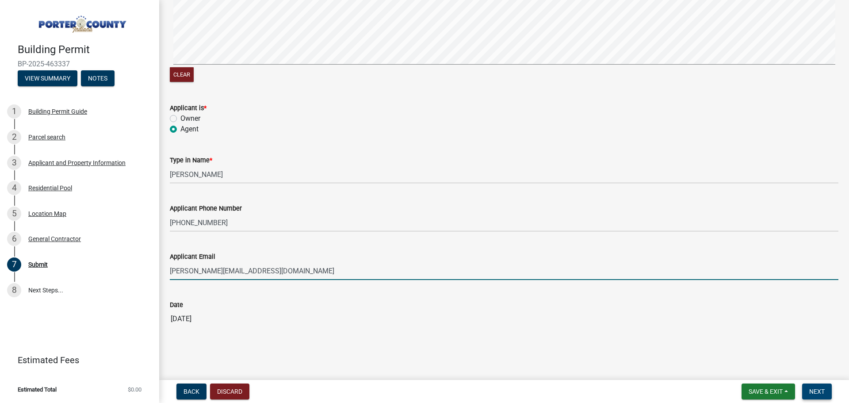
type input "[PERSON_NAME][EMAIL_ADDRESS][DOMAIN_NAME]"
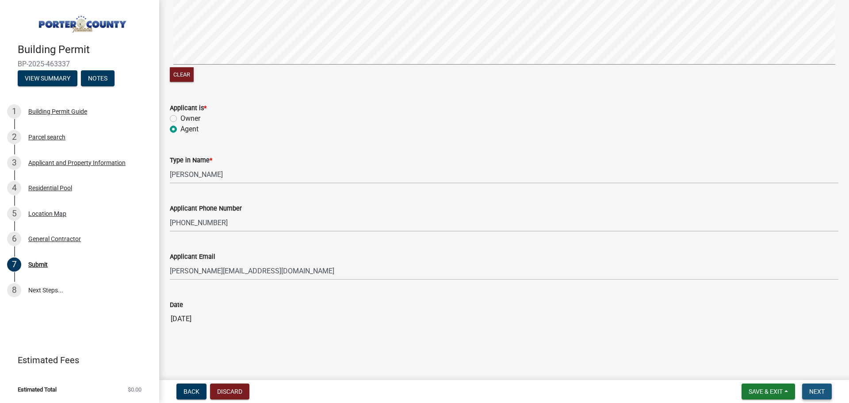
click at [819, 393] on span "Next" at bounding box center [816, 391] width 15 height 7
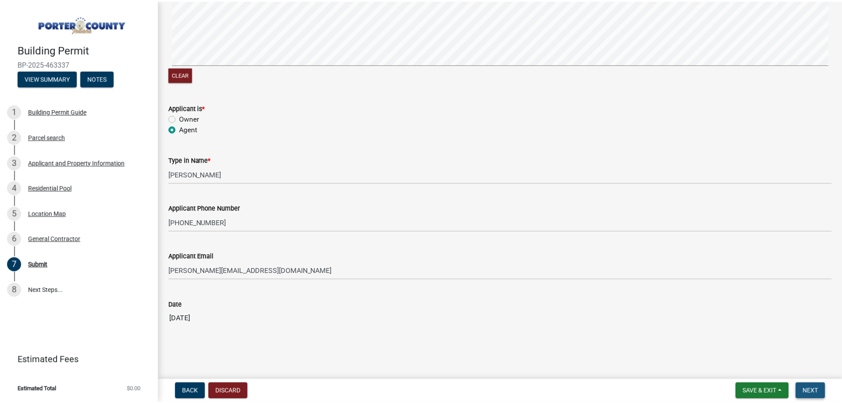
scroll to position [0, 0]
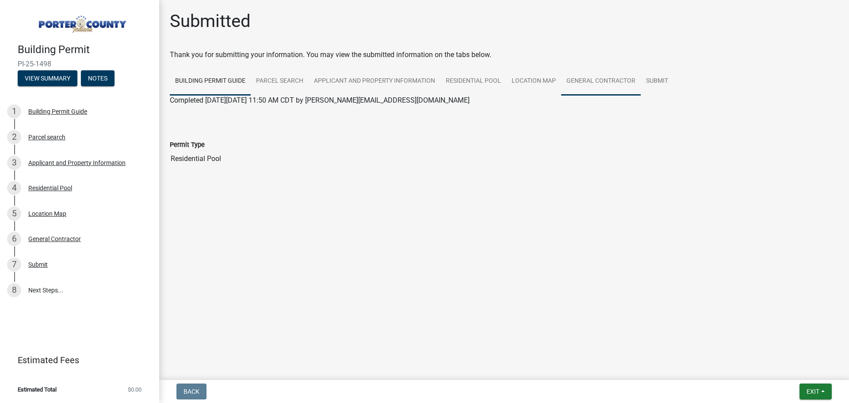
click at [602, 78] on link "General Contractor" at bounding box center [601, 81] width 80 height 28
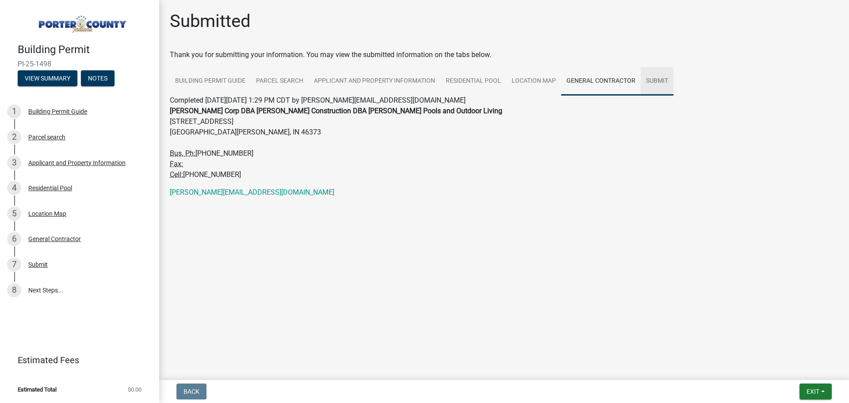
click at [644, 78] on link "Submit" at bounding box center [657, 81] width 33 height 28
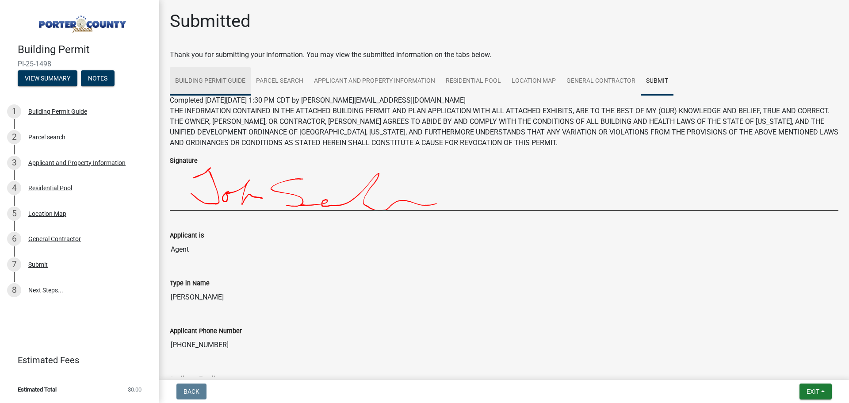
click at [223, 77] on link "Building Permit Guide" at bounding box center [210, 81] width 81 height 28
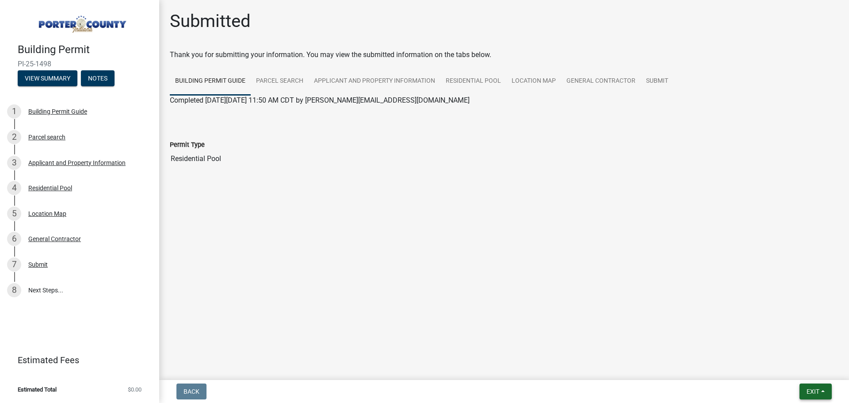
click at [821, 391] on button "Exit" at bounding box center [815, 391] width 32 height 16
click at [791, 348] on button "Save" at bounding box center [796, 346] width 71 height 21
click at [40, 288] on link "8 Next Steps..." at bounding box center [79, 290] width 159 height 26
click at [47, 294] on link "8 Next Steps..." at bounding box center [79, 290] width 159 height 26
click at [50, 291] on link "8 Next Steps..." at bounding box center [79, 290] width 159 height 26
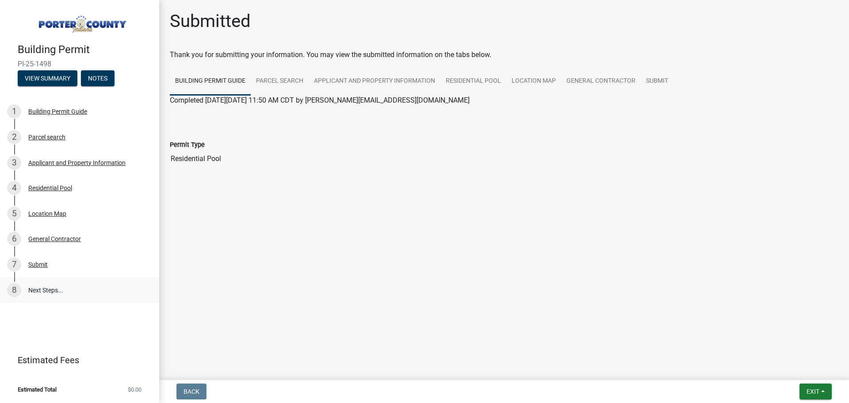
click at [51, 290] on link "8 Next Steps..." at bounding box center [79, 290] width 159 height 26
click at [54, 289] on link "8 Next Steps..." at bounding box center [79, 290] width 159 height 26
click at [55, 289] on link "8 Next Steps..." at bounding box center [79, 290] width 159 height 26
click at [822, 394] on button "Exit" at bounding box center [815, 391] width 32 height 16
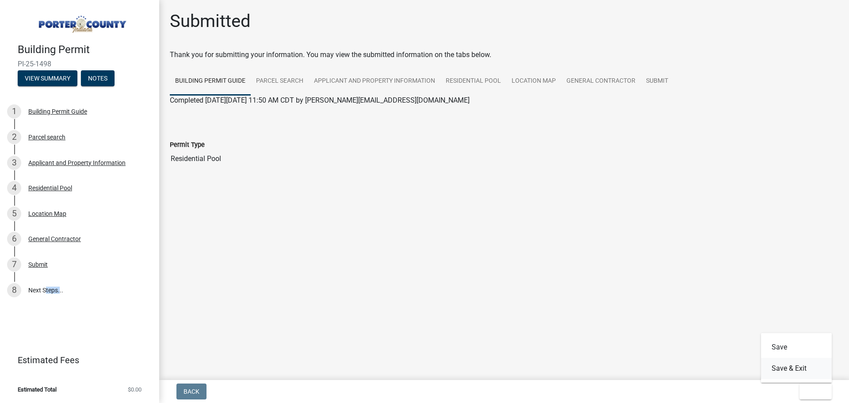
click at [794, 373] on button "Save & Exit" at bounding box center [796, 368] width 71 height 21
